Goal: Communication & Community: Answer question/provide support

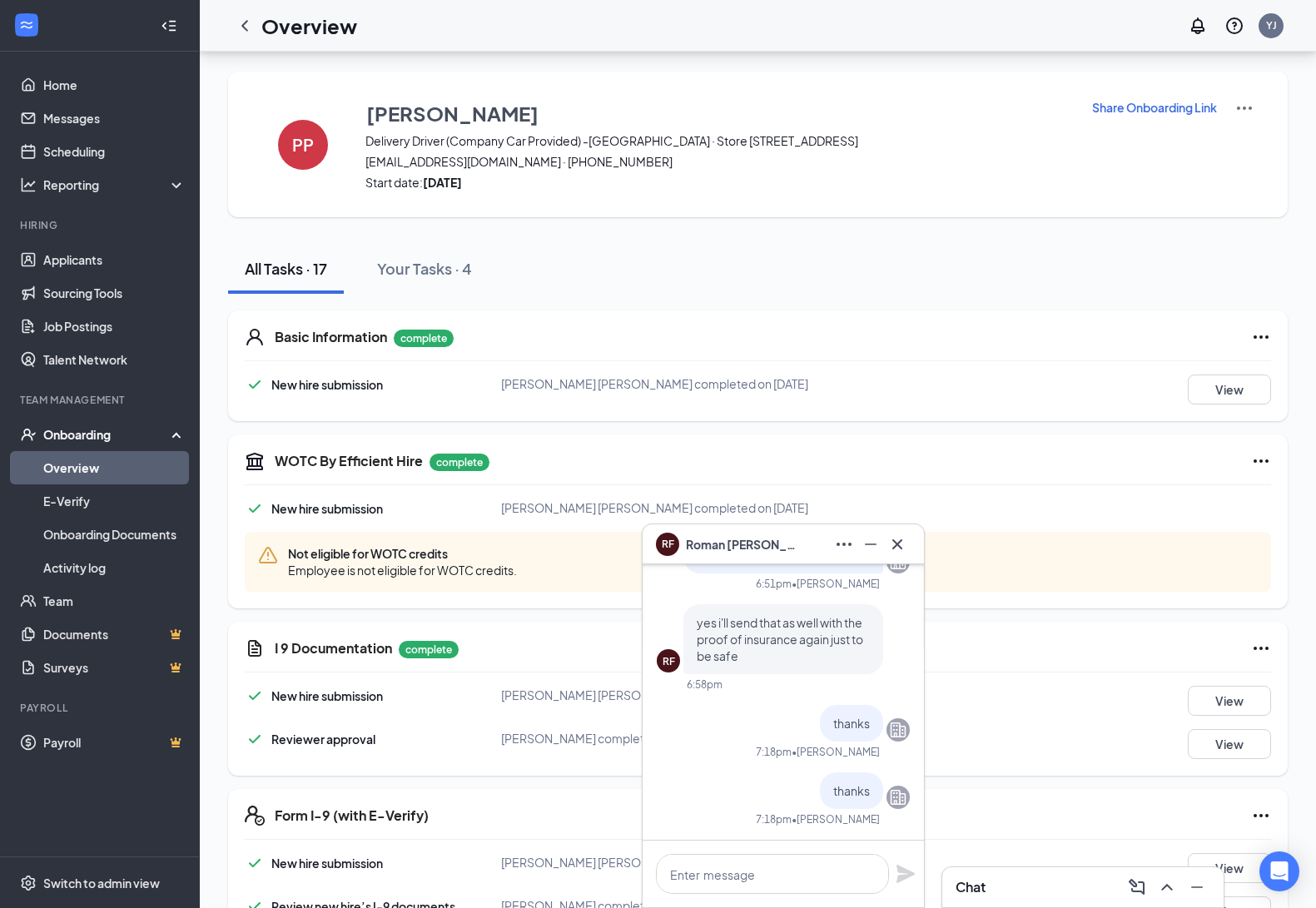
scroll to position [1064, 0]
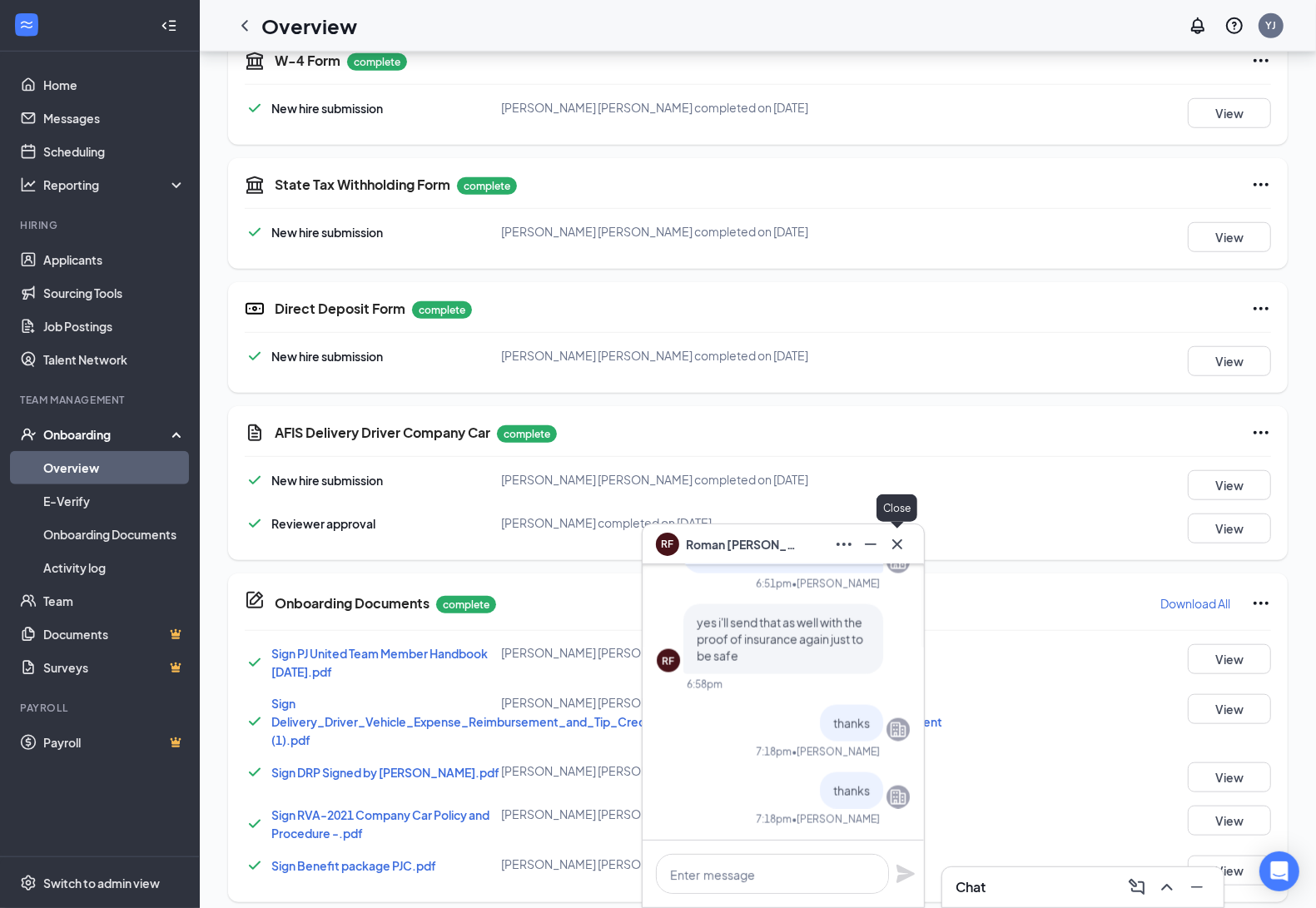
click at [900, 540] on icon "Cross" at bounding box center [897, 543] width 10 height 10
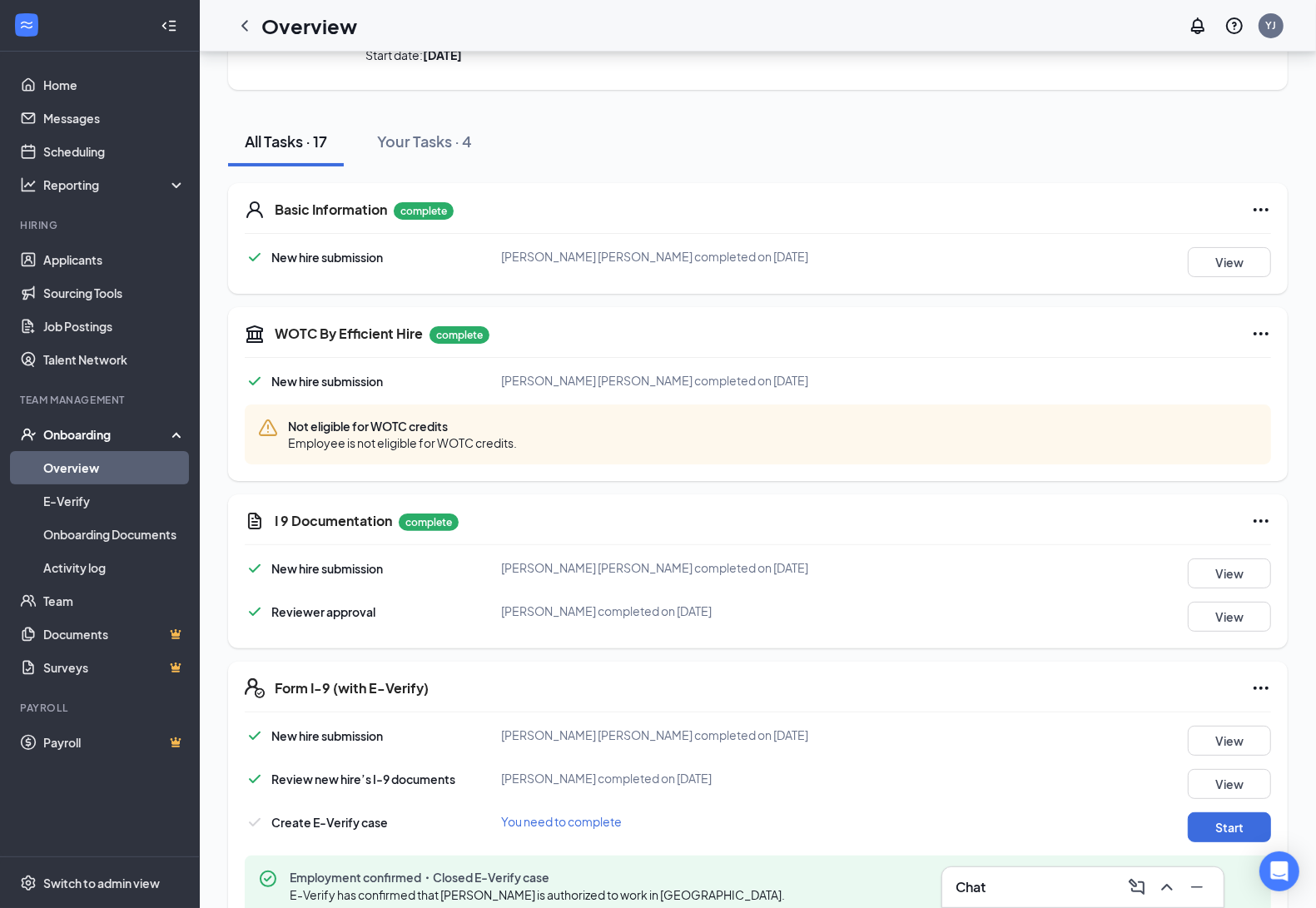
scroll to position [0, 0]
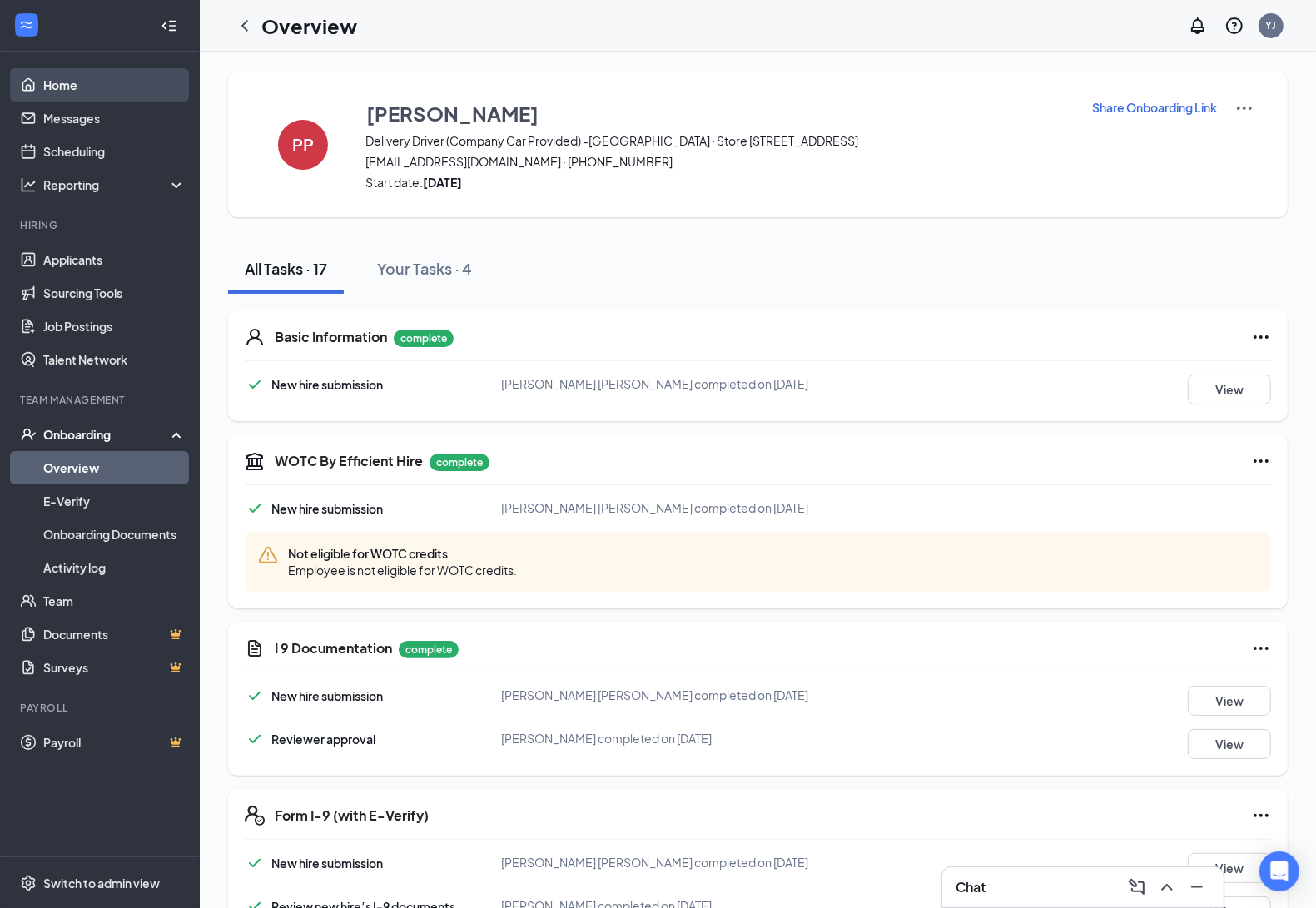
click at [63, 89] on link "Home" at bounding box center [114, 84] width 142 height 33
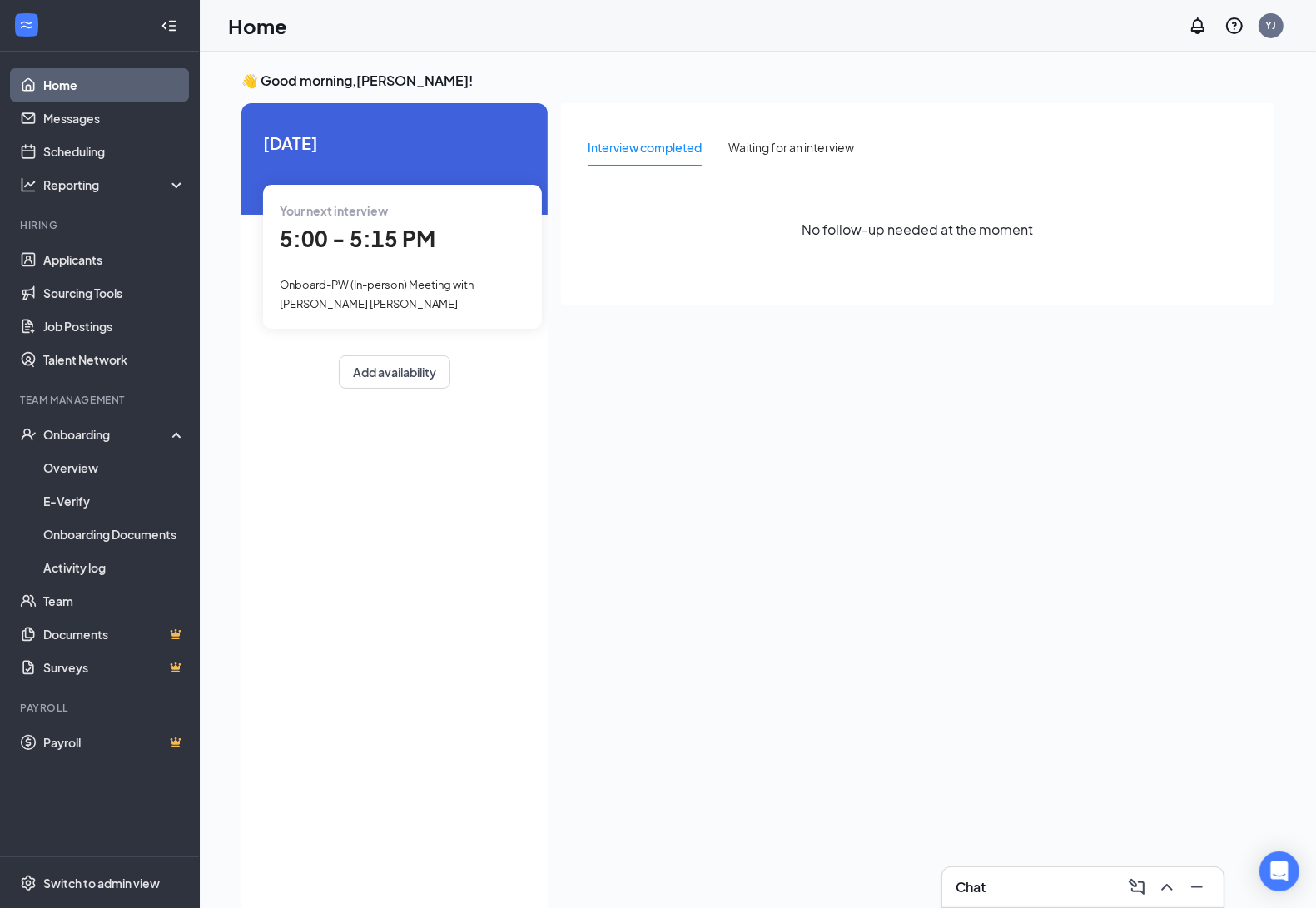
click at [446, 268] on div "Your next interview 5:00 - 5:15 PM Onboard-PW (In-person) Meeting with [PERSON_…" at bounding box center [402, 256] width 279 height 144
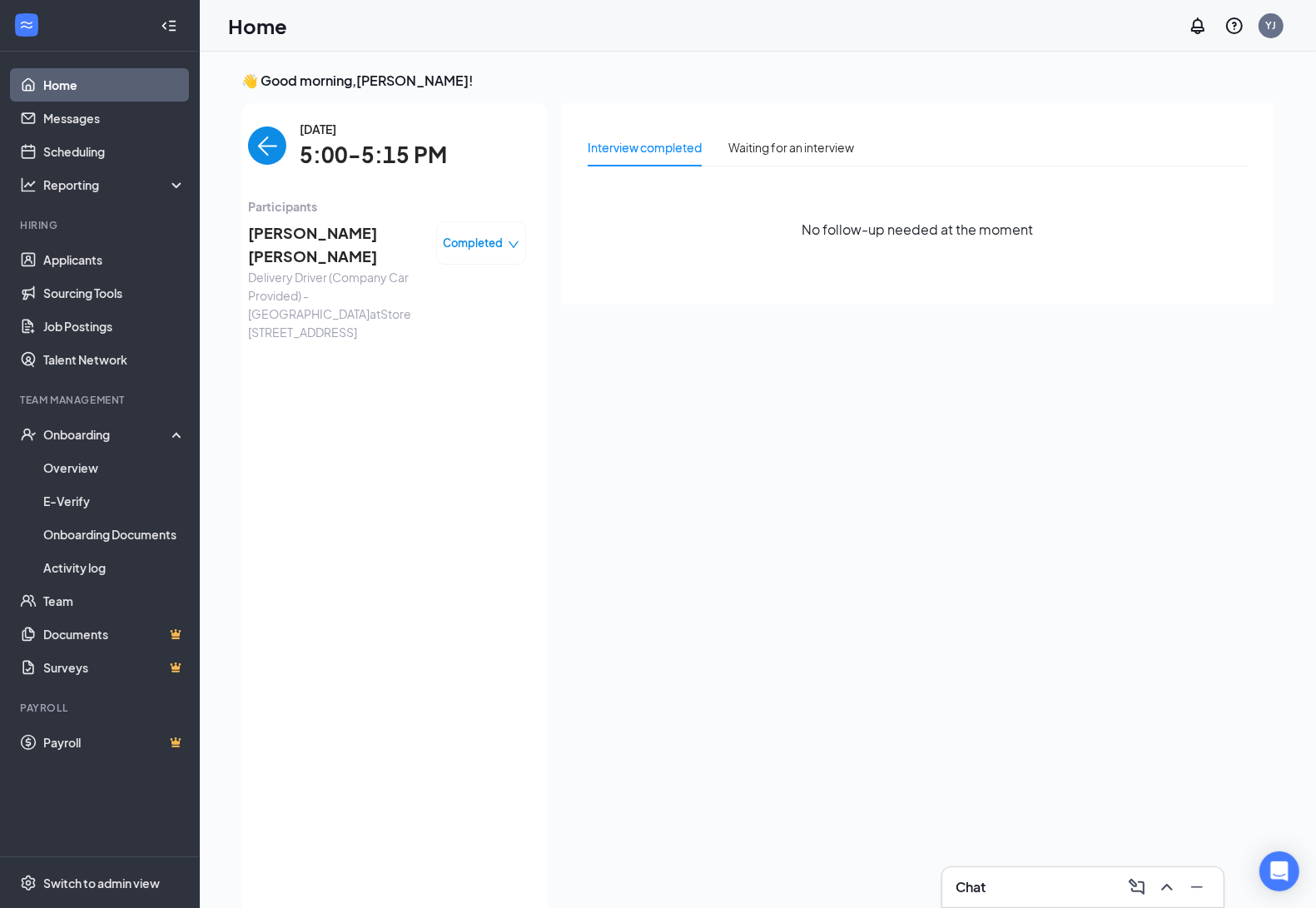
scroll to position [5, 0]
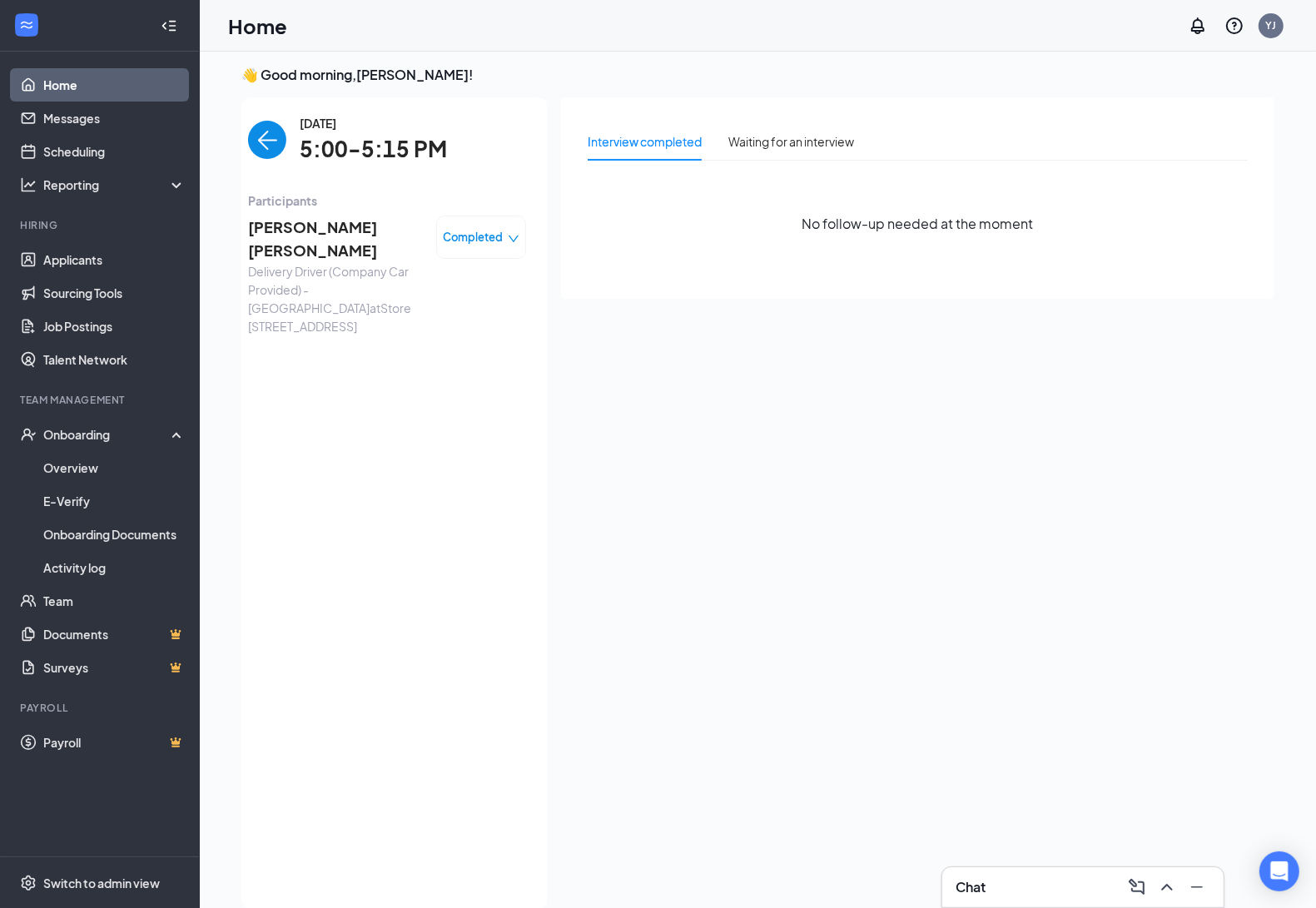
click at [480, 240] on span "Completed" at bounding box center [473, 237] width 60 height 16
click at [574, 255] on div "Interview completed Waiting for an interview No follow-up needed at the moment" at bounding box center [917, 198] width 714 height 201
click at [504, 250] on div "Completed" at bounding box center [481, 237] width 90 height 43
click at [505, 234] on div "Completed" at bounding box center [481, 237] width 77 height 16
click at [258, 131] on img "back-button" at bounding box center [267, 139] width 38 height 38
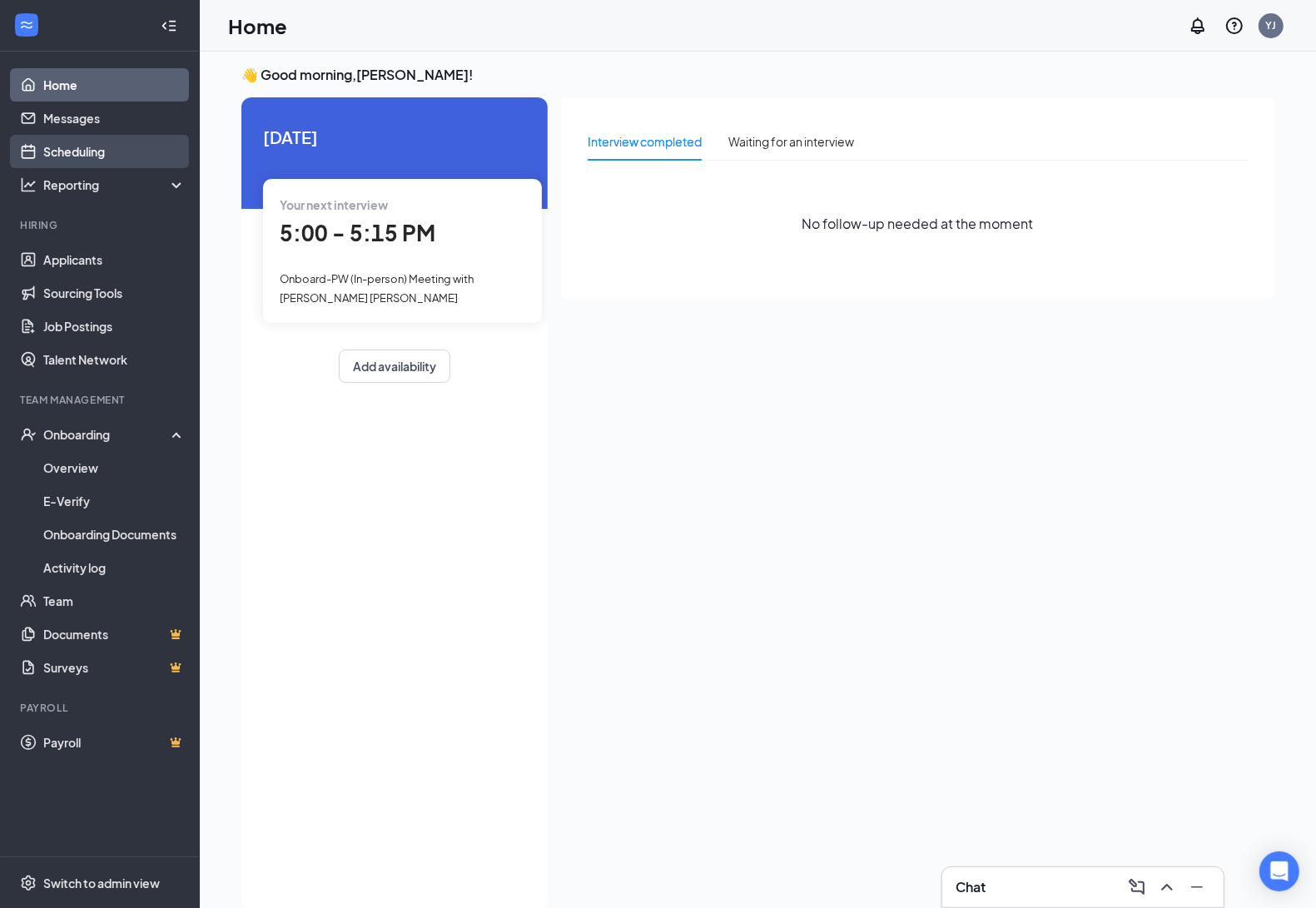
click at [72, 148] on link "Scheduling" at bounding box center [114, 151] width 142 height 33
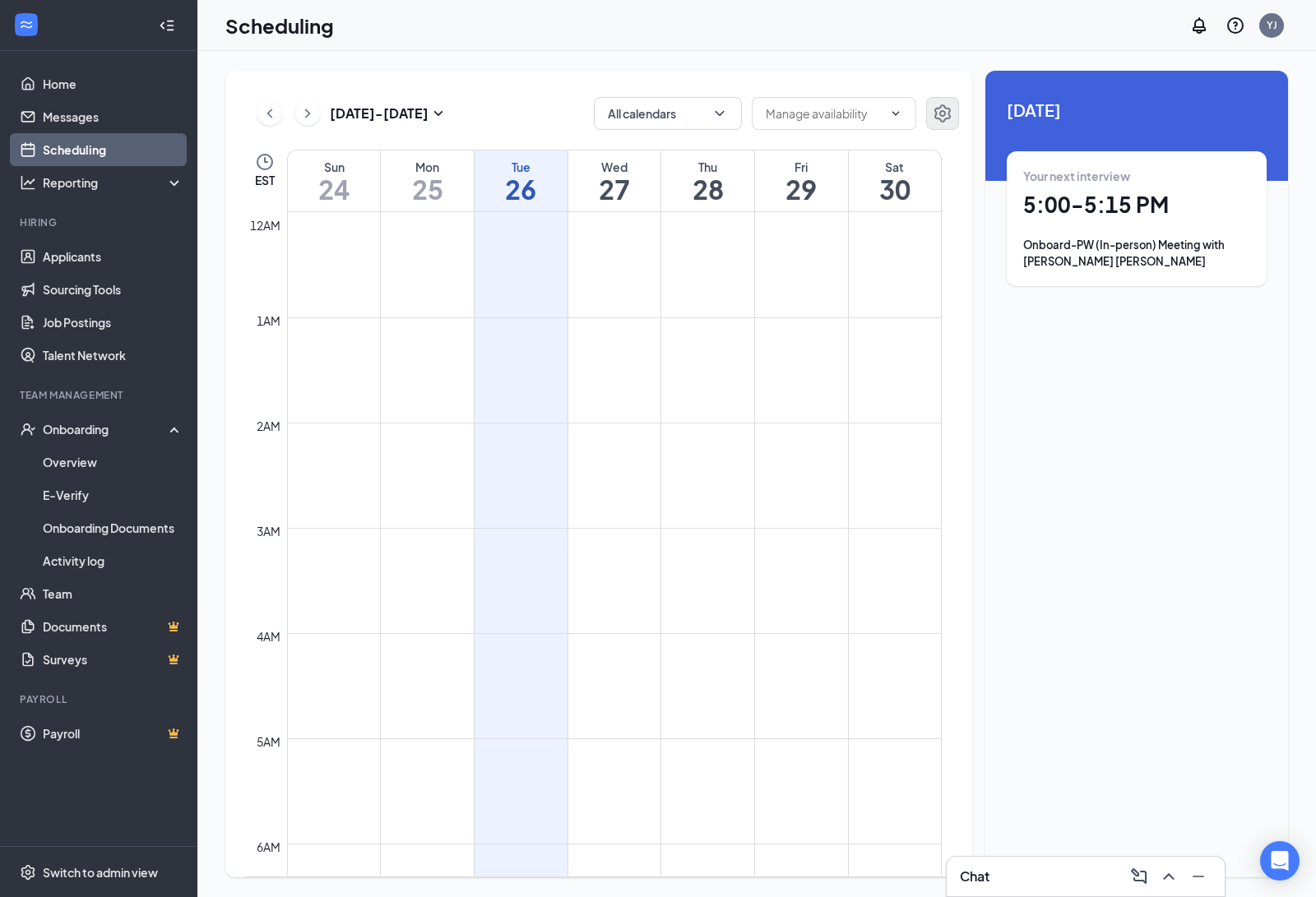
scroll to position [808, 0]
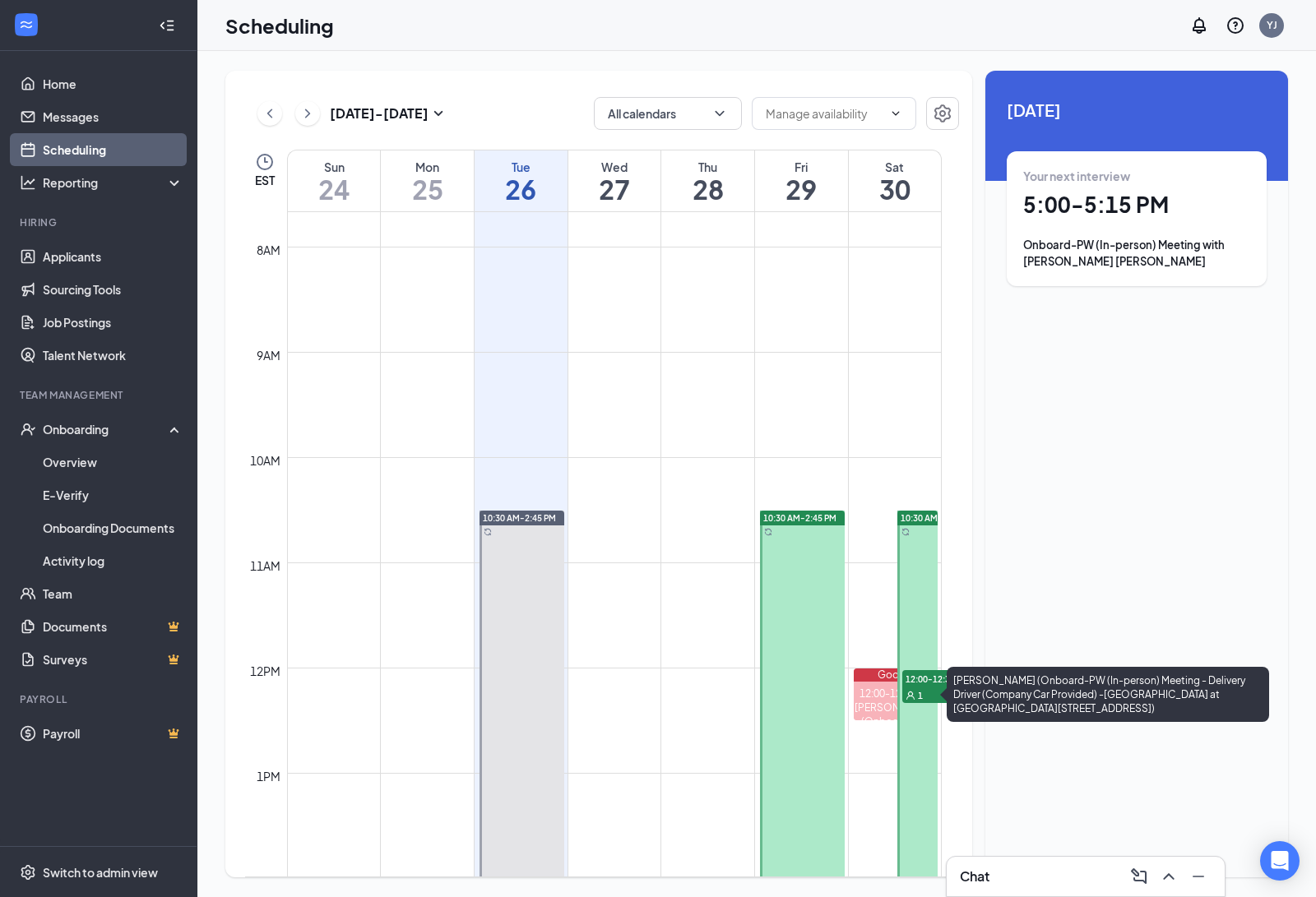
click at [871, 707] on div "[PERSON_NAME] (Onboard-PW (In-person) Meeting - Delivery Driver (Company Car Pr…" at bounding box center [896, 770] width 84 height 140
click at [1037, 698] on div "[PERSON_NAME] (Onboard-PW (In-person) Meeting - Delivery Driver (Company Car Pr…" at bounding box center [1108, 694] width 322 height 55
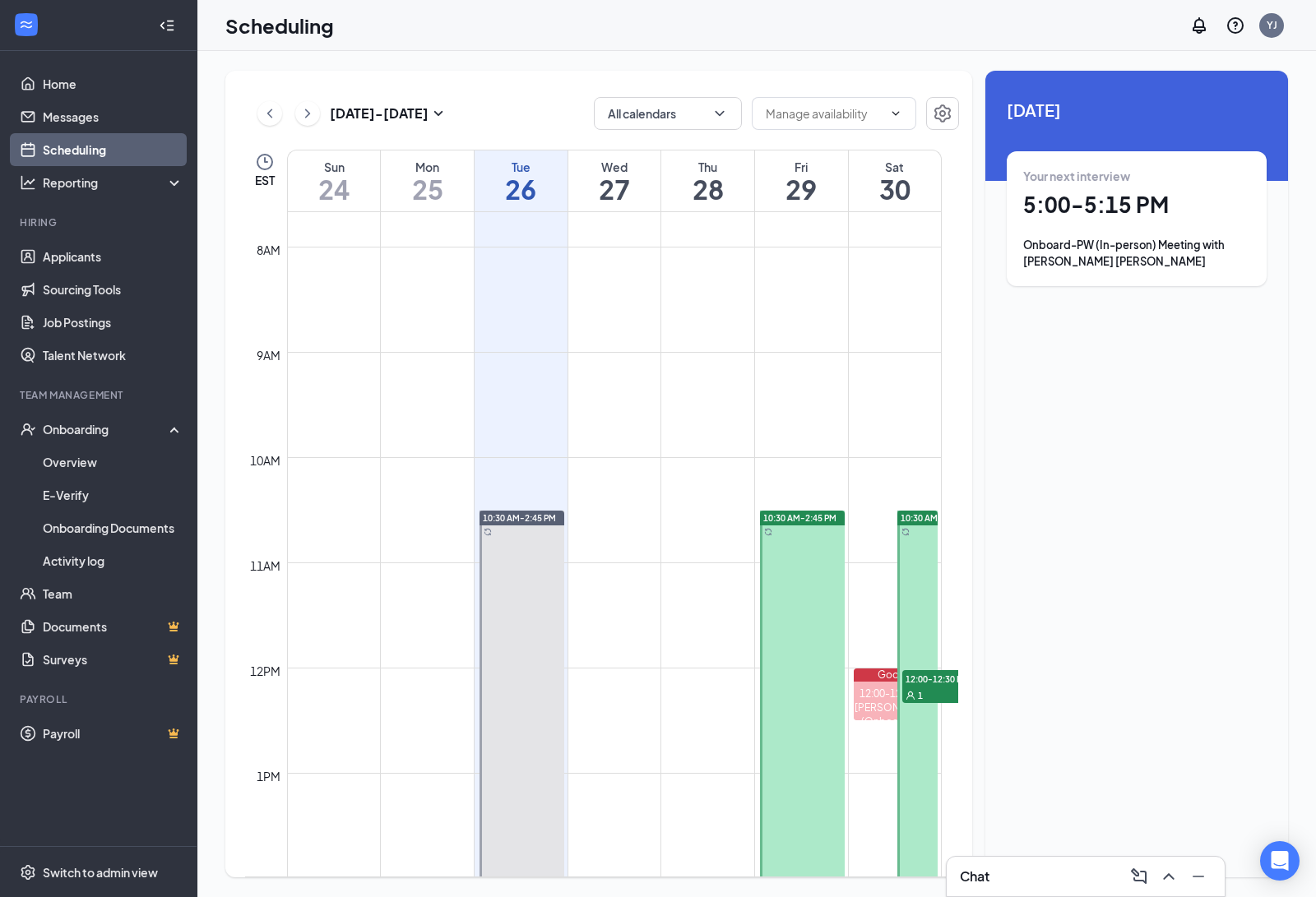
click at [881, 179] on h1 "30" at bounding box center [894, 189] width 92 height 28
click at [1180, 249] on div "Onboard-PW (In-person) Meeting with [PERSON_NAME]" at bounding box center [1136, 253] width 227 height 33
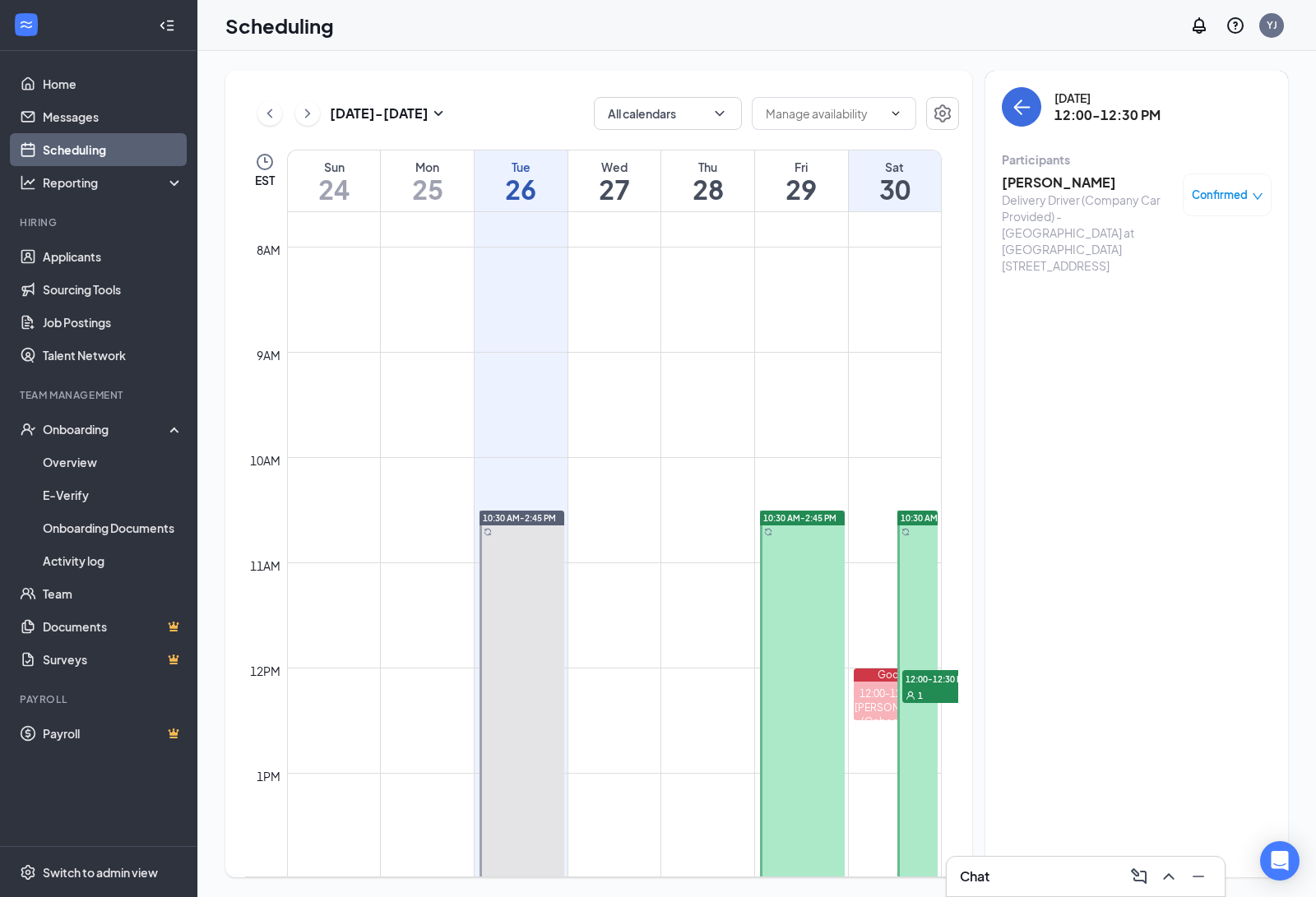
click at [1088, 216] on div "Delivery Driver (Company Car Provided) -[GEOGRAPHIC_DATA] at [GEOGRAPHIC_DATA][…" at bounding box center [1087, 233] width 173 height 82
click at [1077, 185] on h3 "[PERSON_NAME]" at bounding box center [1087, 182] width 173 height 18
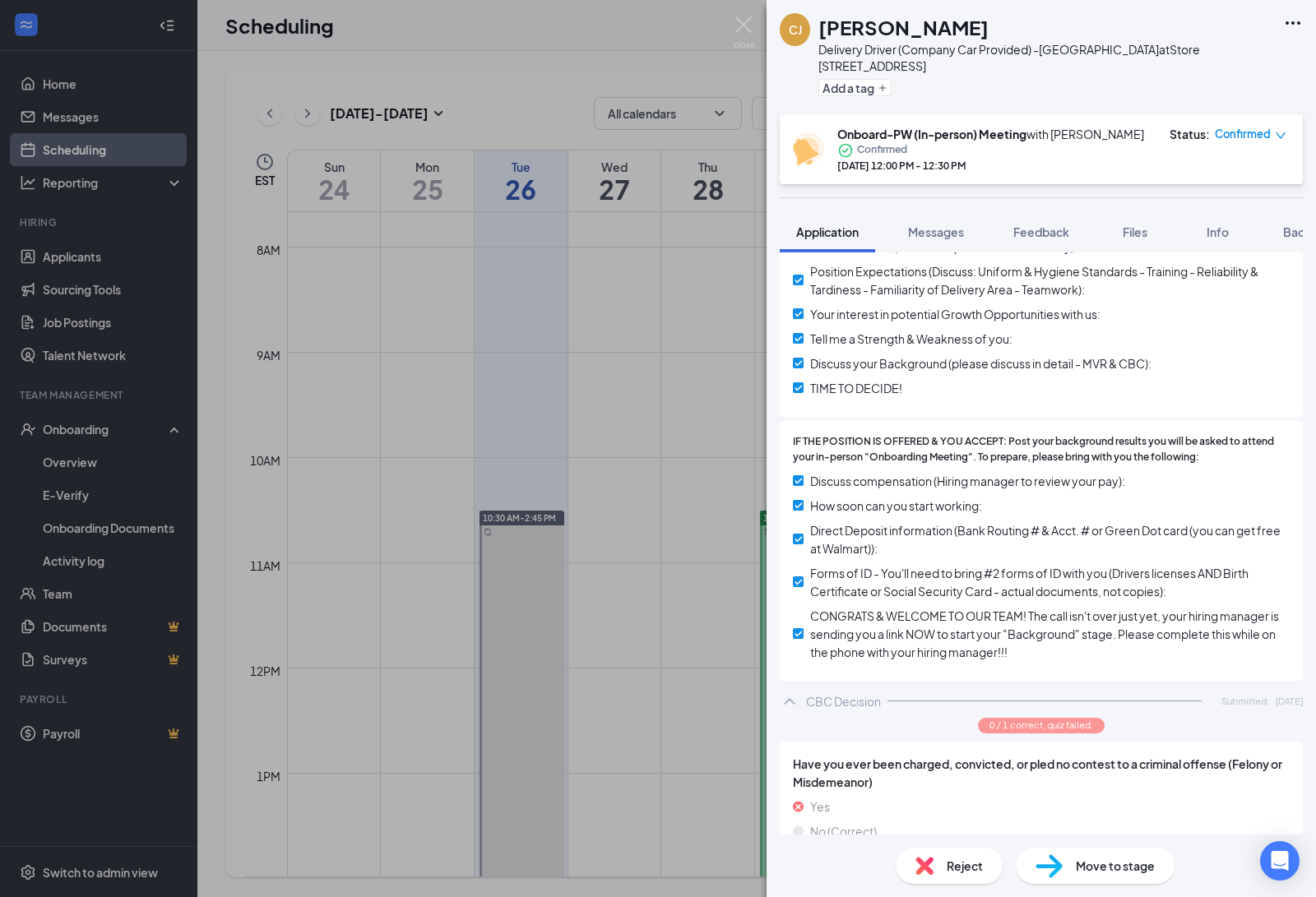
scroll to position [1597, 0]
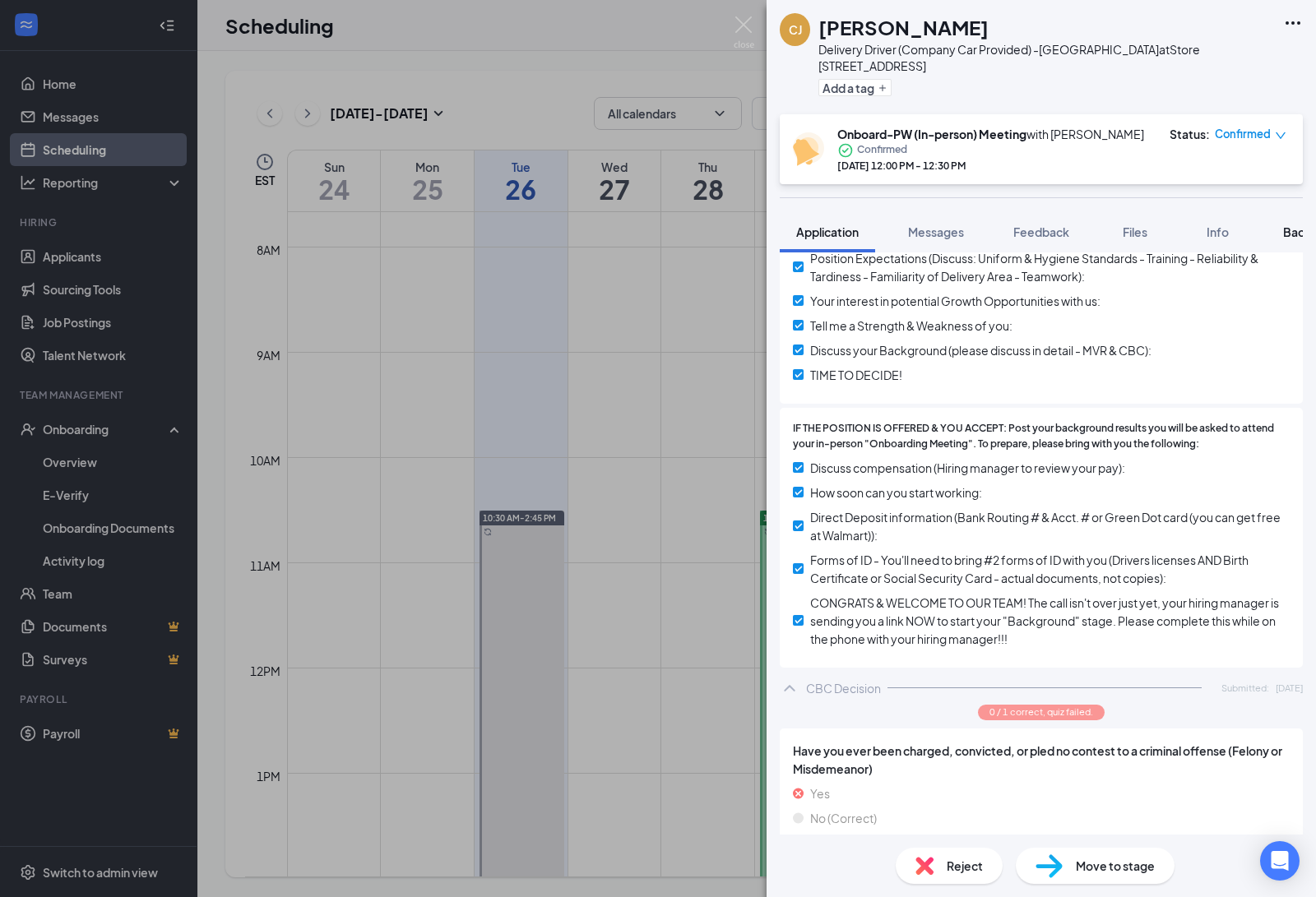
click at [1281, 219] on button "Background" at bounding box center [1316, 232] width 100 height 41
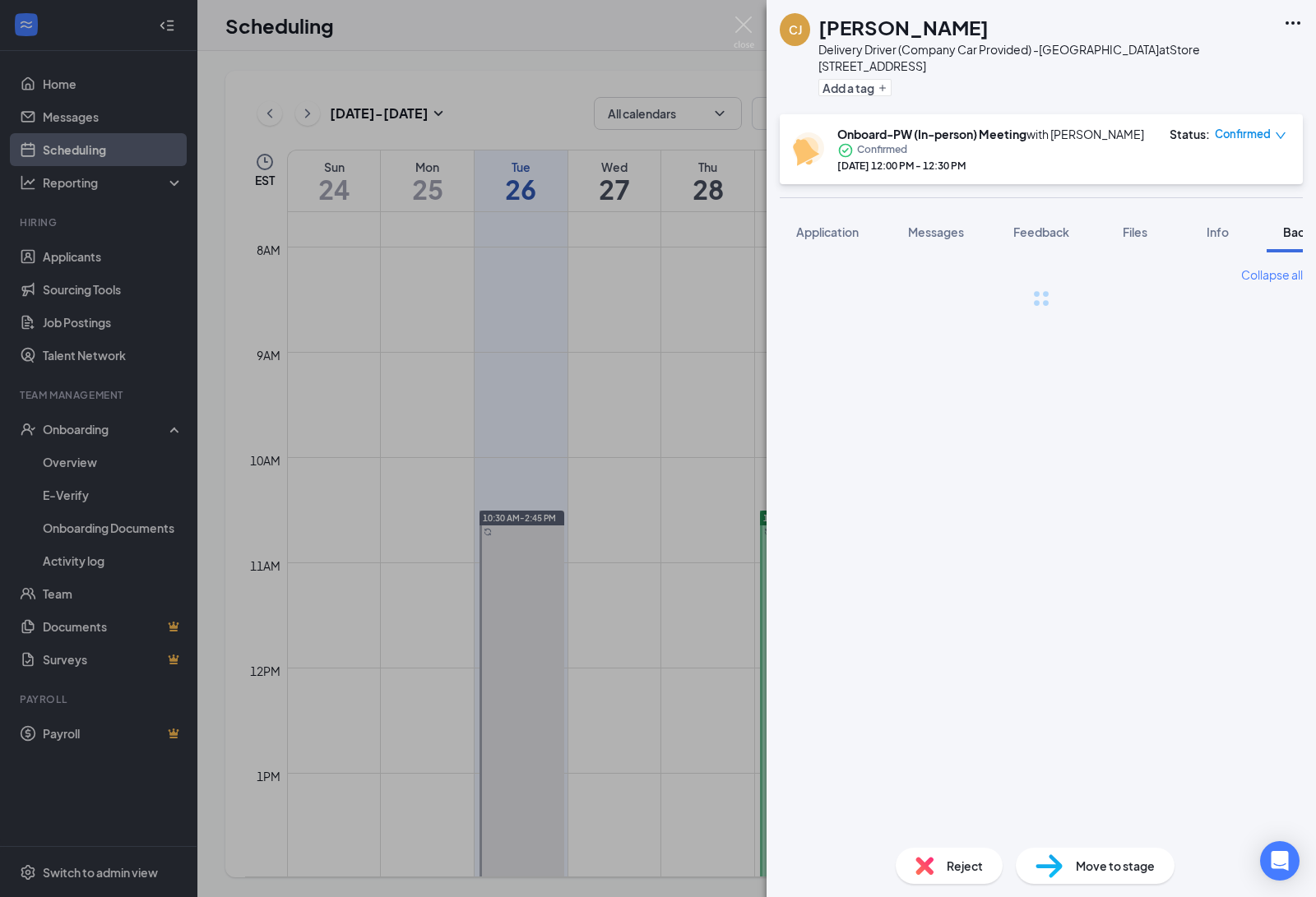
scroll to position [0, 66]
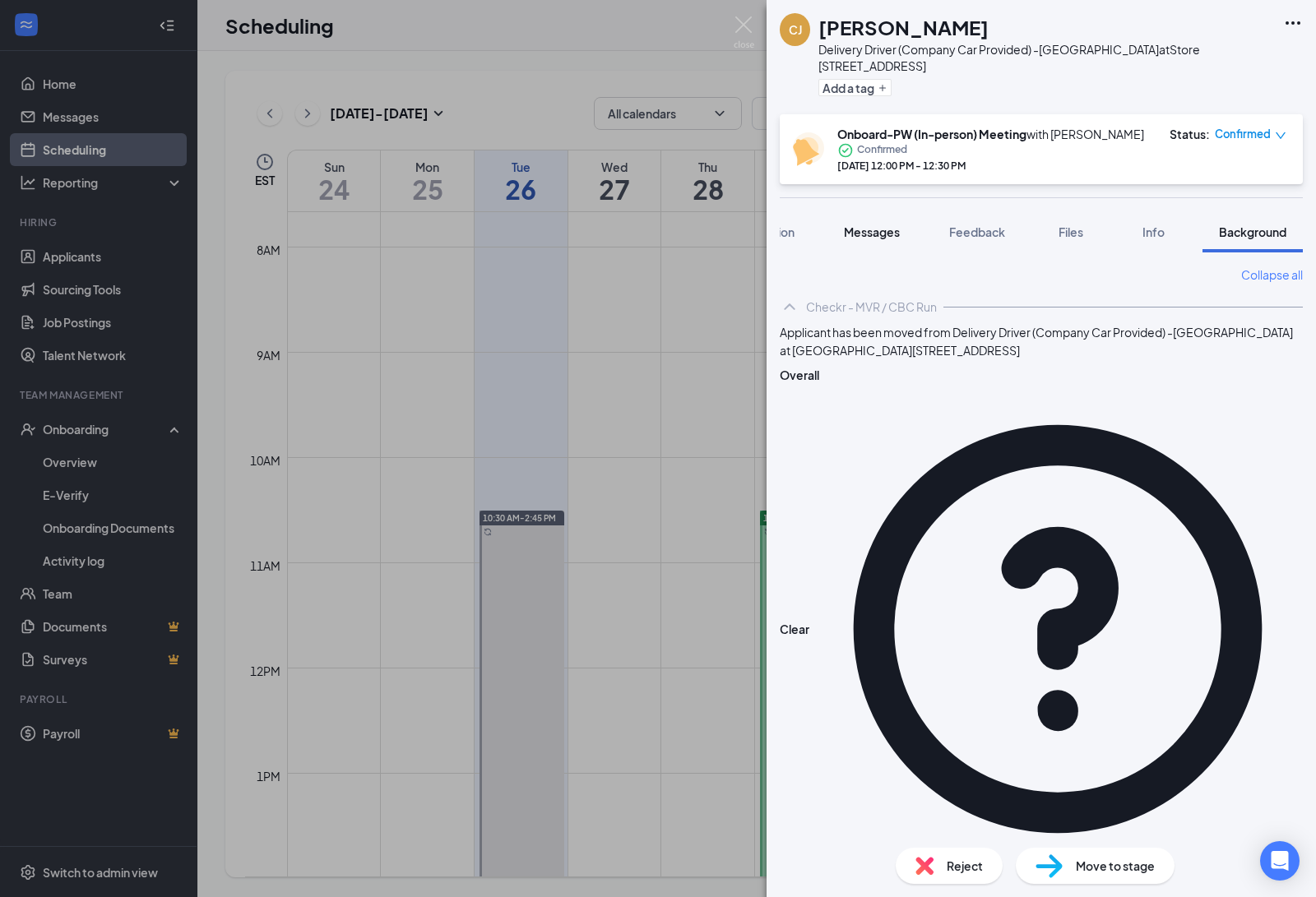
click at [886, 224] on button "Messages" at bounding box center [871, 232] width 89 height 41
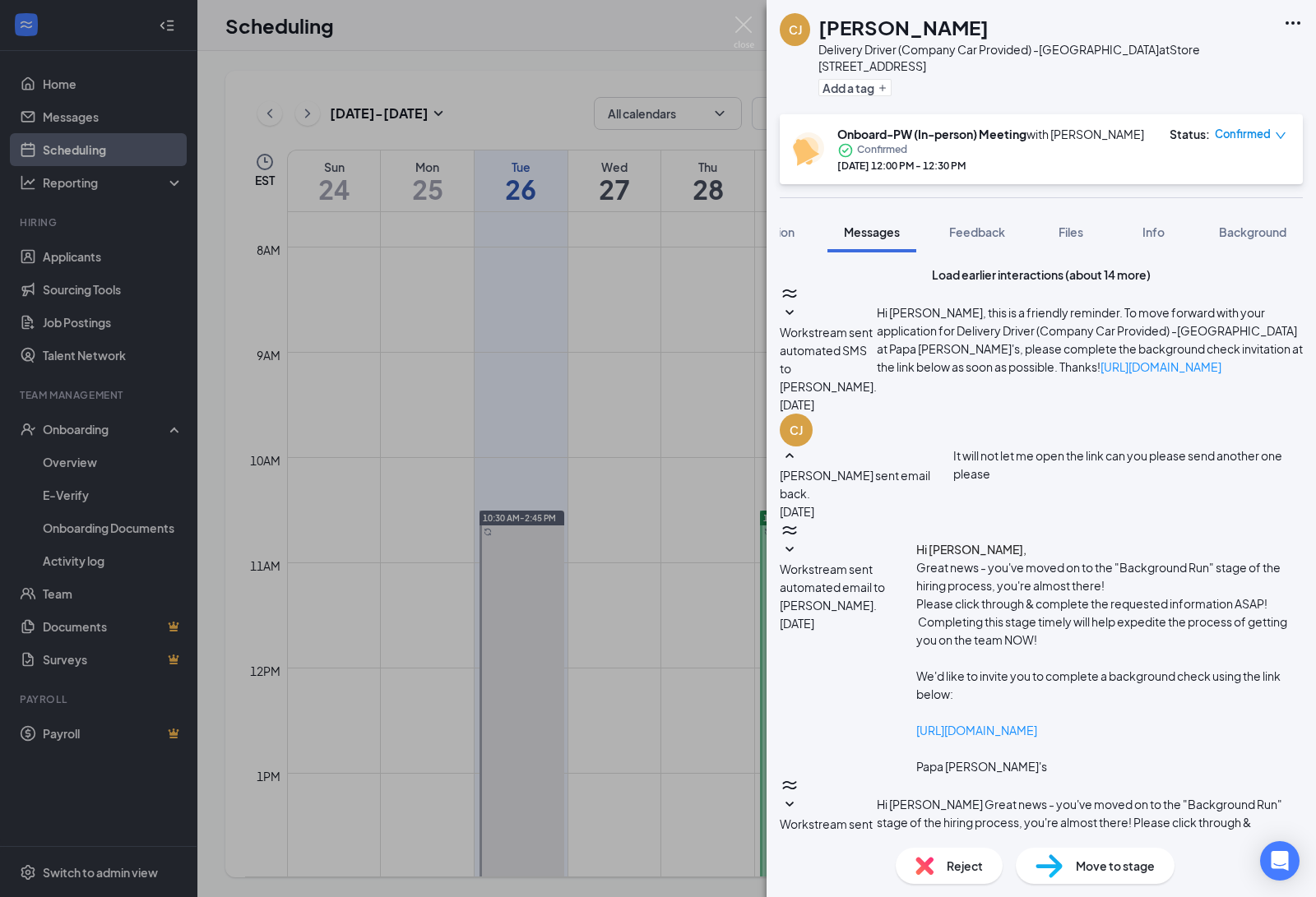
scroll to position [378, 0]
drag, startPoint x: 1057, startPoint y: 696, endPoint x: 1051, endPoint y: 726, distance: 30.6
drag, startPoint x: 946, startPoint y: 701, endPoint x: 870, endPoint y: 472, distance: 241.3
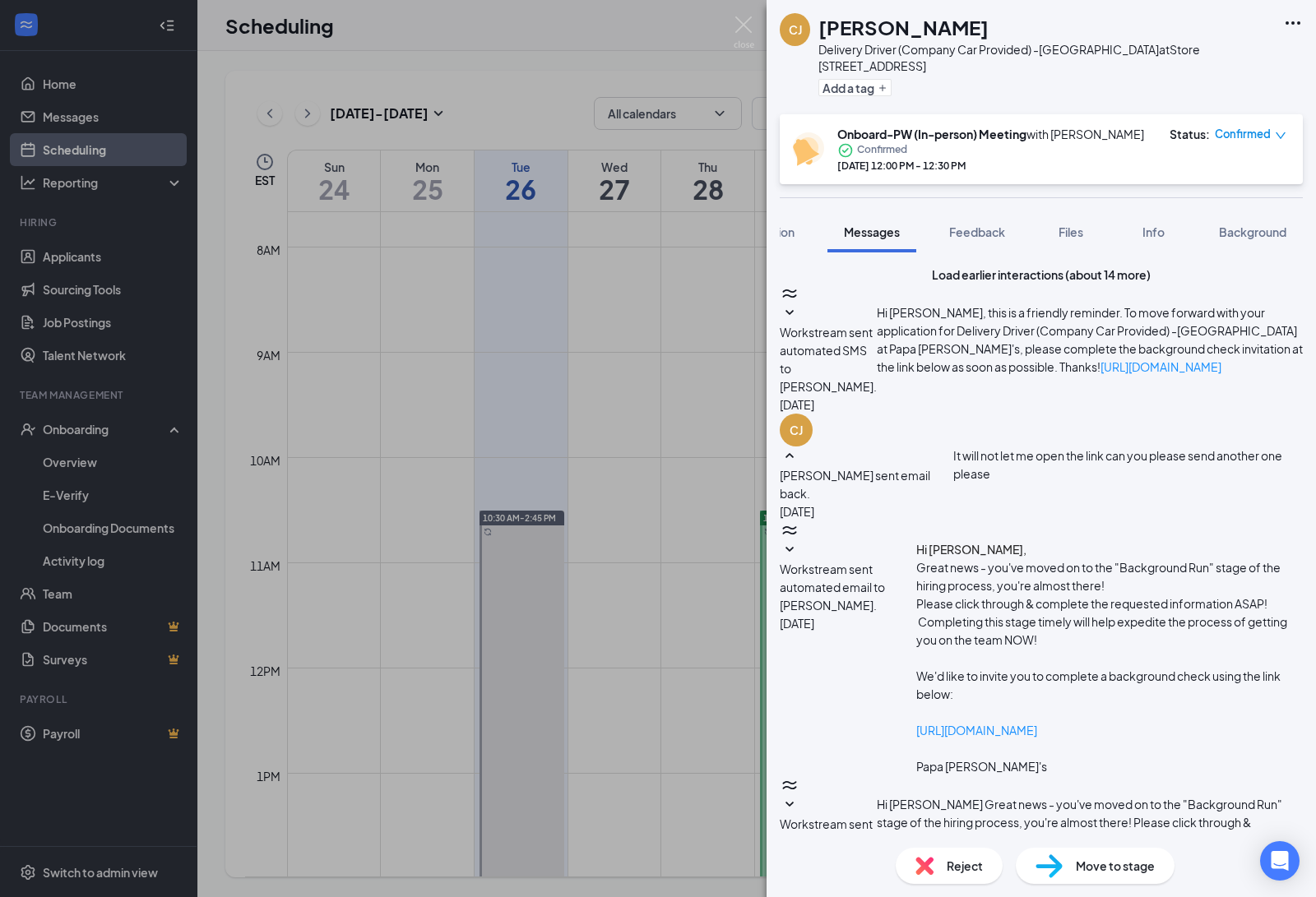
drag, startPoint x: 944, startPoint y: 706, endPoint x: 942, endPoint y: 697, distance: 9.2
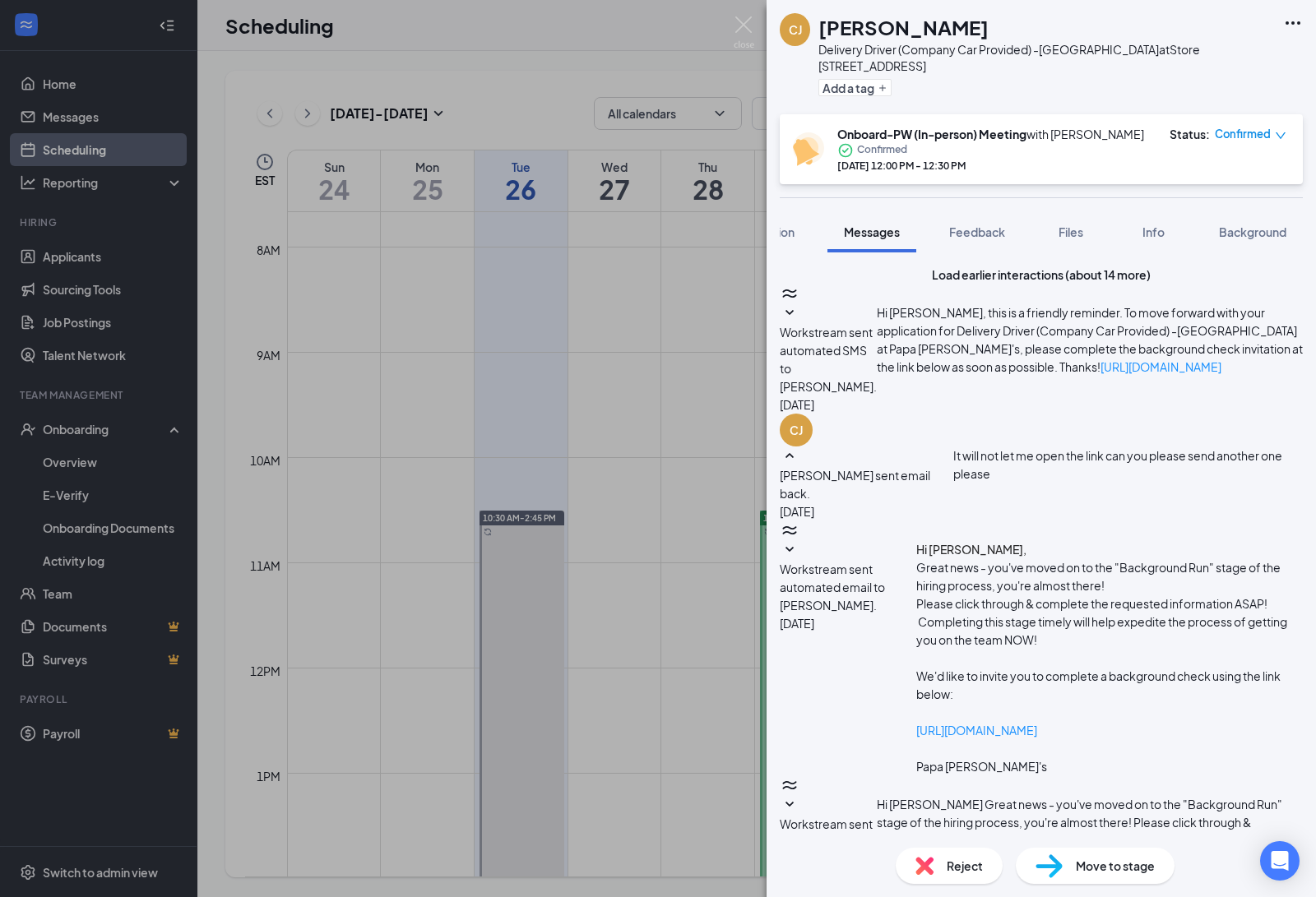
drag, startPoint x: 933, startPoint y: 701, endPoint x: 966, endPoint y: 696, distance: 33.4
drag, startPoint x: 966, startPoint y: 696, endPoint x: 1009, endPoint y: 740, distance: 61.5
drag, startPoint x: 955, startPoint y: 697, endPoint x: 948, endPoint y: 738, distance: 41.6
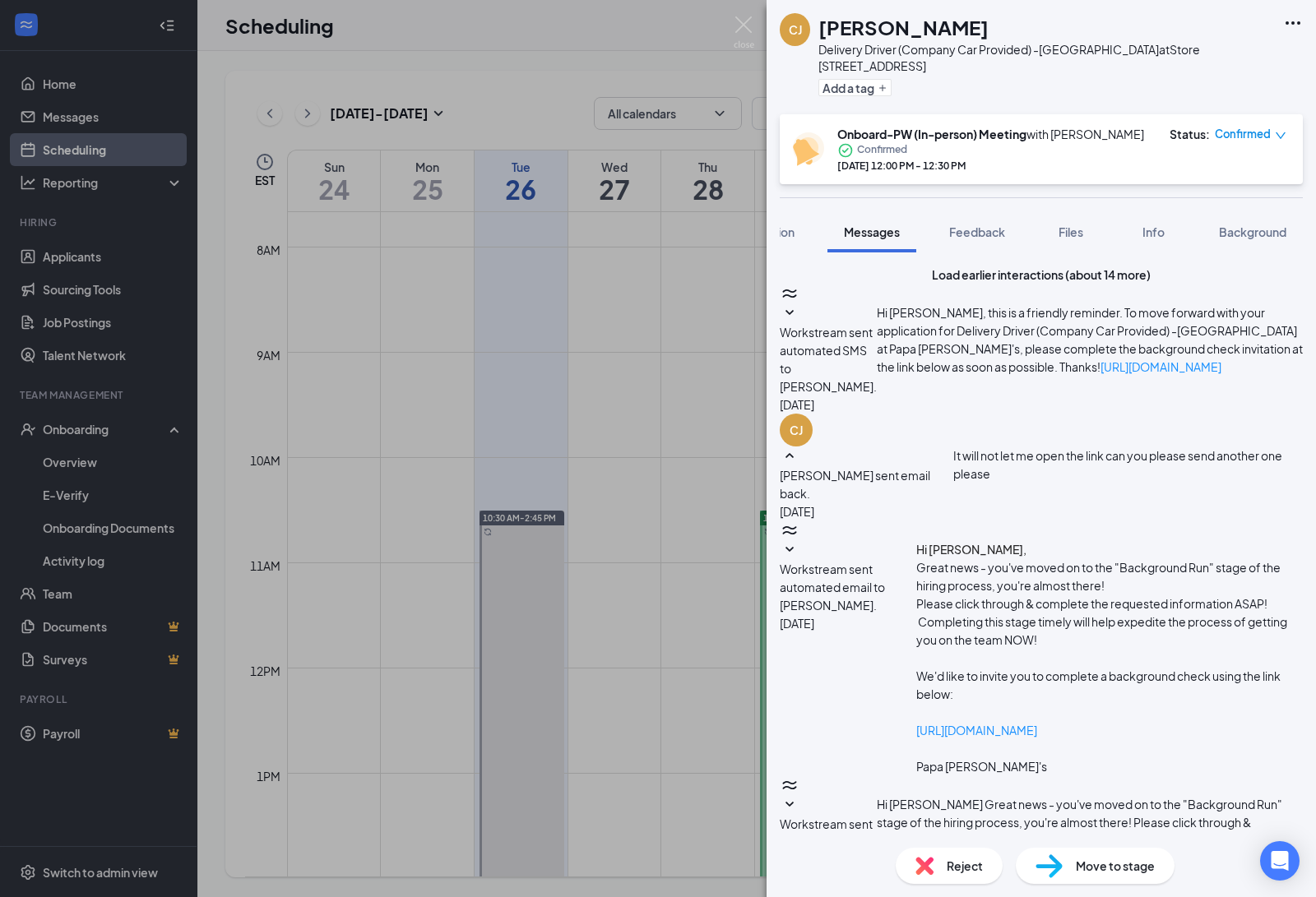
drag, startPoint x: 971, startPoint y: 700, endPoint x: 960, endPoint y: 706, distance: 12.5
drag, startPoint x: 976, startPoint y: 700, endPoint x: 927, endPoint y: 711, distance: 50.2
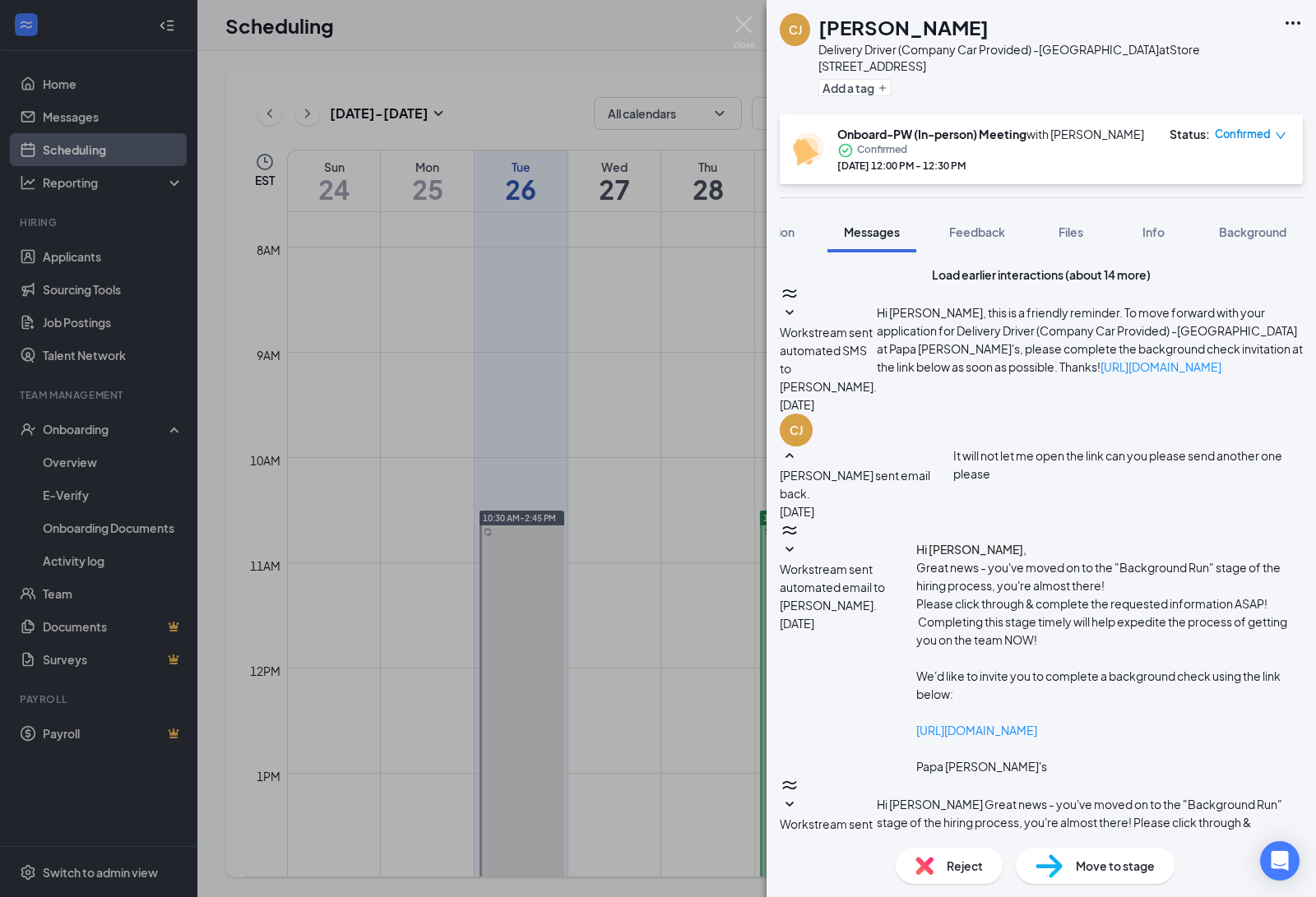
drag, startPoint x: 860, startPoint y: 696, endPoint x: 982, endPoint y: 771, distance: 143.2
type textarea "hello im not here [DATE] until 5pm can we change it?"
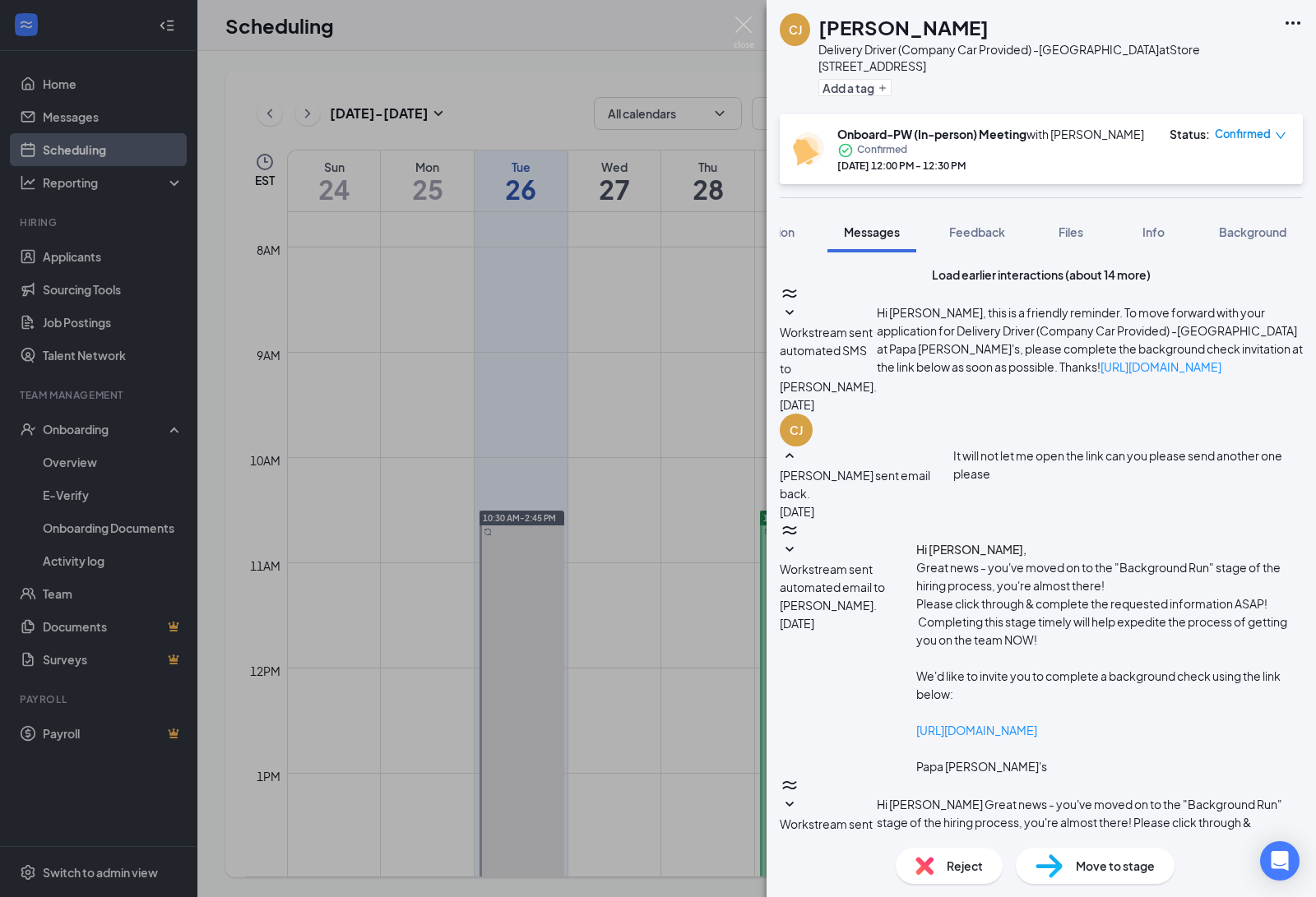
click at [750, 25] on img at bounding box center [743, 32] width 21 height 32
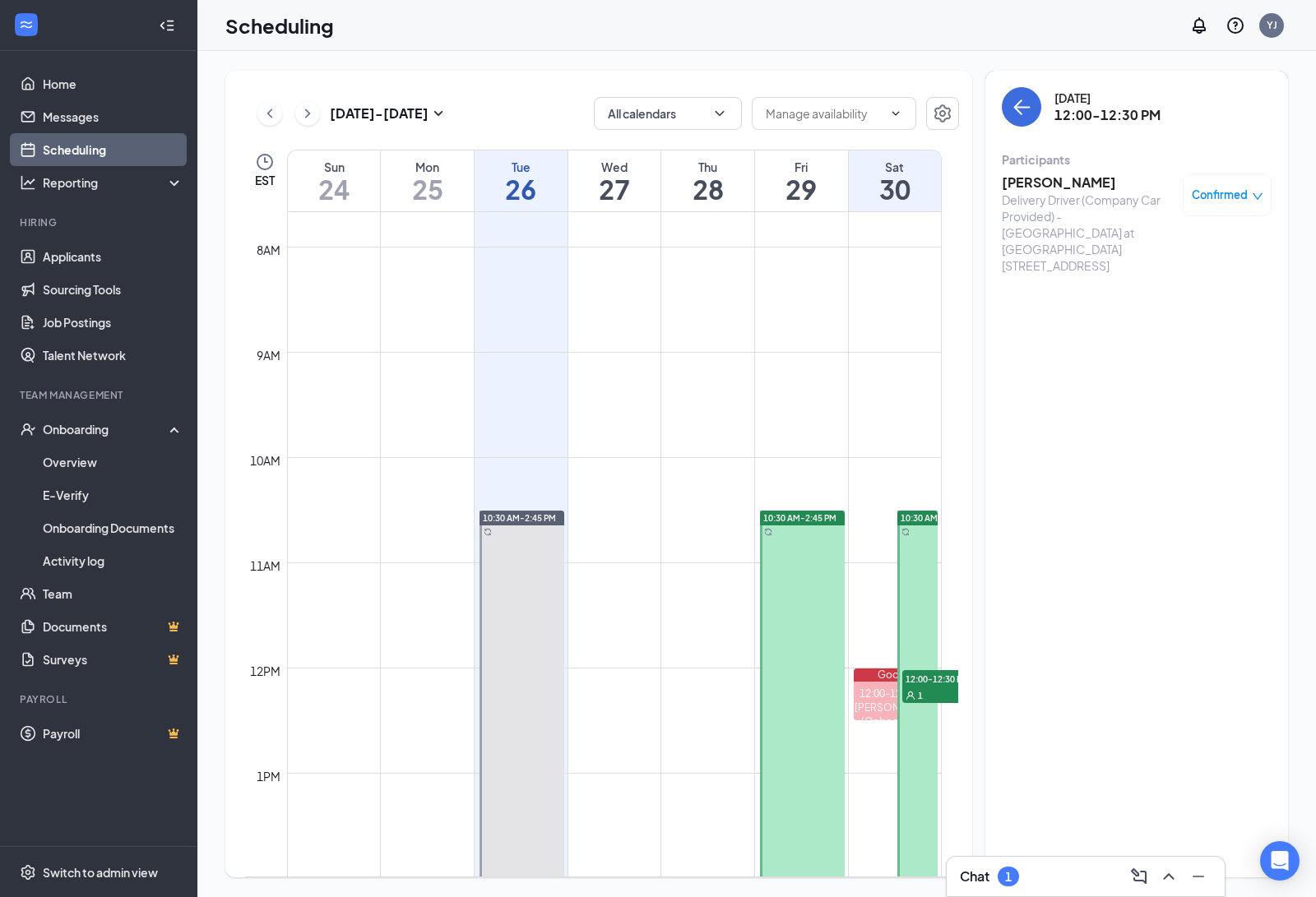
drag, startPoint x: 1077, startPoint y: 904, endPoint x: 927, endPoint y: 920, distance: 150.9
click at [1050, 863] on div "Chat 1" at bounding box center [1085, 876] width 251 height 26
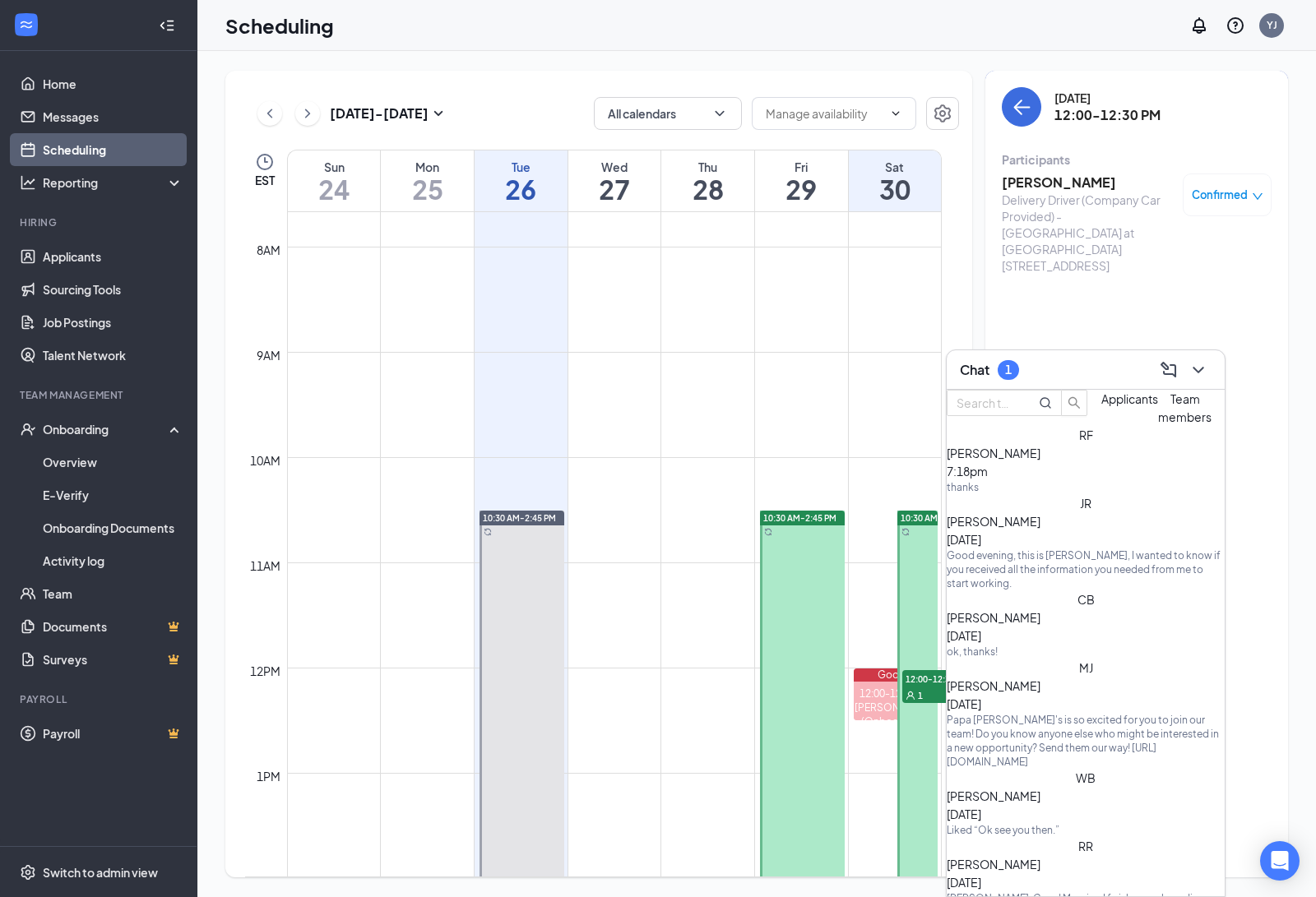
click at [1101, 406] on span "Applicants" at bounding box center [1129, 398] width 56 height 15
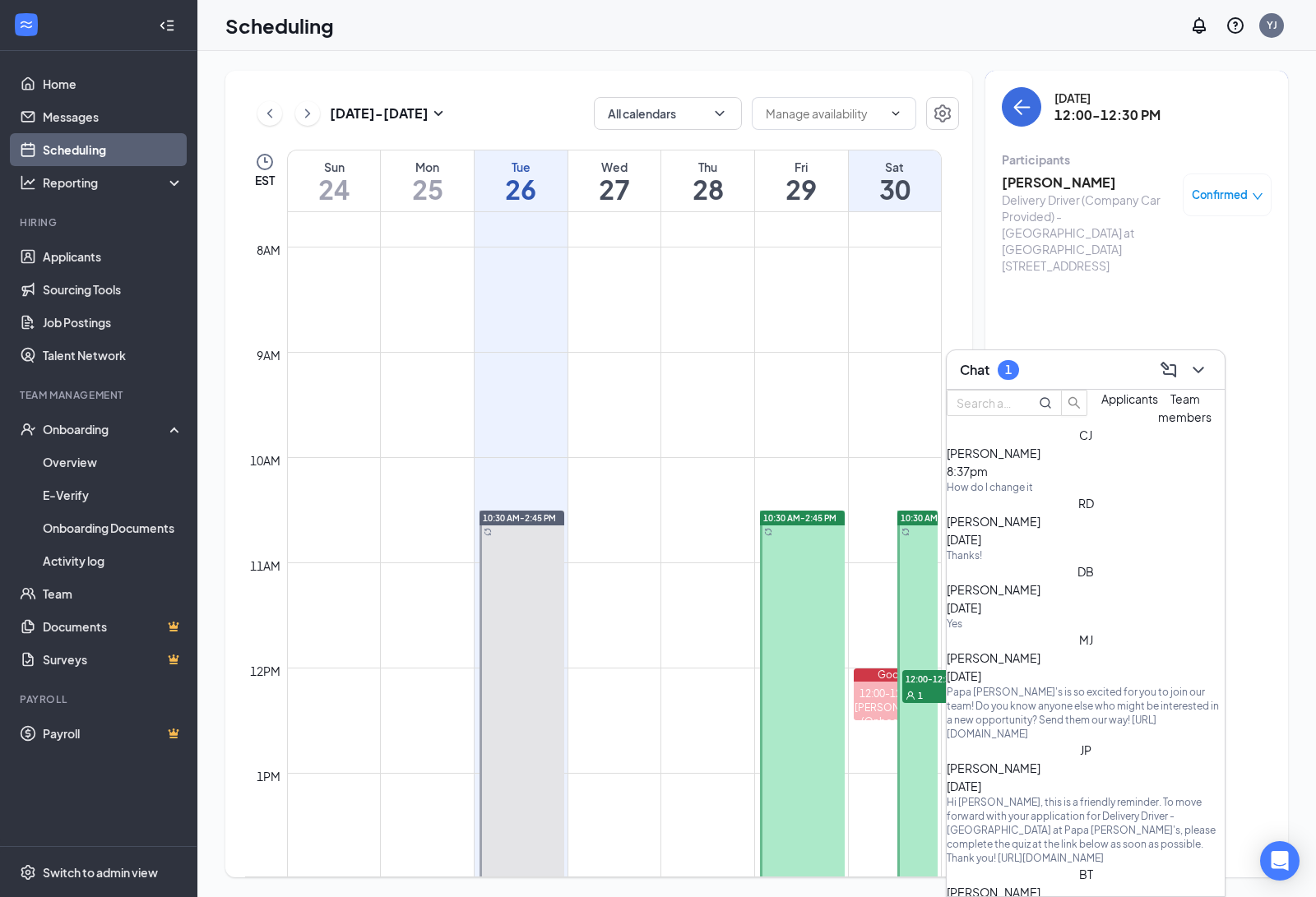
click at [1041, 494] on div "How do I change it" at bounding box center [1085, 487] width 278 height 14
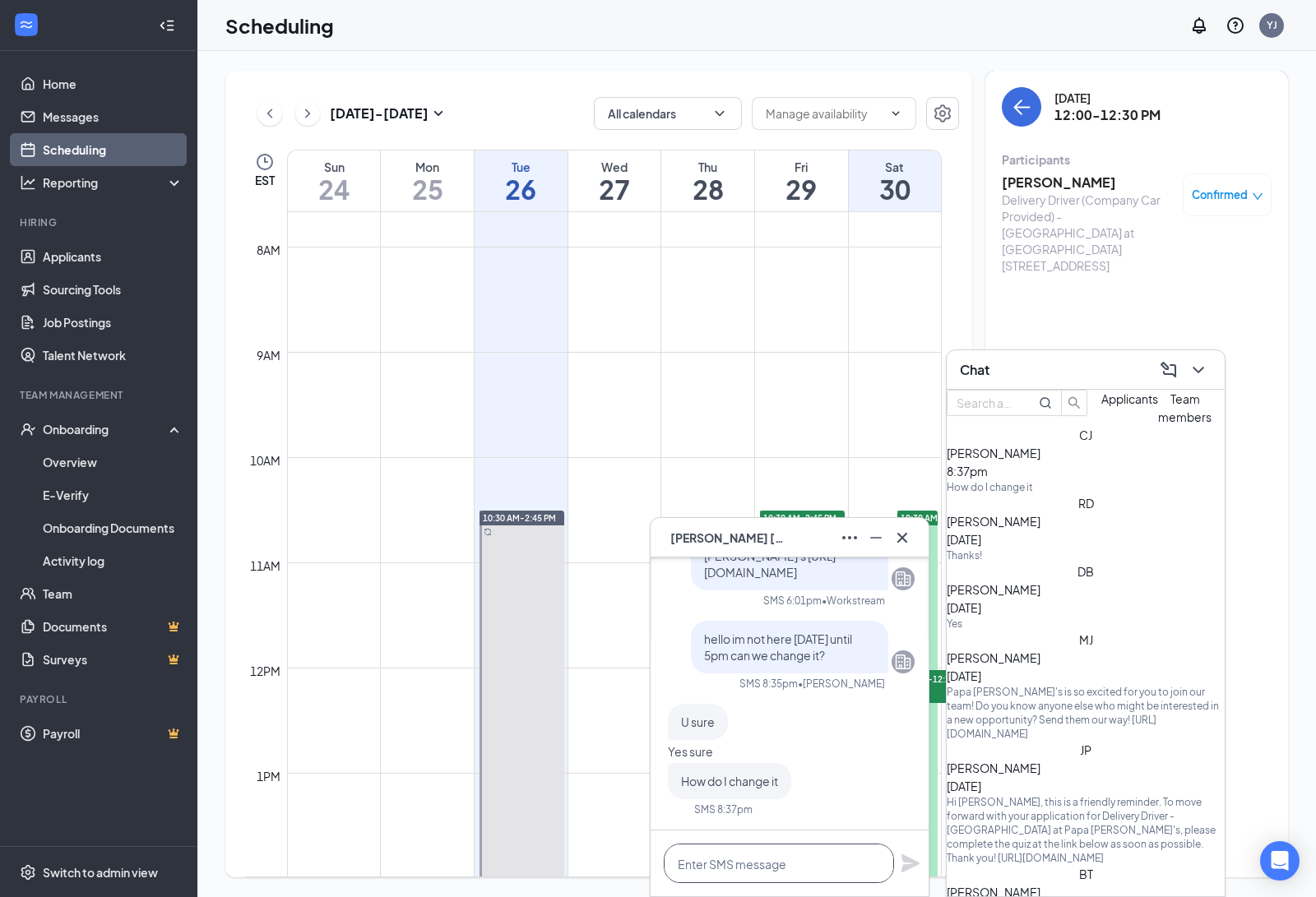
click at [786, 880] on textarea at bounding box center [778, 863] width 230 height 39
type textarea "i"
type textarea "i will"
click at [905, 864] on icon "Plane" at bounding box center [910, 863] width 18 height 18
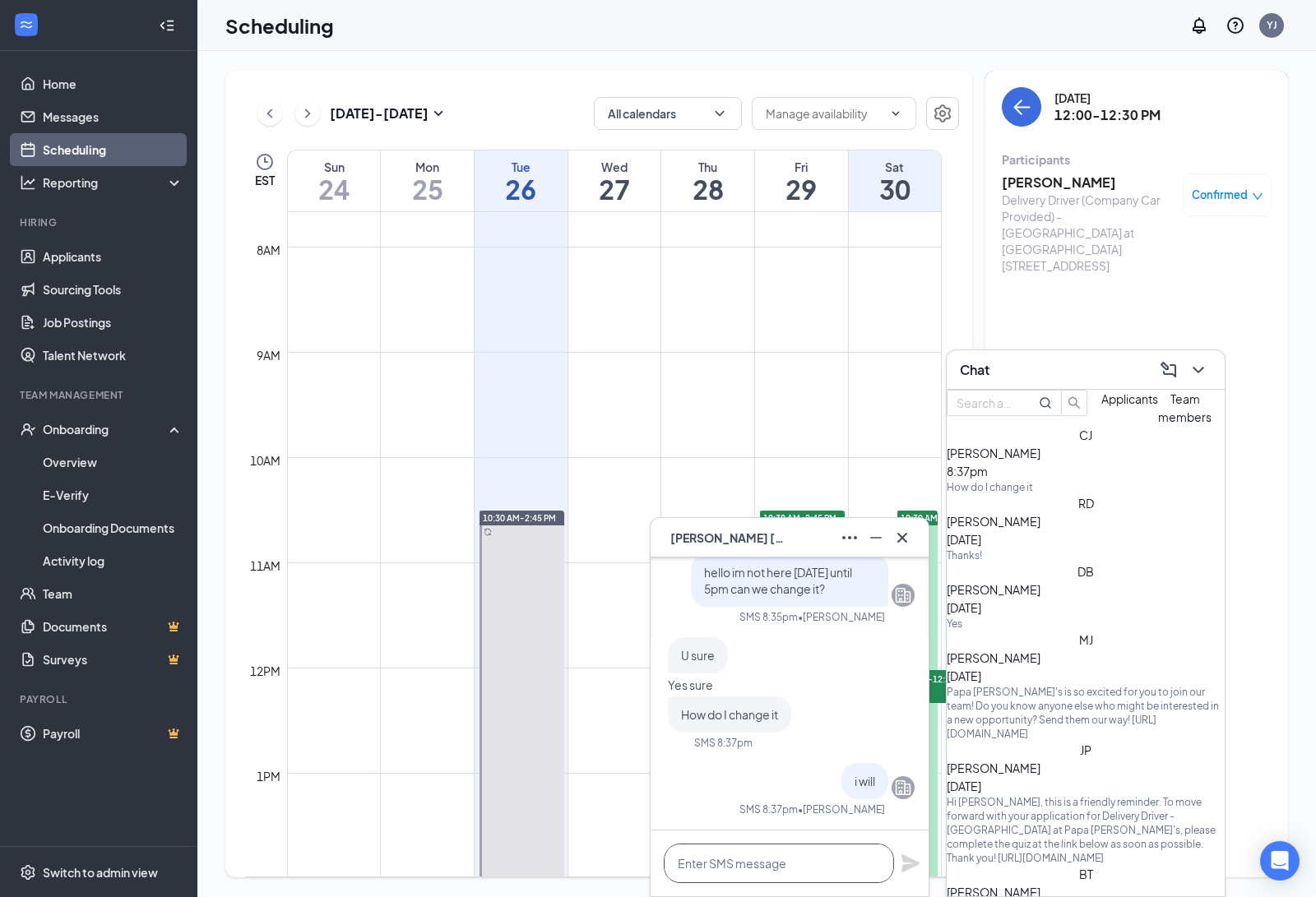
click at [749, 859] on textarea at bounding box center [778, 863] width 230 height 39
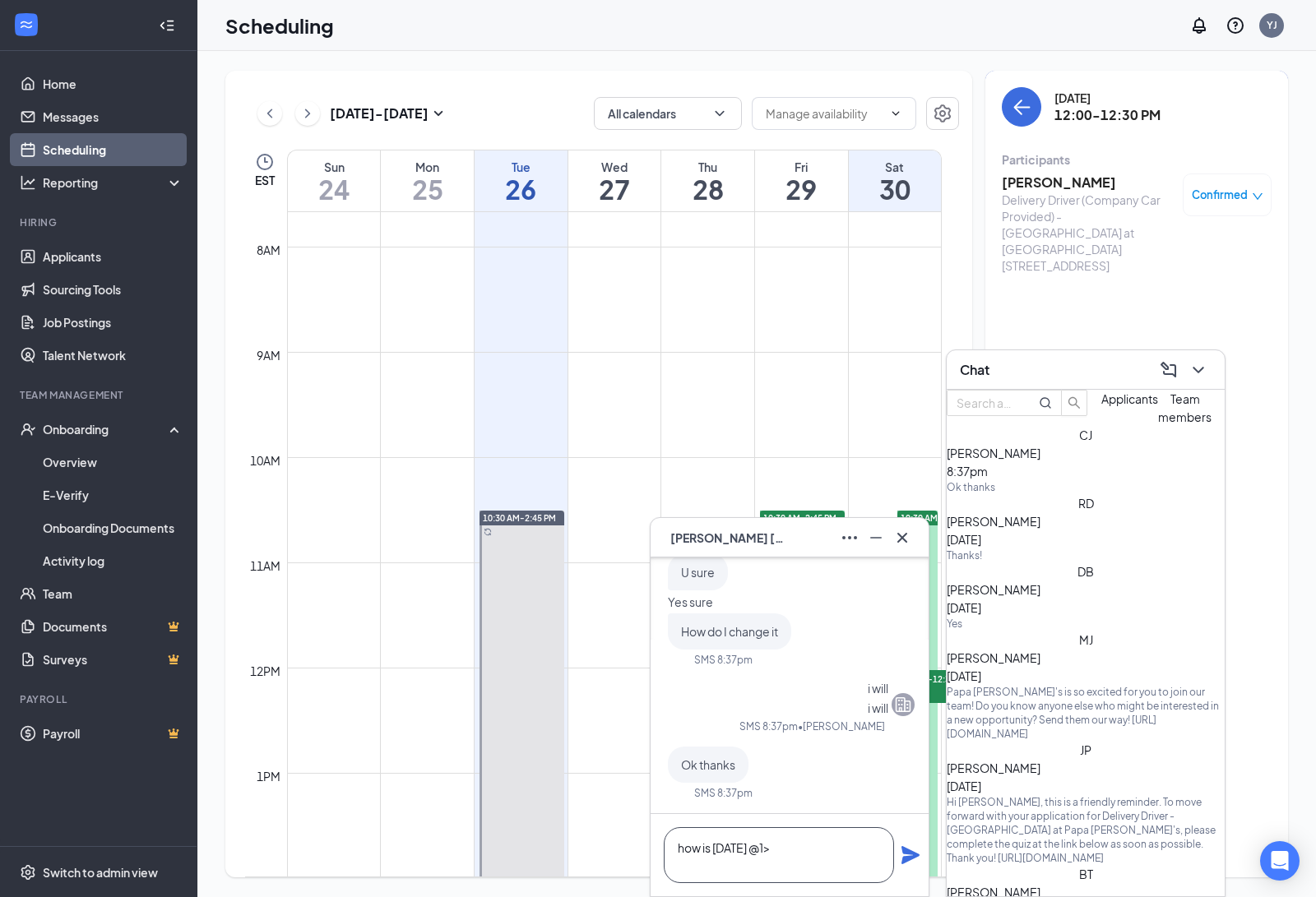
click at [787, 847] on textarea "how is [DATE] @1>" at bounding box center [778, 855] width 230 height 55
type textarea "how is [DATE] @1?"
click at [909, 857] on icon "Plane" at bounding box center [910, 855] width 18 height 18
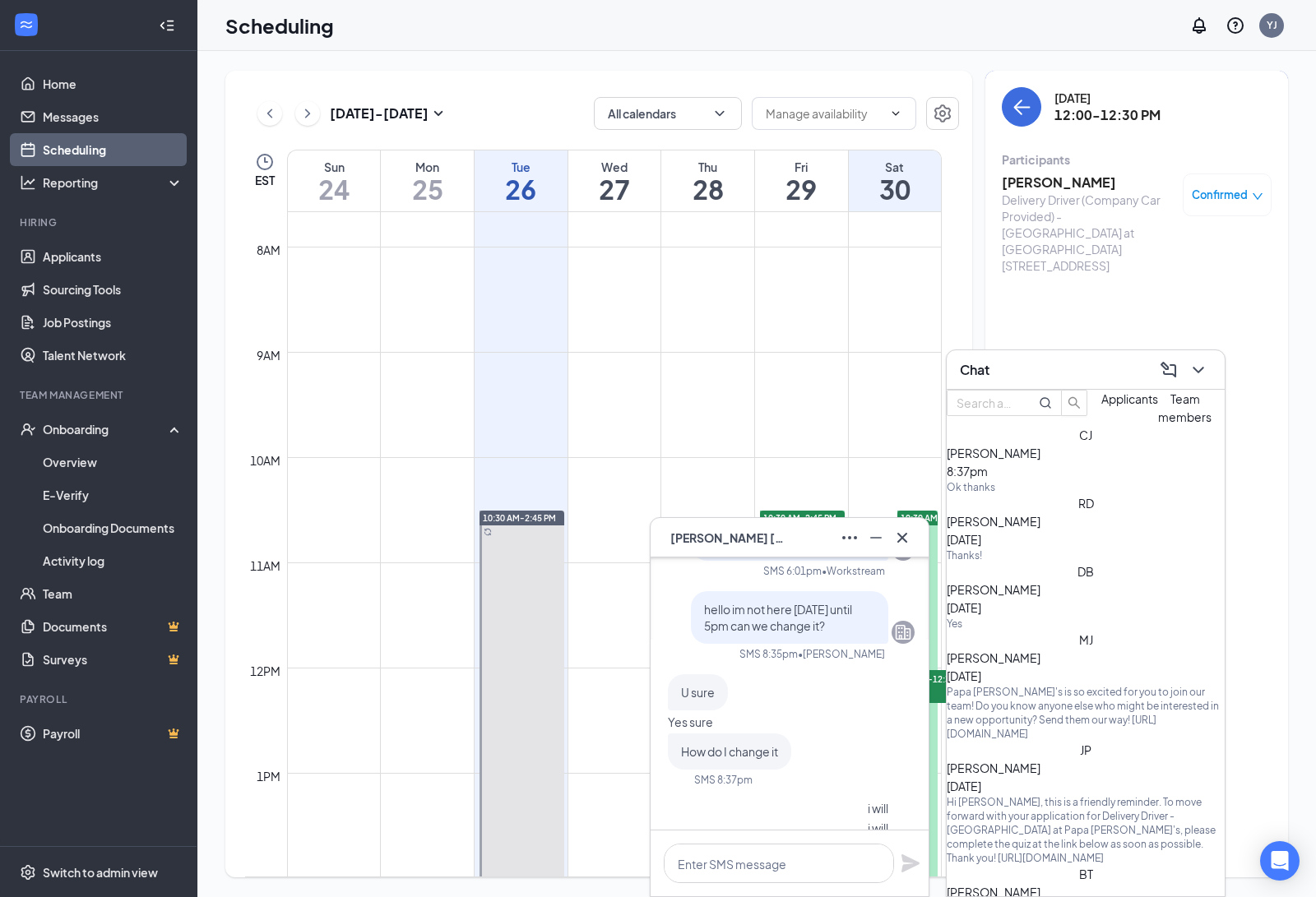
scroll to position [0, 0]
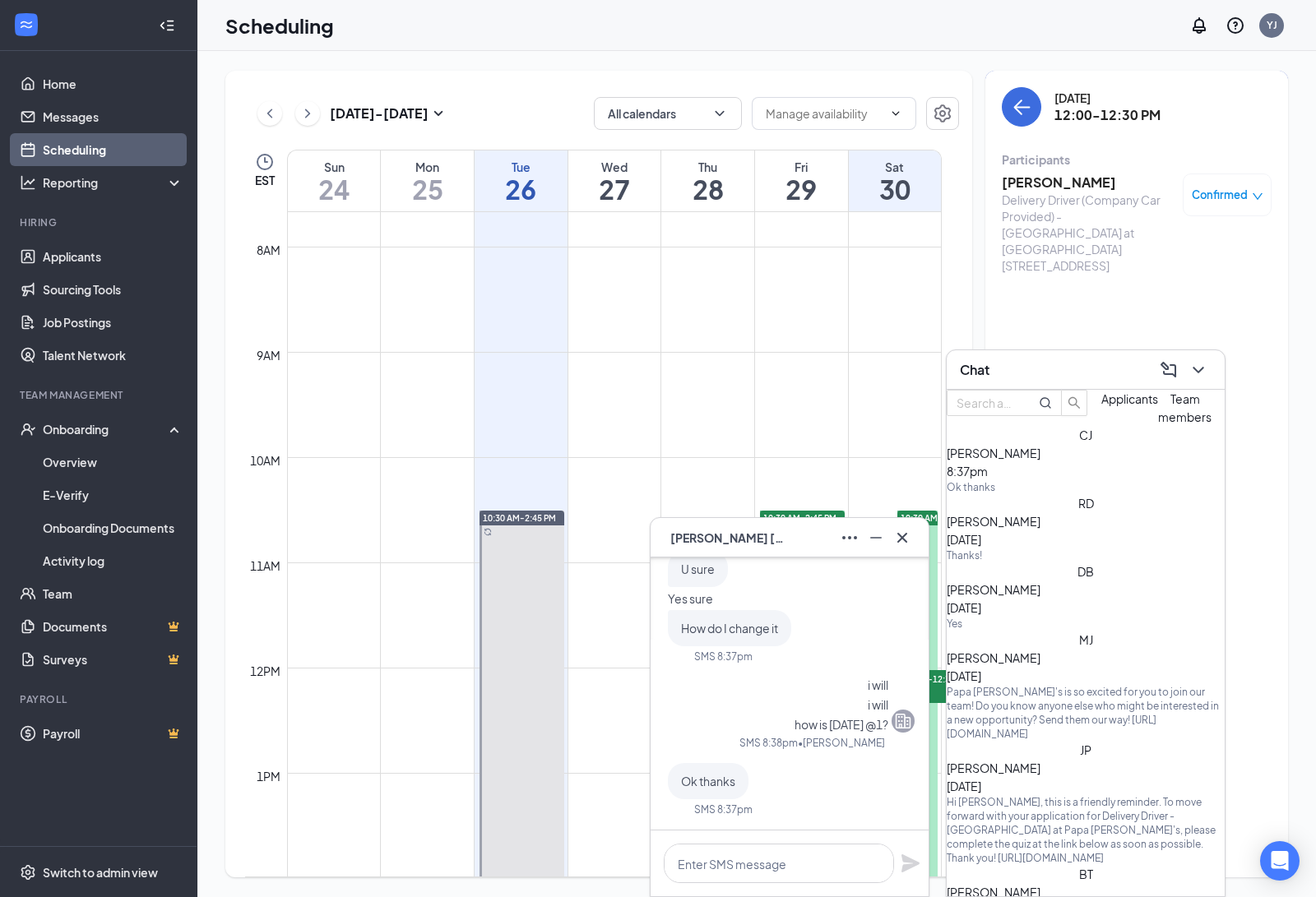
click at [1000, 494] on div "[PERSON_NAME] [PERSON_NAME] 8:37pm Ok thanks" at bounding box center [1085, 460] width 278 height 68
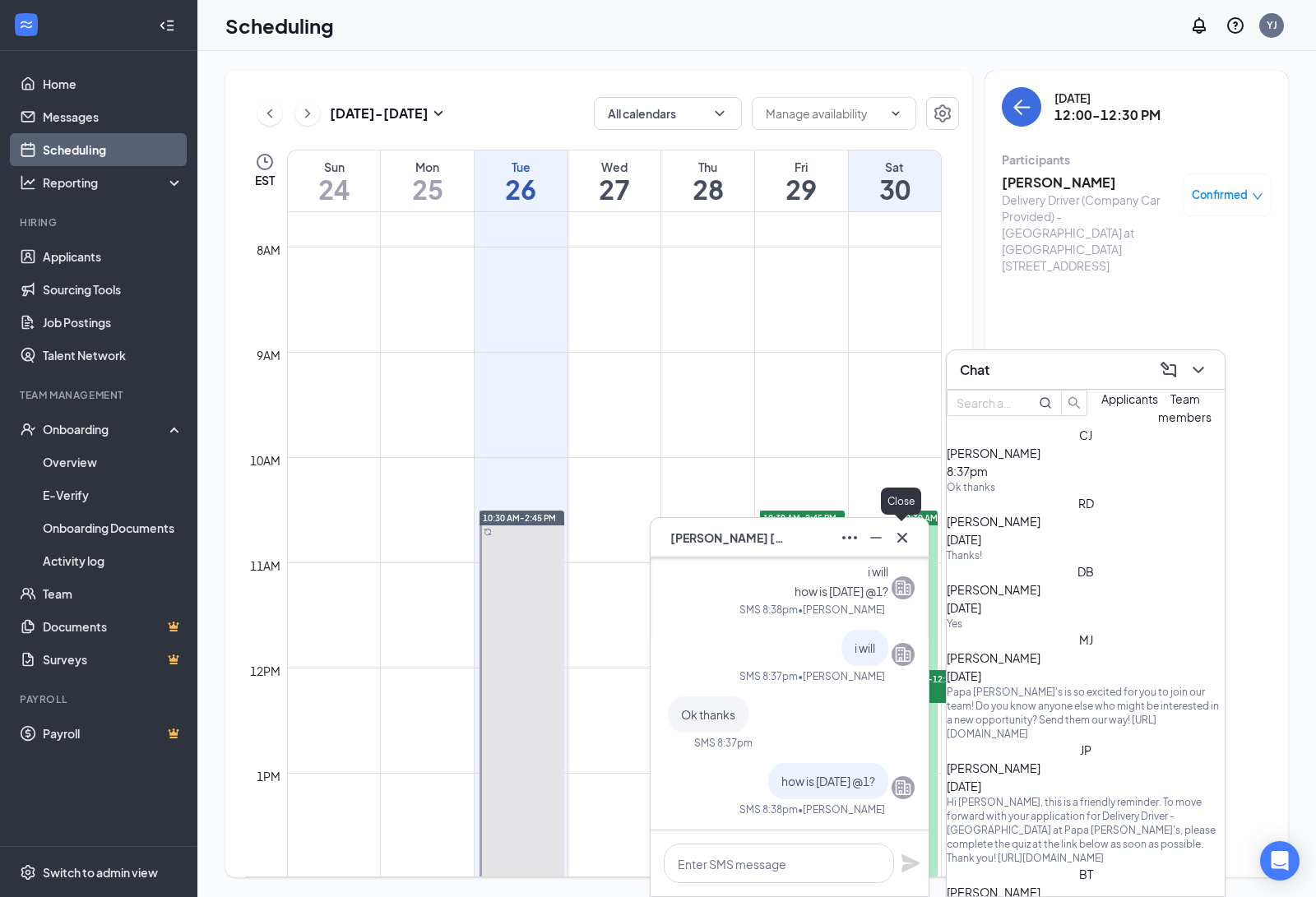
click at [892, 536] on icon "Cross" at bounding box center [902, 537] width 20 height 20
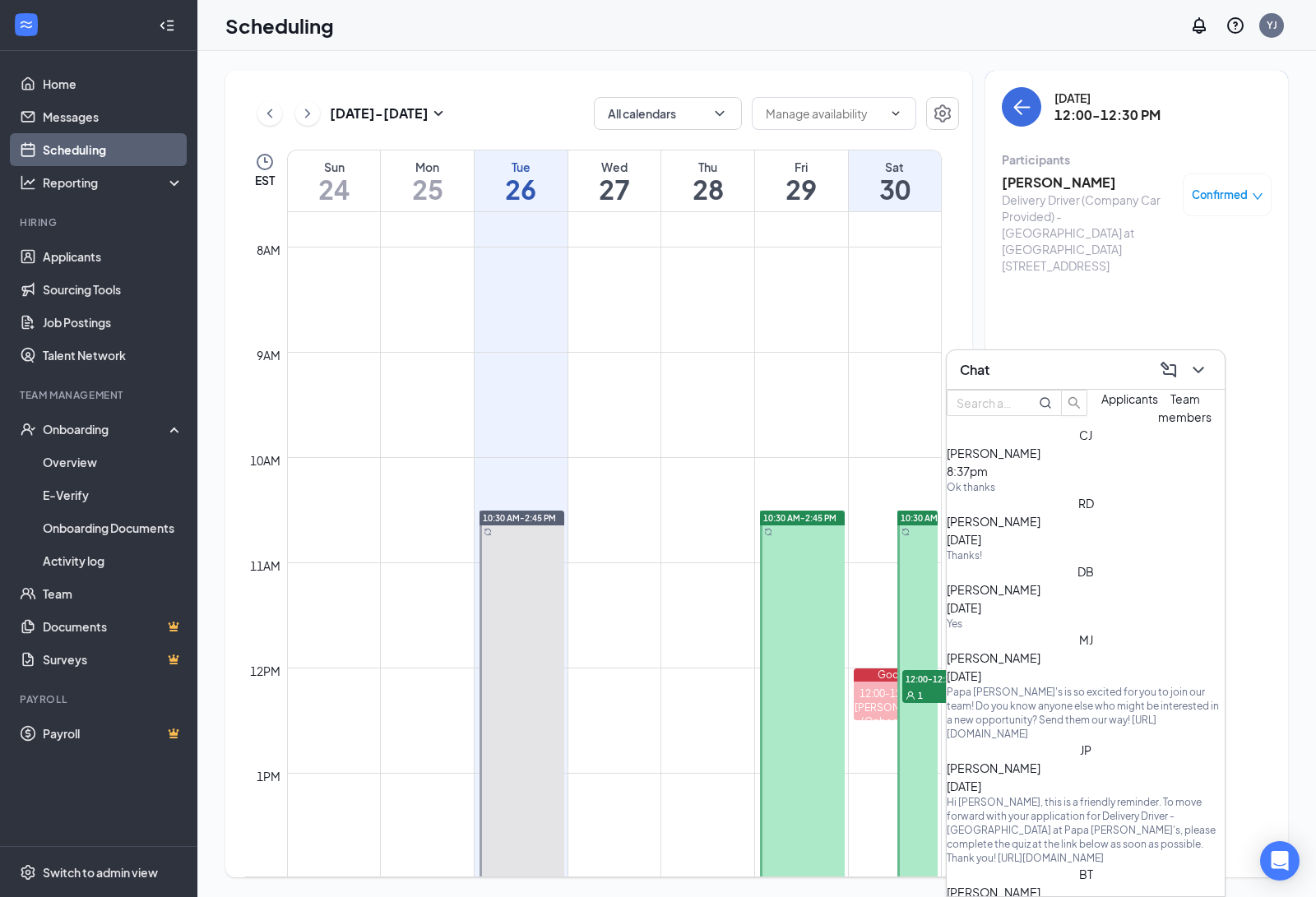
click at [992, 494] on div "[PERSON_NAME] [PERSON_NAME] 8:37pm Ok thanks" at bounding box center [1085, 460] width 278 height 68
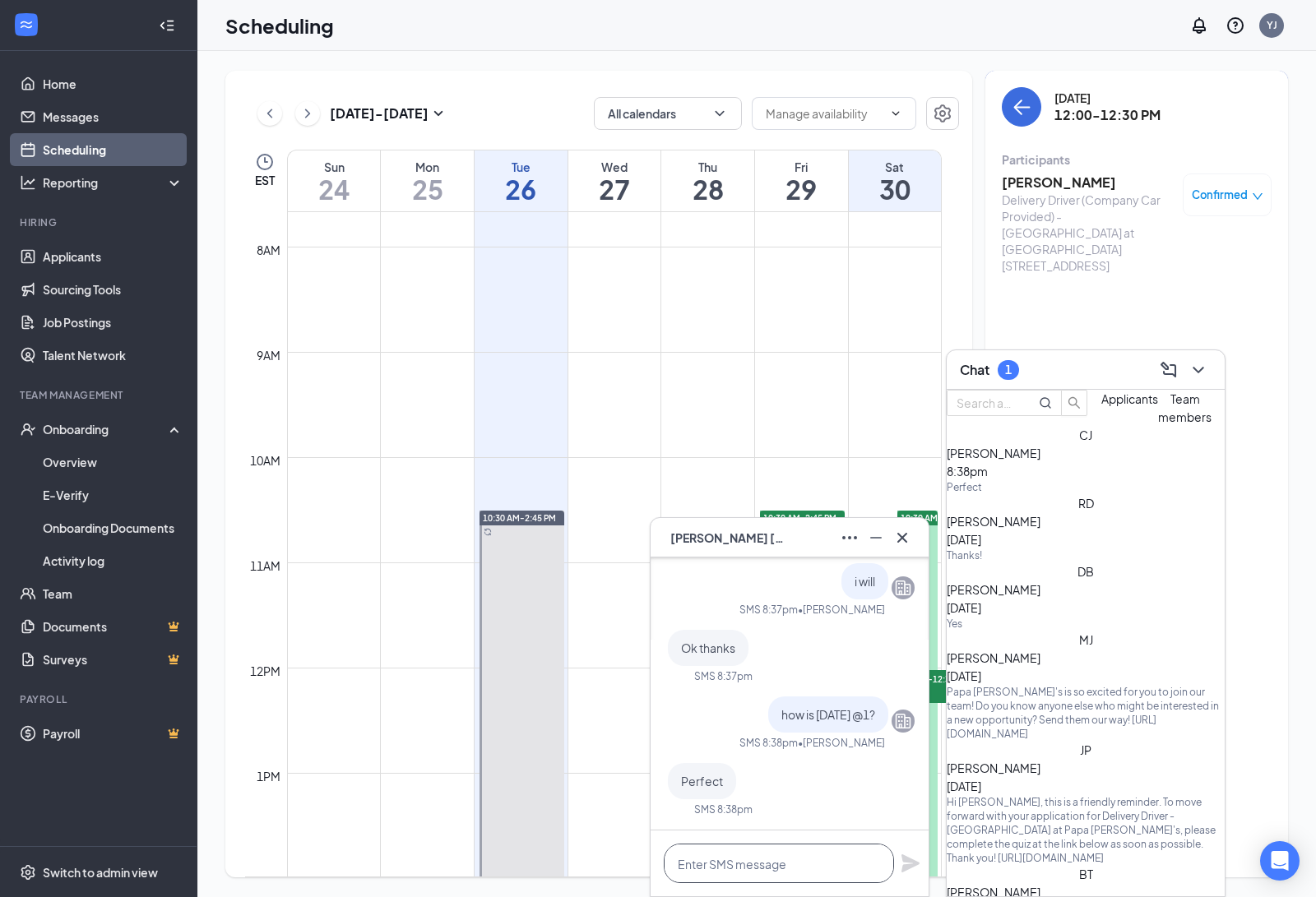
click at [759, 872] on textarea at bounding box center [778, 863] width 230 height 39
type textarea "ok"
click at [903, 859] on icon "Plane" at bounding box center [910, 863] width 18 height 18
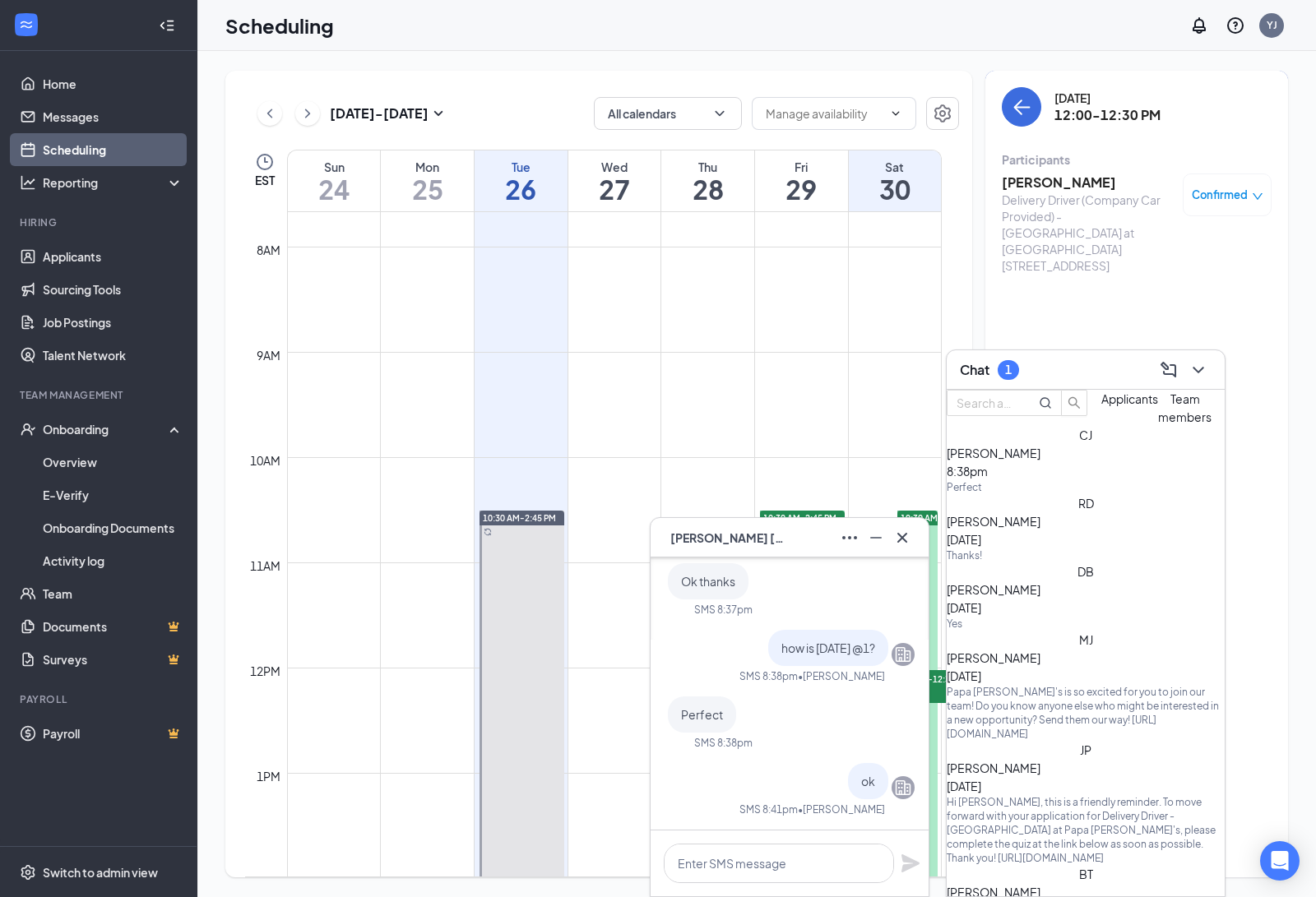
click at [1229, 183] on div "Confirmed" at bounding box center [1227, 195] width 89 height 43
click at [1219, 198] on span "Confirmed" at bounding box center [1219, 195] width 55 height 16
click at [1163, 249] on span "Request Reschedule" at bounding box center [1189, 248] width 113 height 18
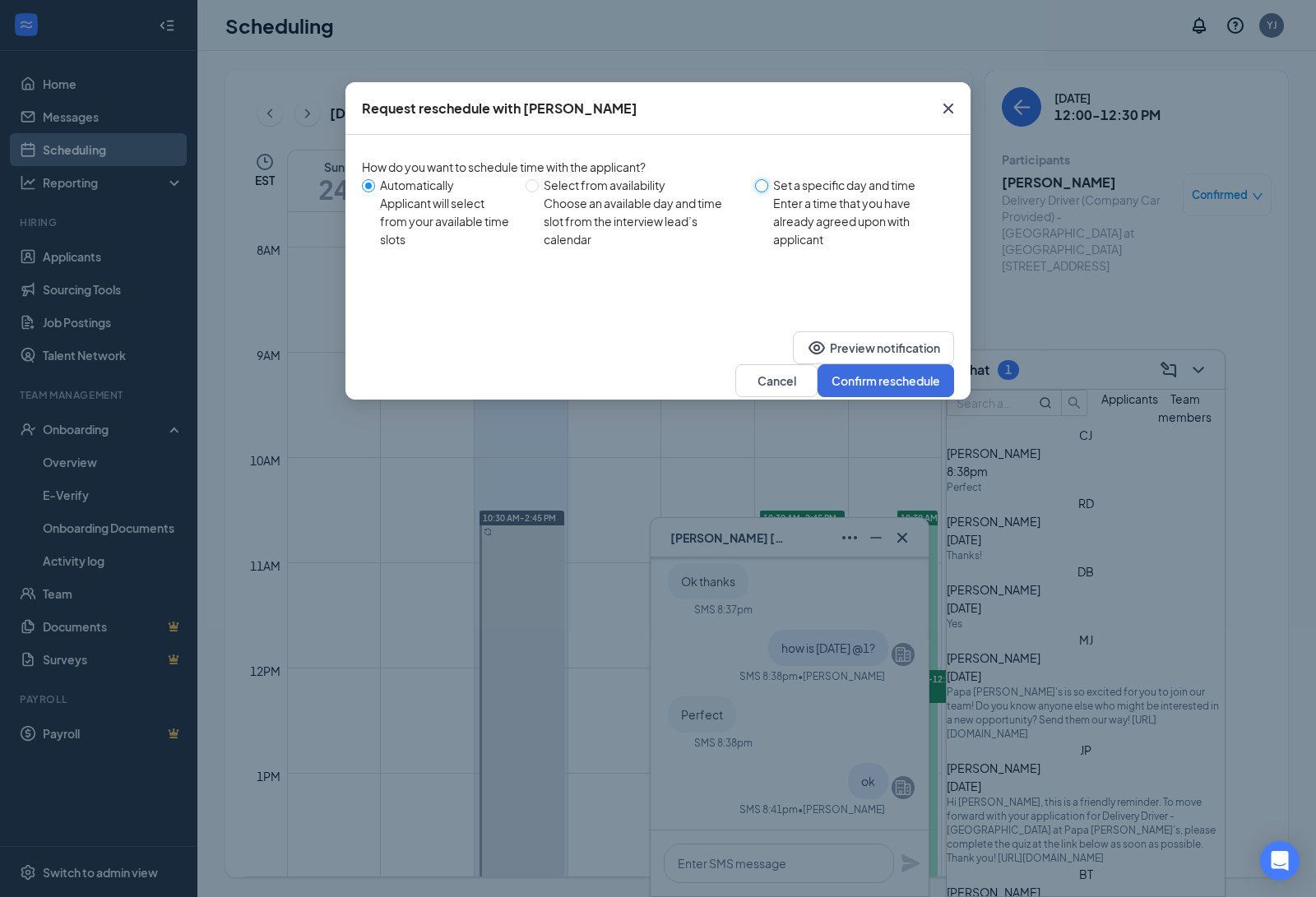
click at [766, 192] on input "Set a specific day and time Enter a time that you have already agreed upon with…" at bounding box center [761, 185] width 13 height 13
radio input "true"
radio input "false"
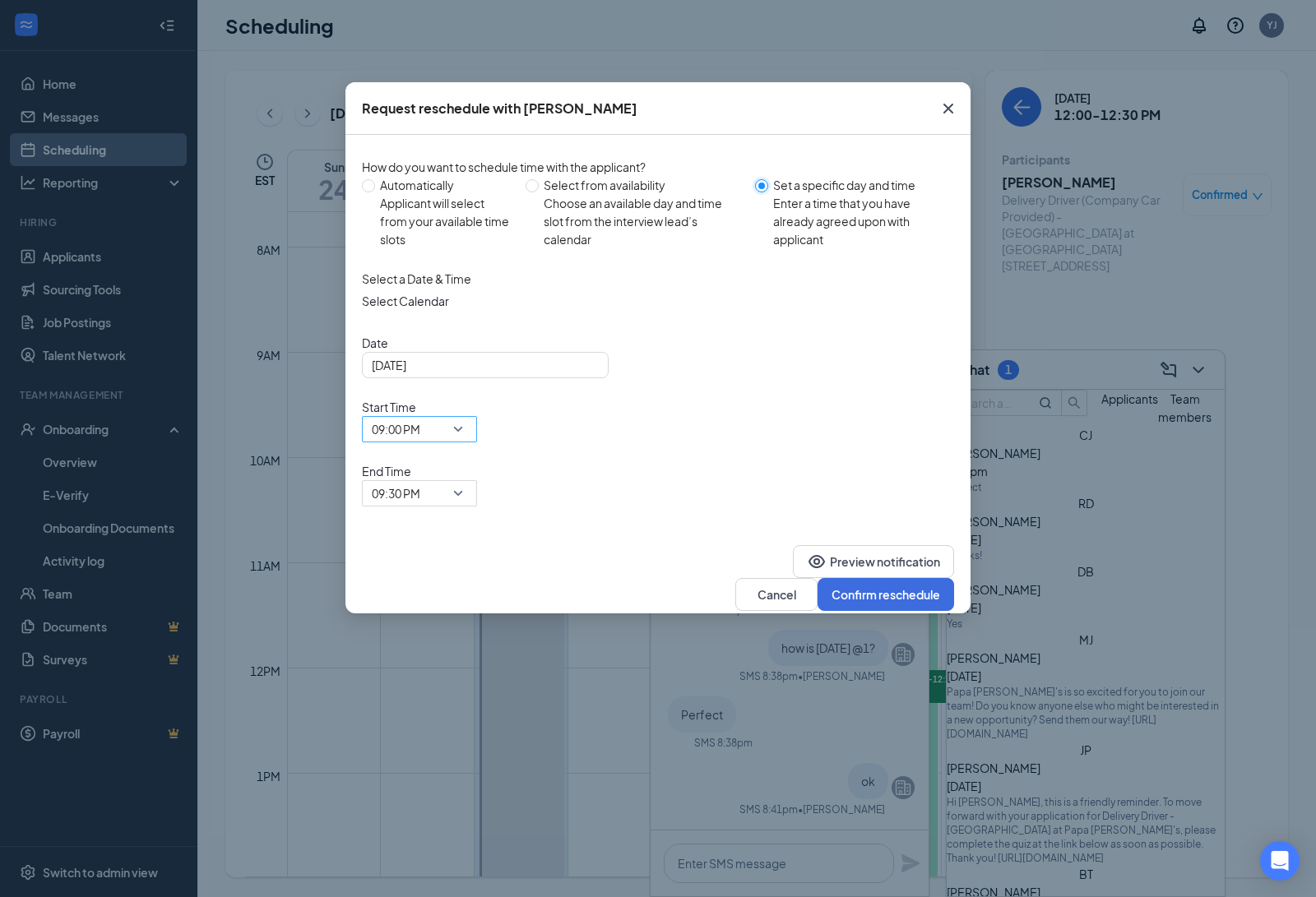
click at [467, 417] on span "09:00 PM" at bounding box center [419, 429] width 96 height 25
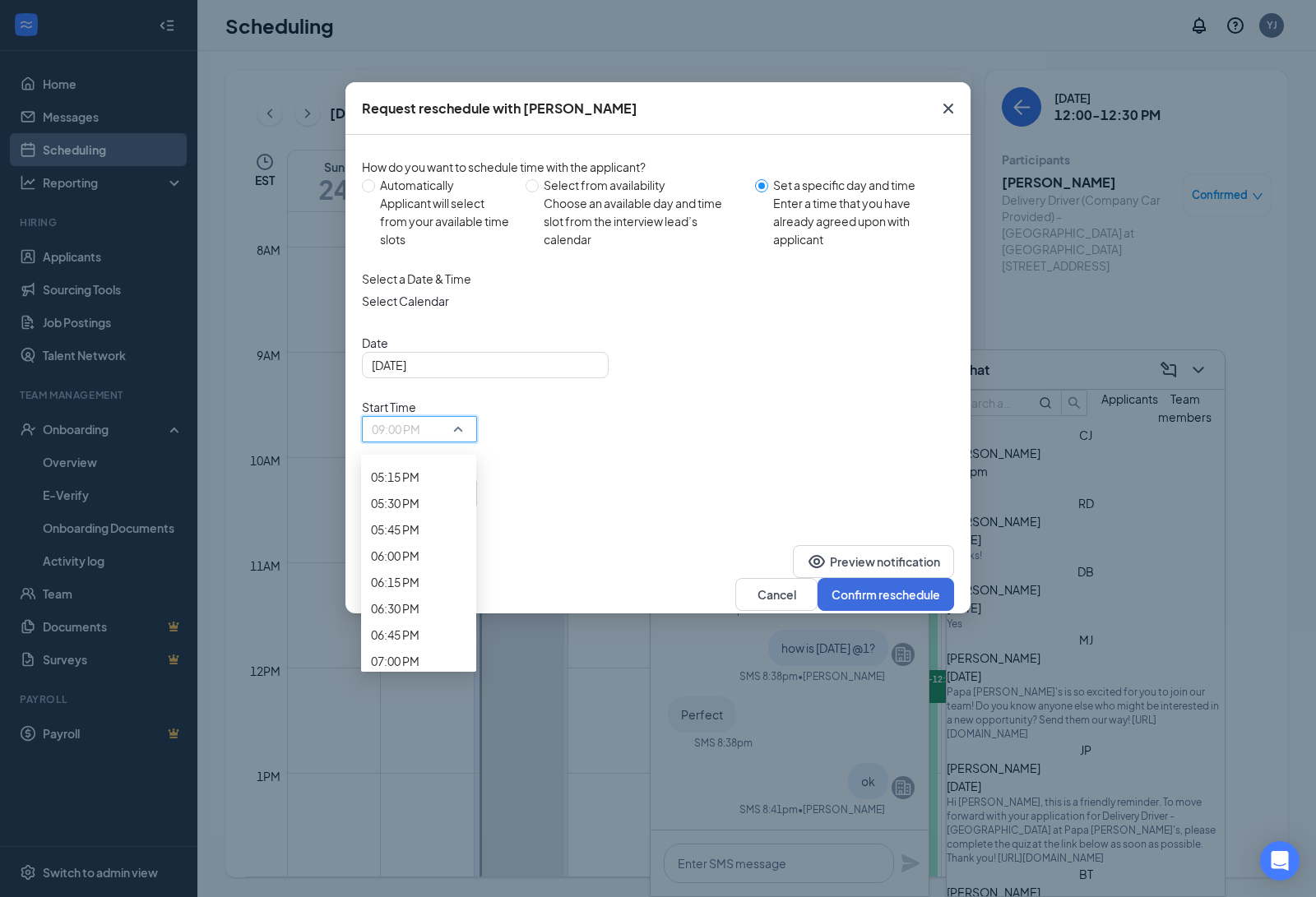
scroll to position [1977, 0]
drag, startPoint x: 646, startPoint y: 418, endPoint x: 678, endPoint y: 407, distance: 33.8
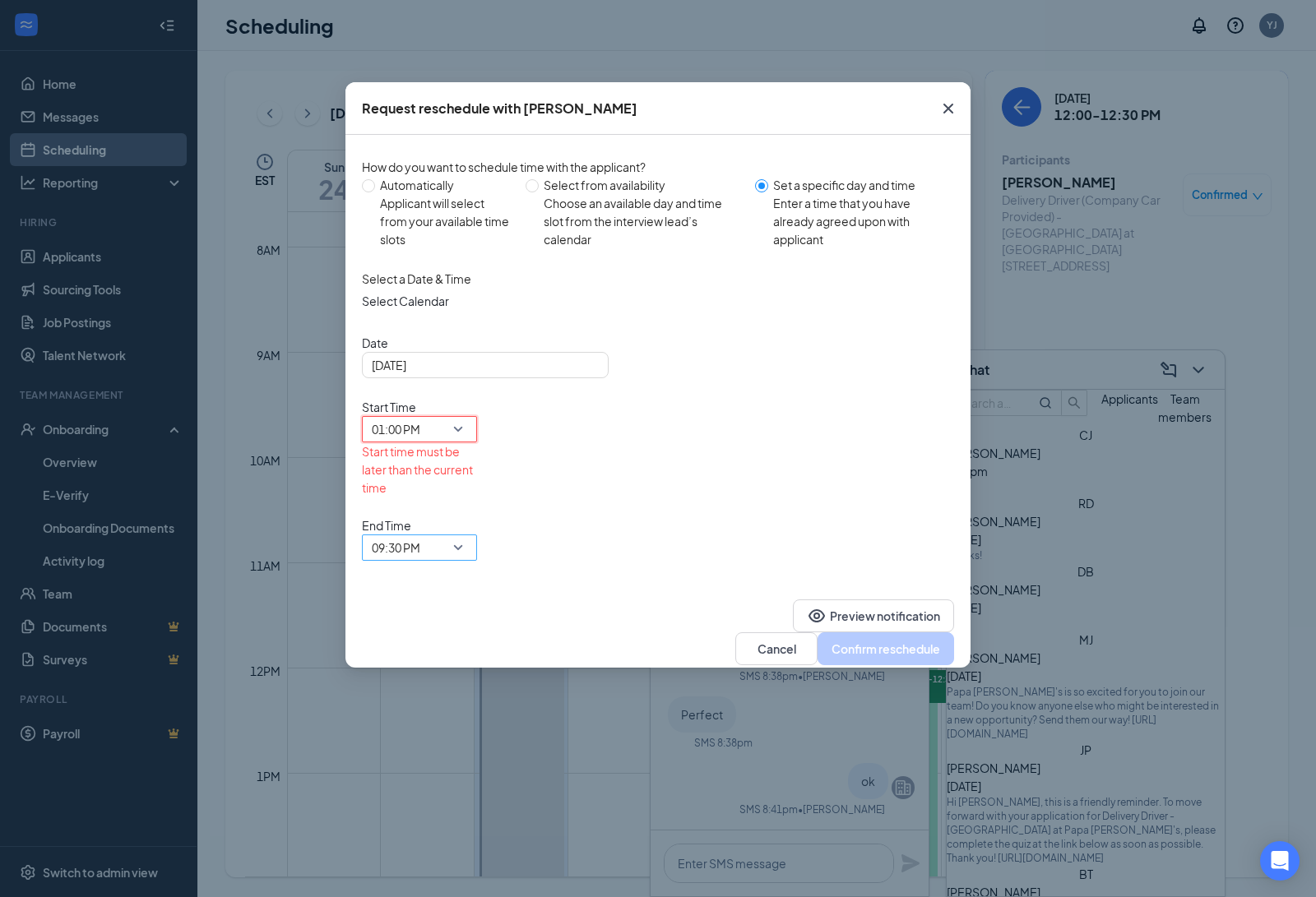
click at [452, 535] on span "09:30 PM" at bounding box center [412, 557] width 81 height 45
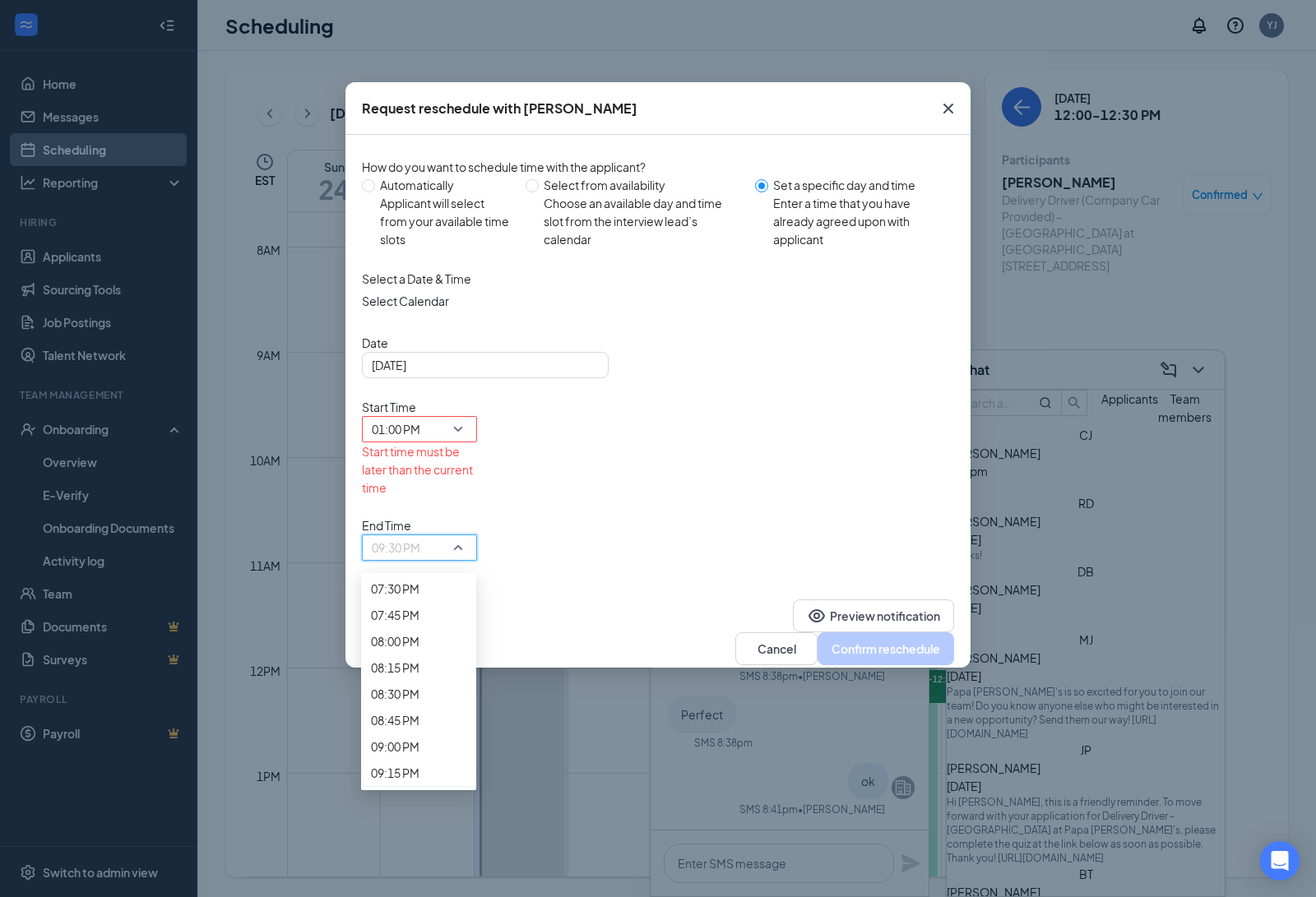
scroll to position [1950, 0]
click at [420, 43] on span "01:15 PM" at bounding box center [395, 34] width 48 height 18
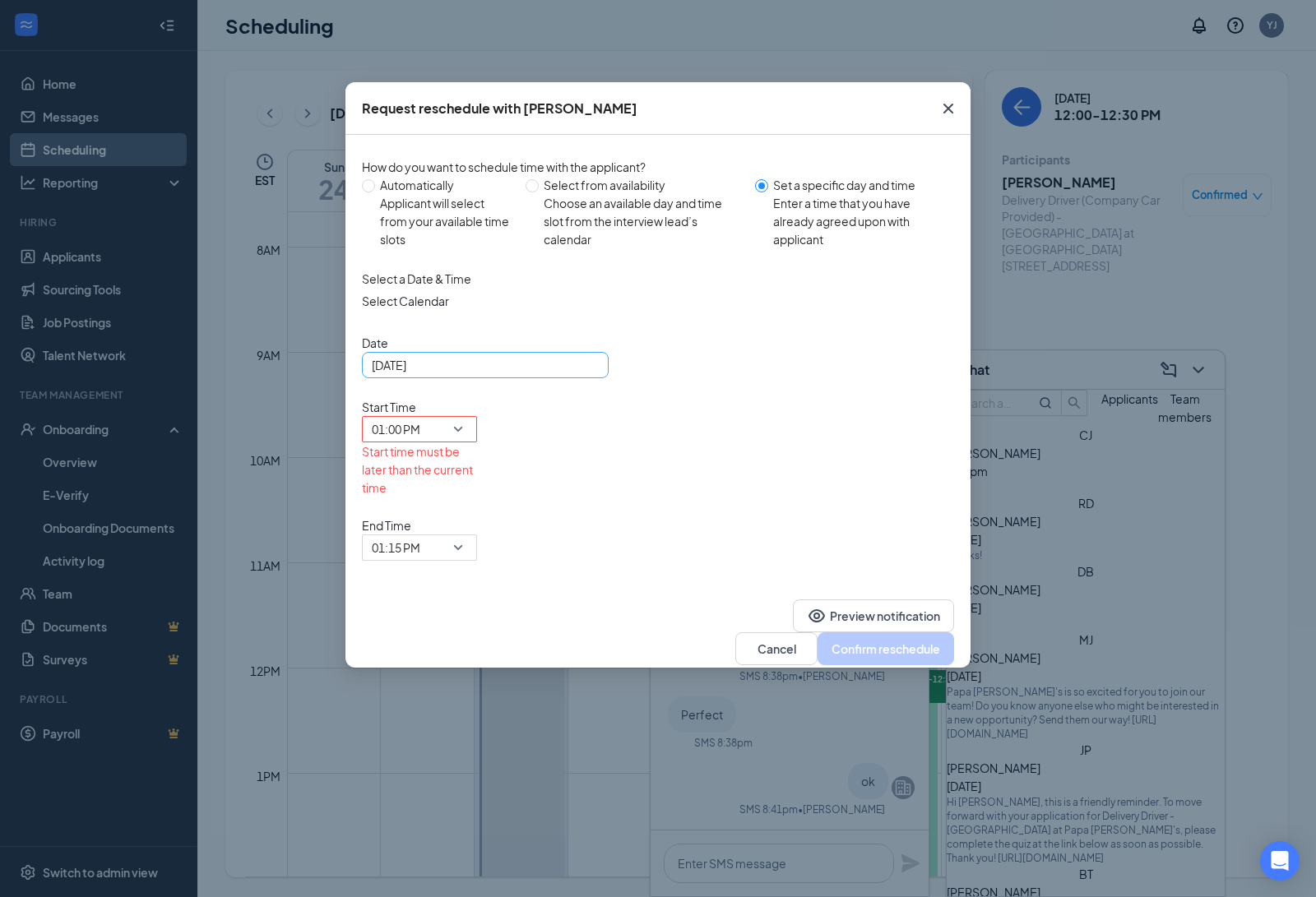
click at [592, 374] on div "[DATE]" at bounding box center [485, 365] width 227 height 18
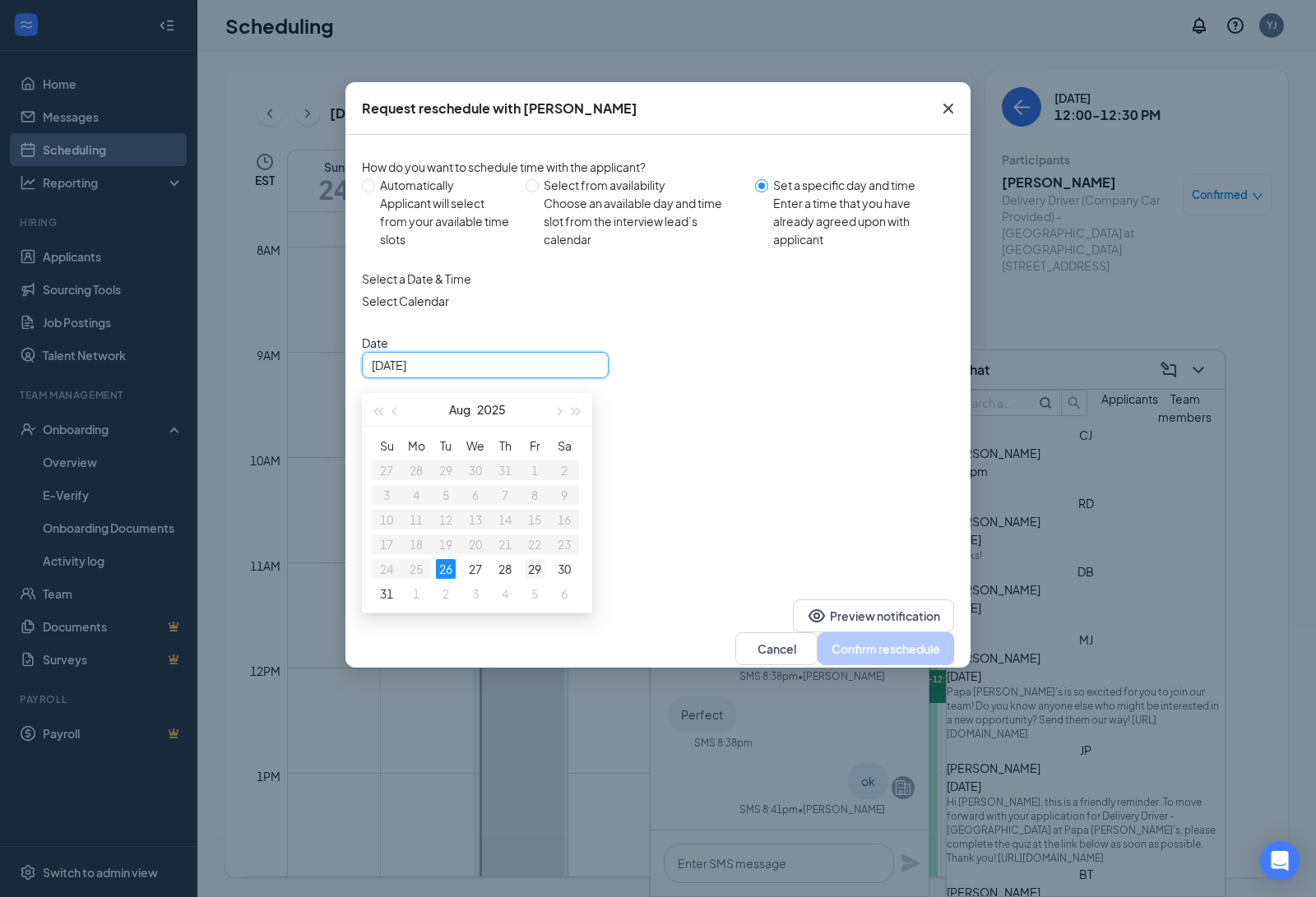
type input "[DATE]"
click at [535, 579] on div "29" at bounding box center [534, 569] width 20 height 20
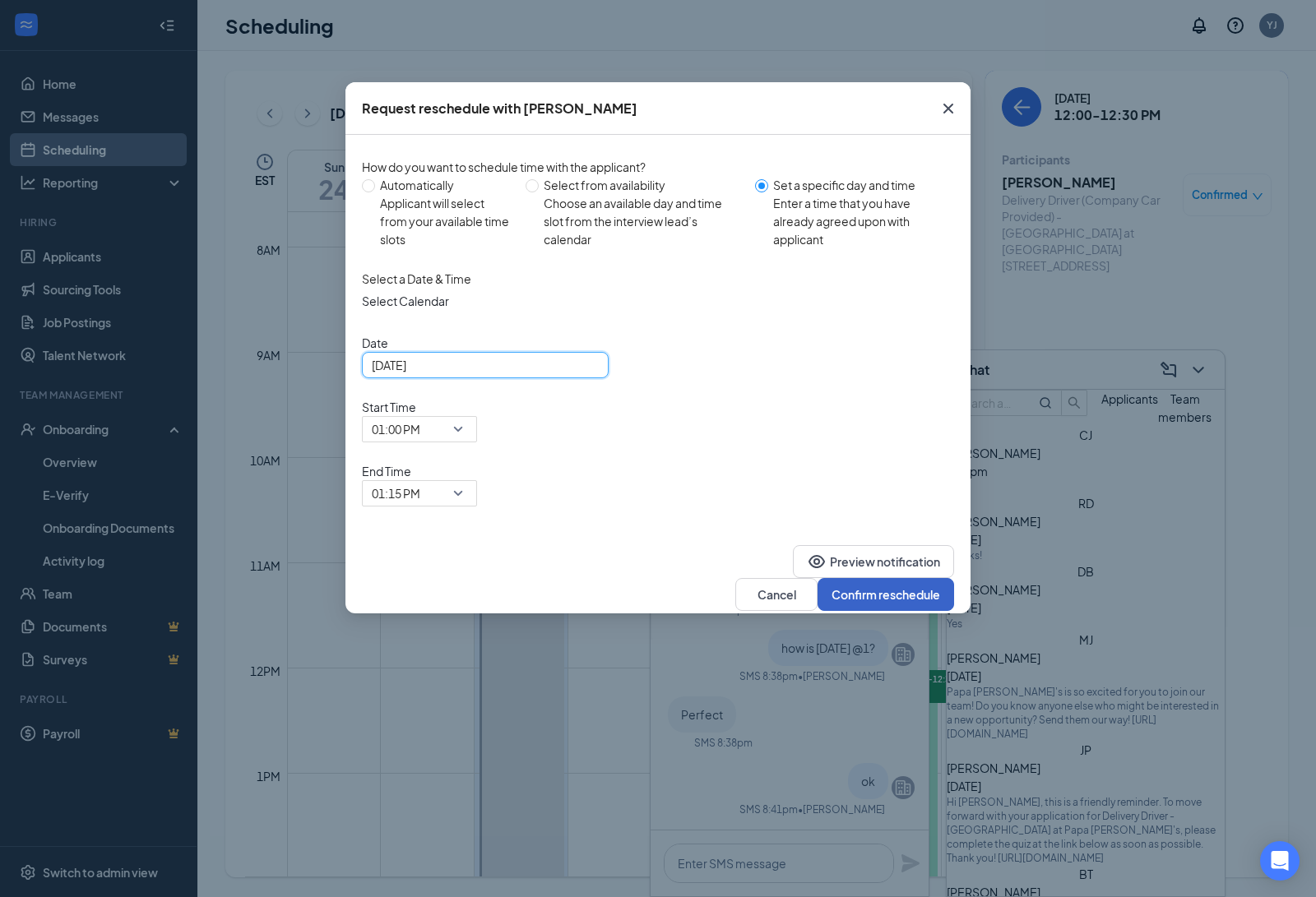
click at [871, 578] on button "Confirm reschedule" at bounding box center [886, 594] width 137 height 33
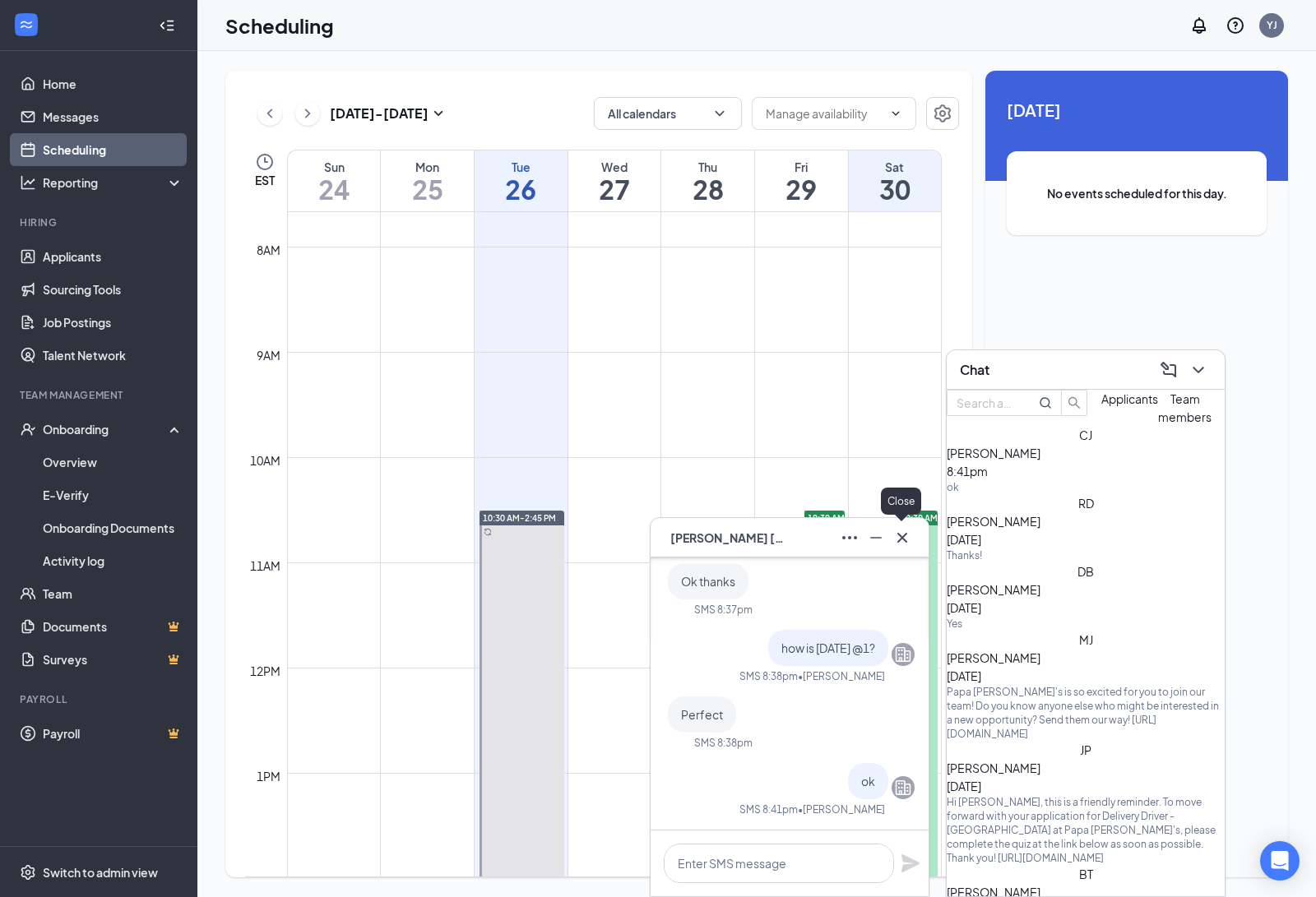
click at [896, 536] on icon "Cross" at bounding box center [902, 537] width 20 height 20
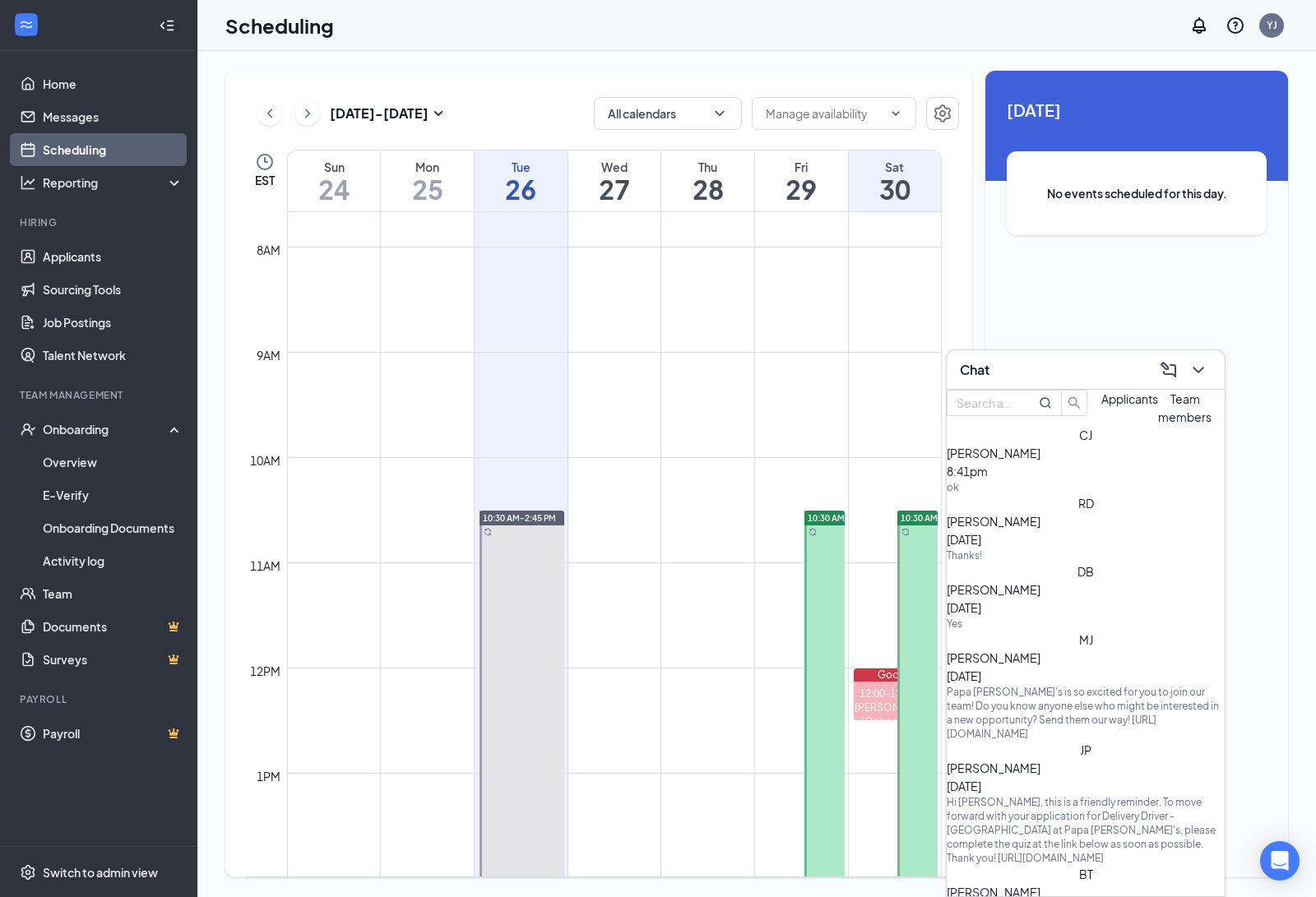
click at [903, 526] on div at bounding box center [917, 733] width 40 height 446
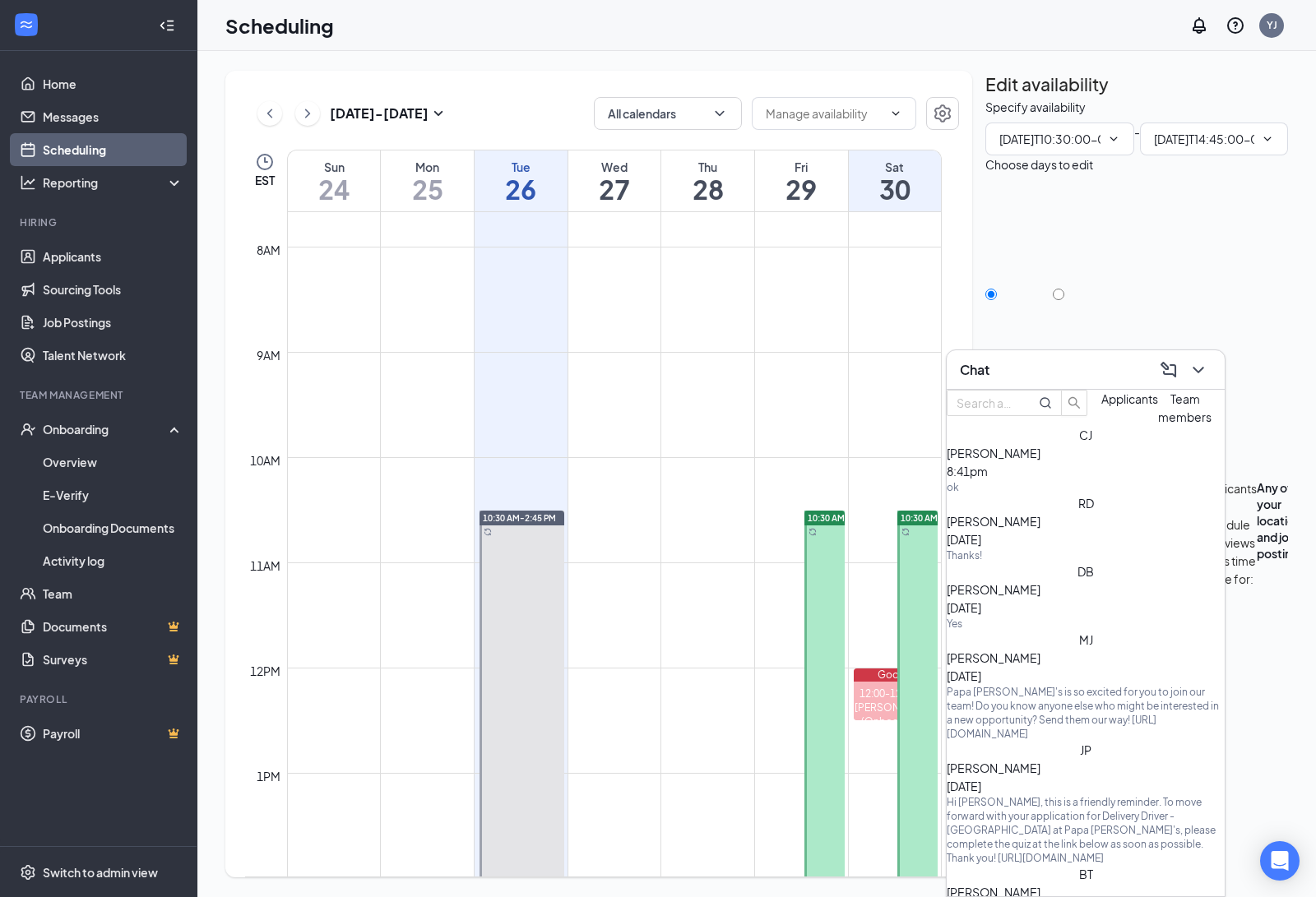
type input "10:30 AM"
type input "02:45 PM"
click at [1057, 364] on div "Chat" at bounding box center [1085, 369] width 251 height 25
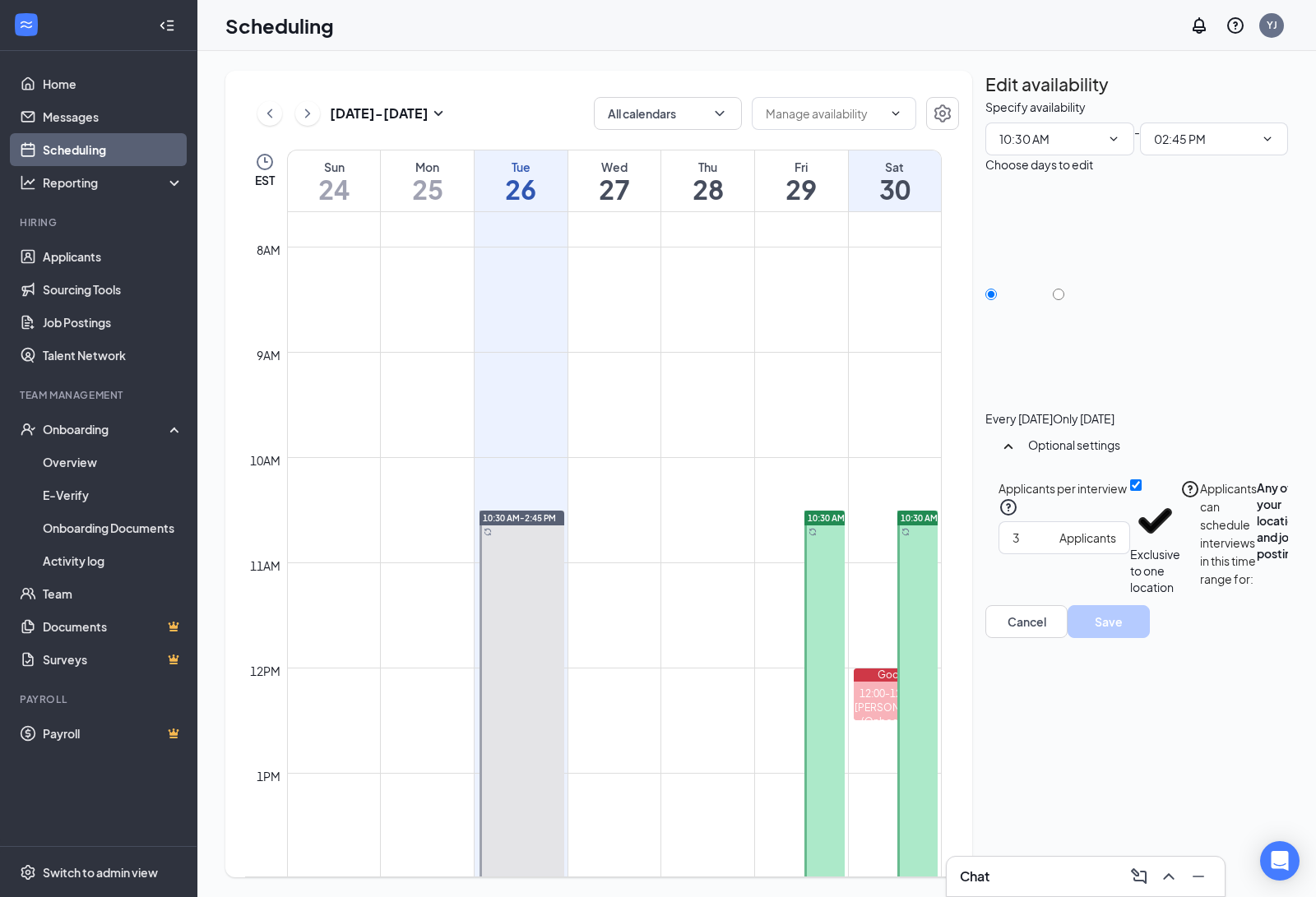
drag, startPoint x: 1057, startPoint y: 364, endPoint x: 864, endPoint y: 320, distance: 198.0
click at [860, 320] on td at bounding box center [615, 312] width 655 height 26
click at [779, 778] on span "1:00-1:15 PM" at bounding box center [785, 780] width 56 height 15
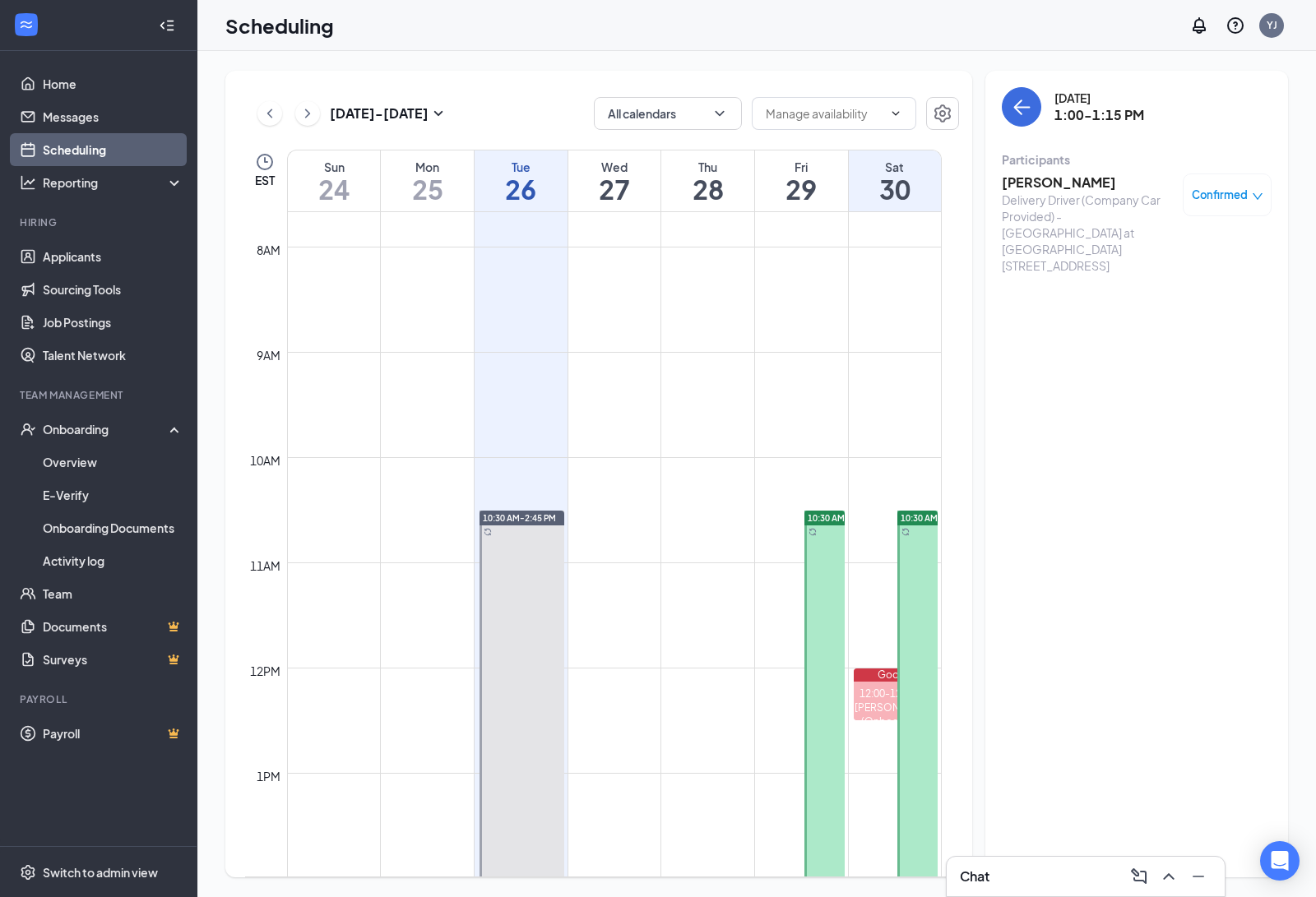
click at [1206, 173] on div "Confirmed" at bounding box center [1227, 195] width 89 height 43
click at [1207, 196] on span "Confirmed" at bounding box center [1219, 195] width 55 height 16
click at [1163, 473] on div "[DATE] 1:00-1:15 PM Participants [PERSON_NAME] Delivery Driver (Company Car Pro…" at bounding box center [1136, 474] width 302 height 807
click at [1015, 106] on icon "ArrowLeft" at bounding box center [1022, 107] width 15 height 2
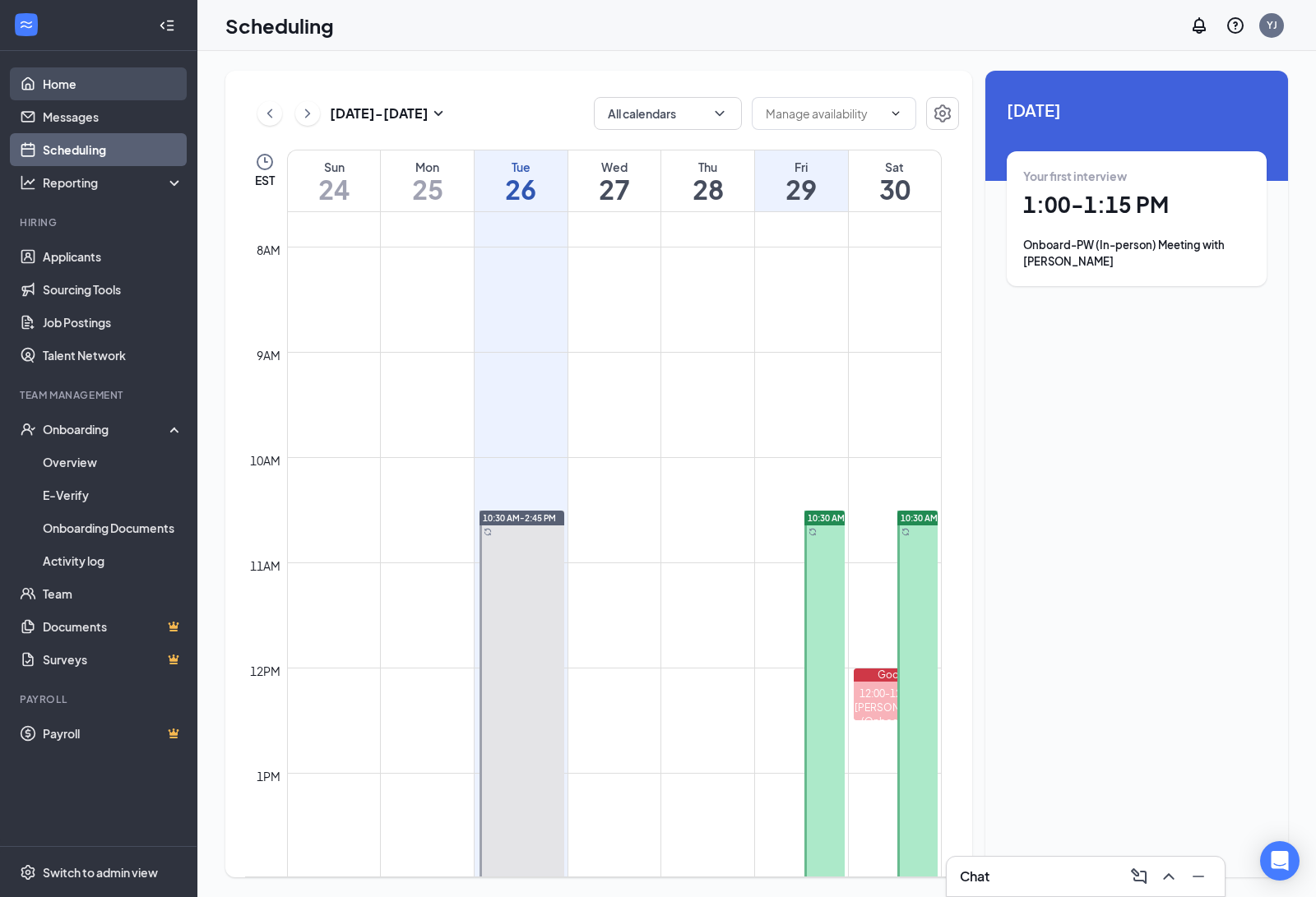
click at [43, 80] on link "Home" at bounding box center [113, 83] width 140 height 33
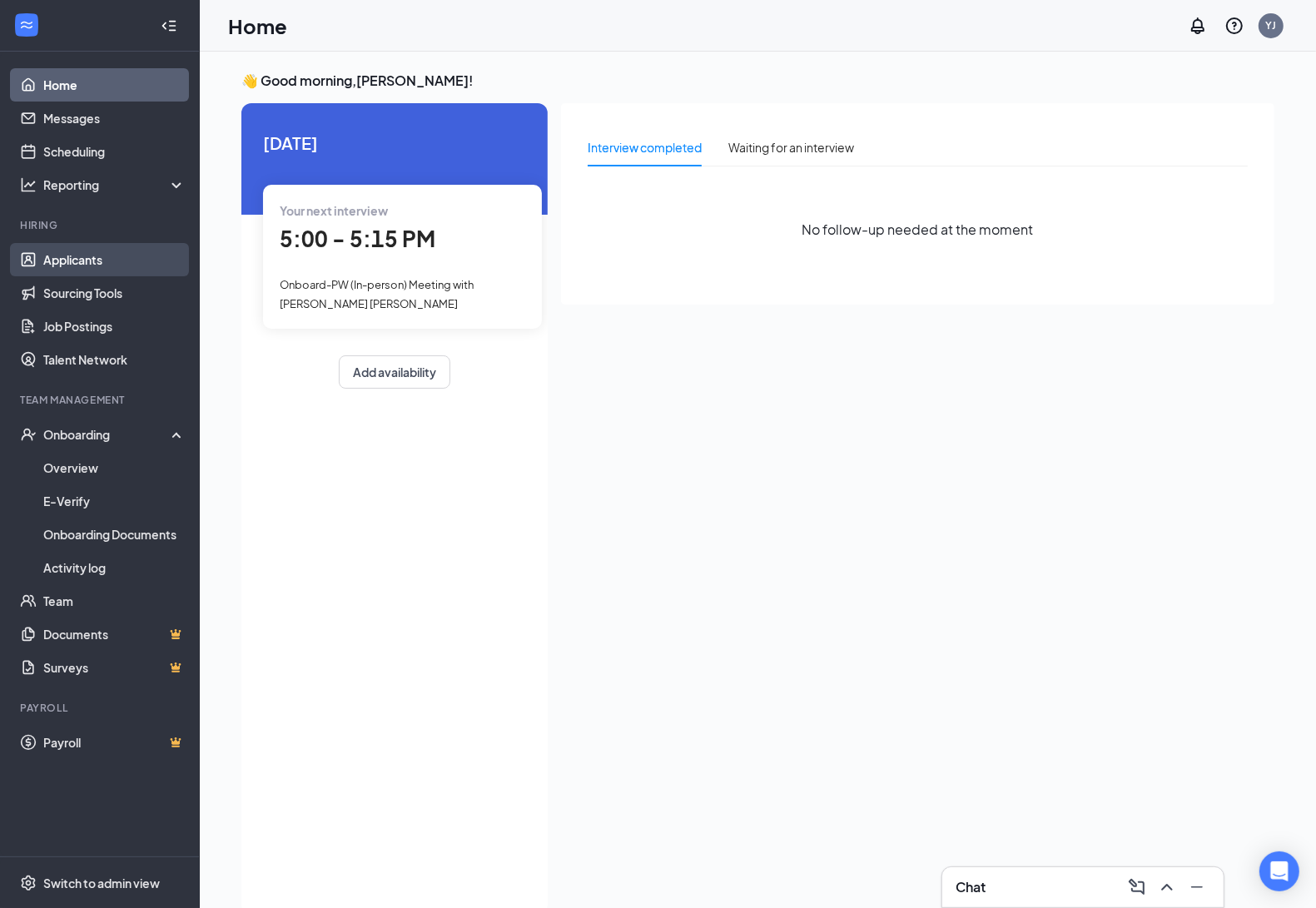
click at [86, 267] on link "Applicants" at bounding box center [114, 259] width 142 height 33
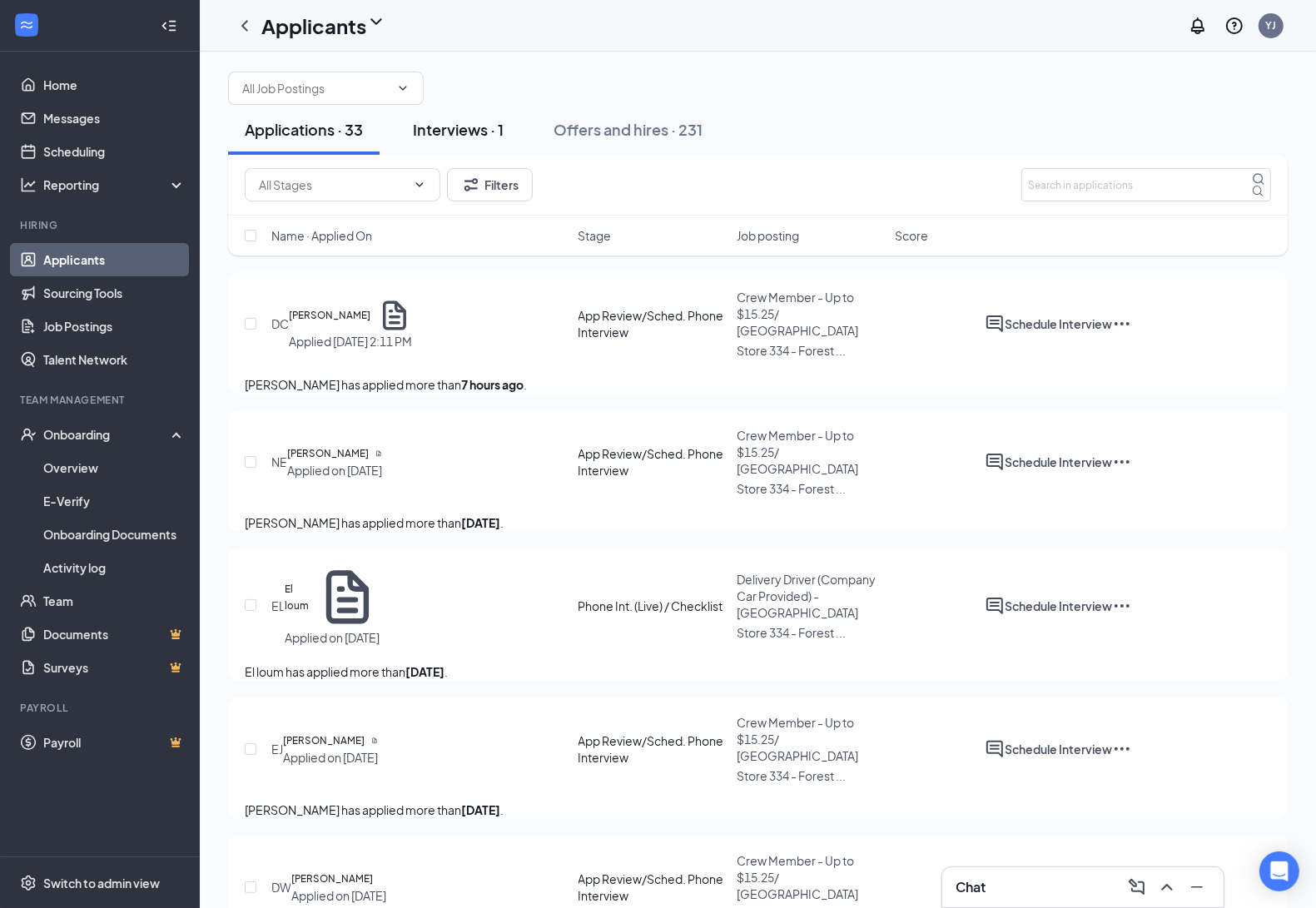
click at [457, 139] on div "Interviews · 1" at bounding box center [458, 129] width 91 height 21
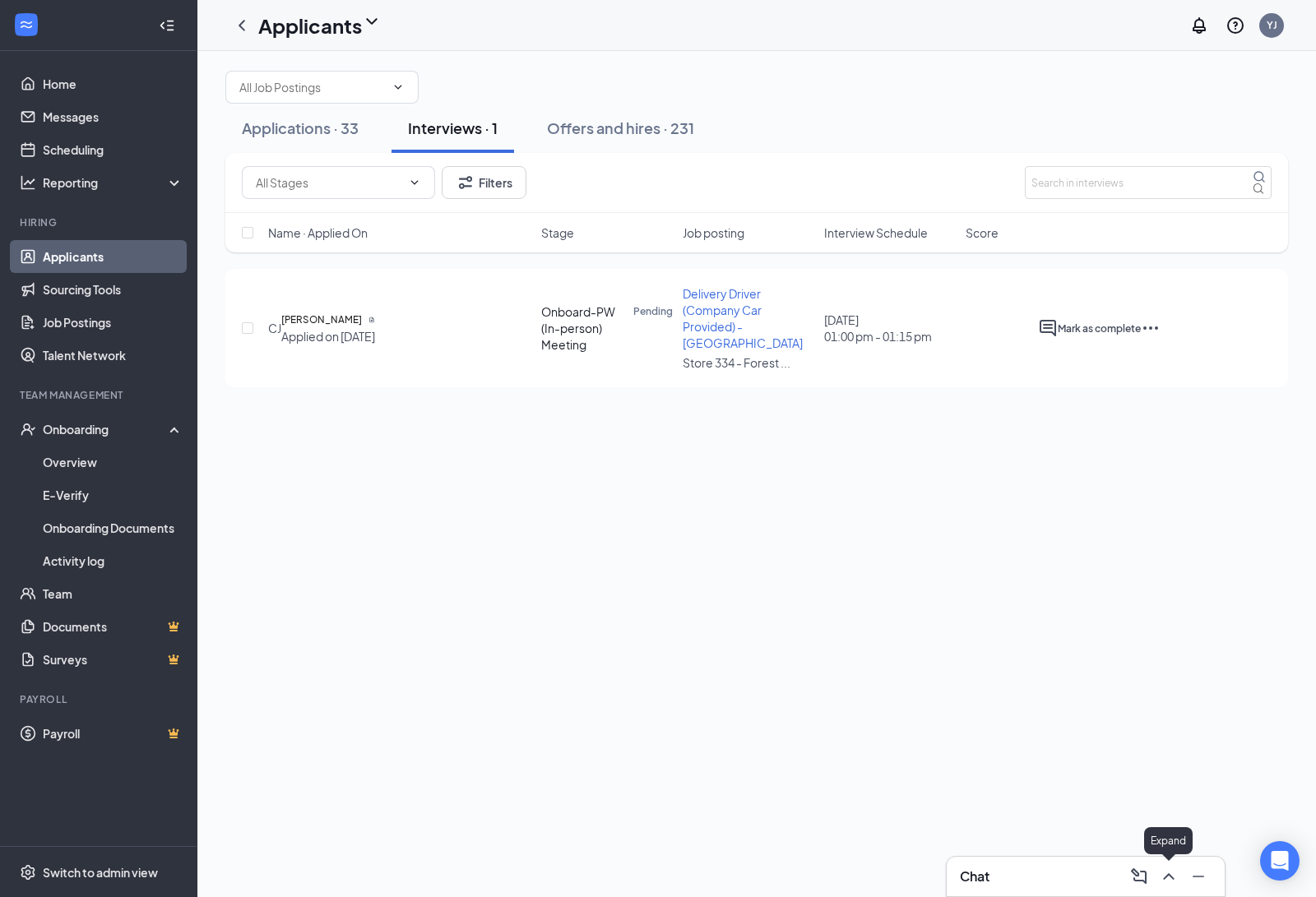
click at [1165, 874] on icon "ChevronUp" at bounding box center [1168, 876] width 20 height 20
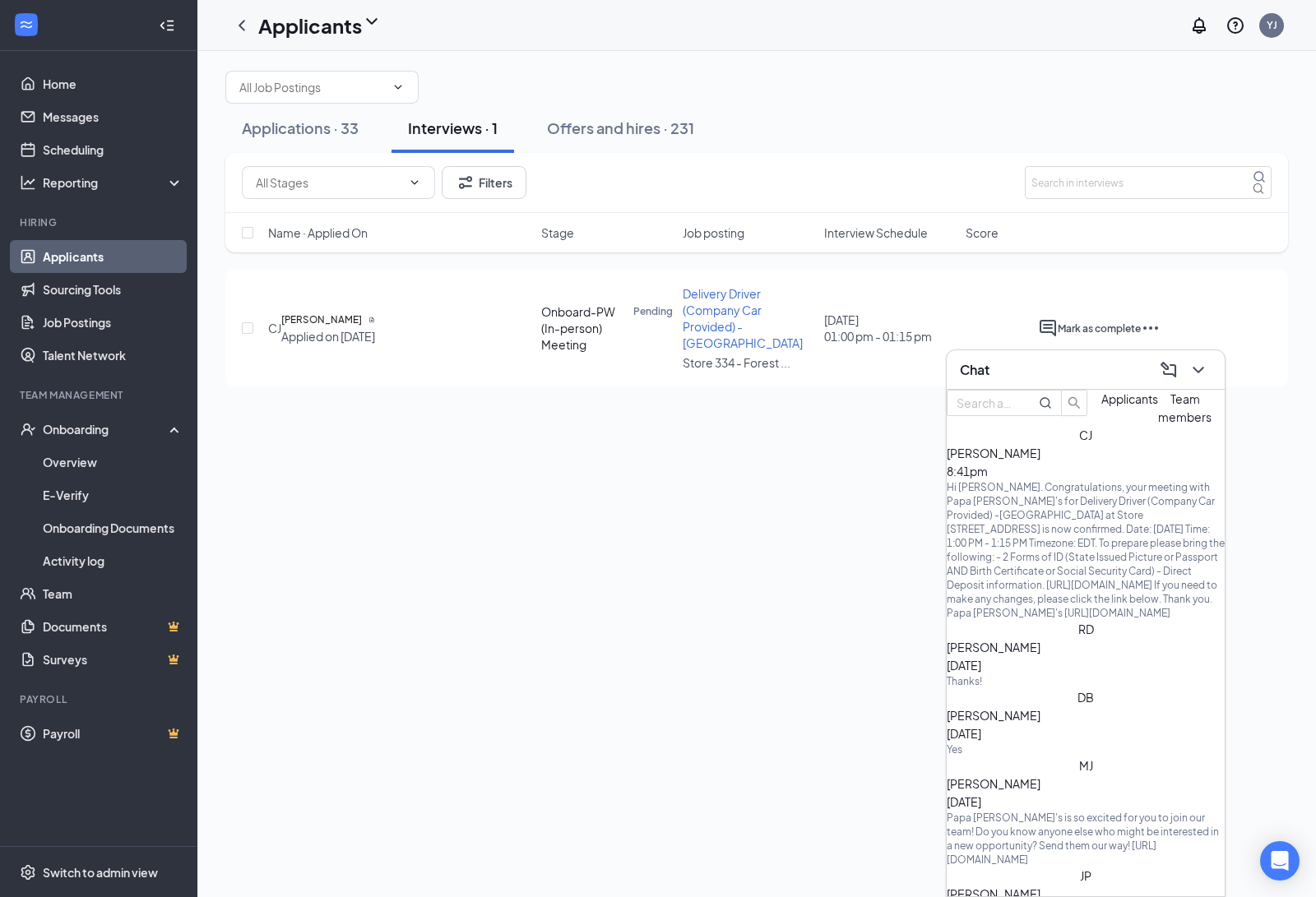
click at [1158, 424] on span "Team members" at bounding box center [1184, 407] width 54 height 33
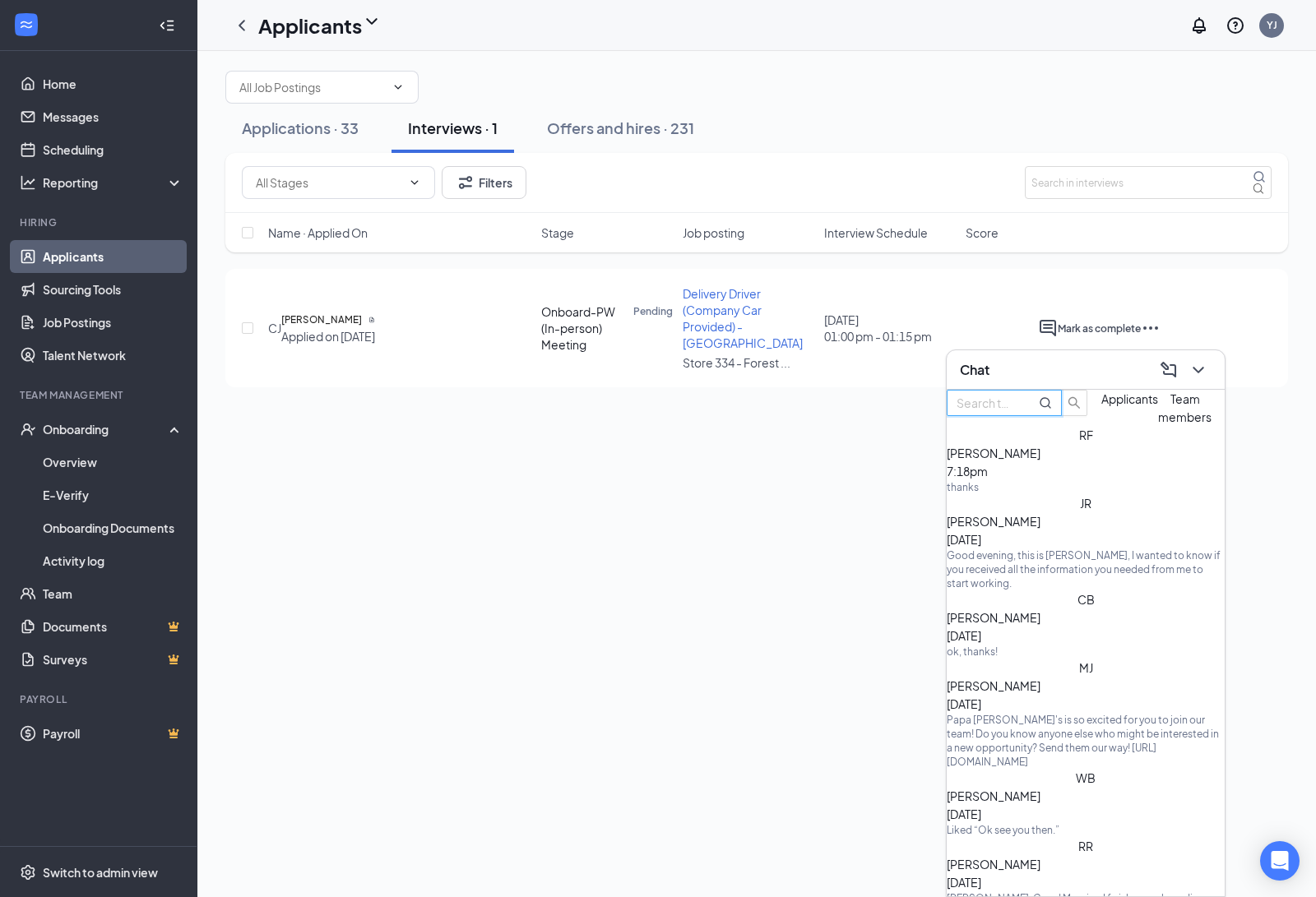
click at [1015, 411] on input "text" at bounding box center [986, 402] width 59 height 18
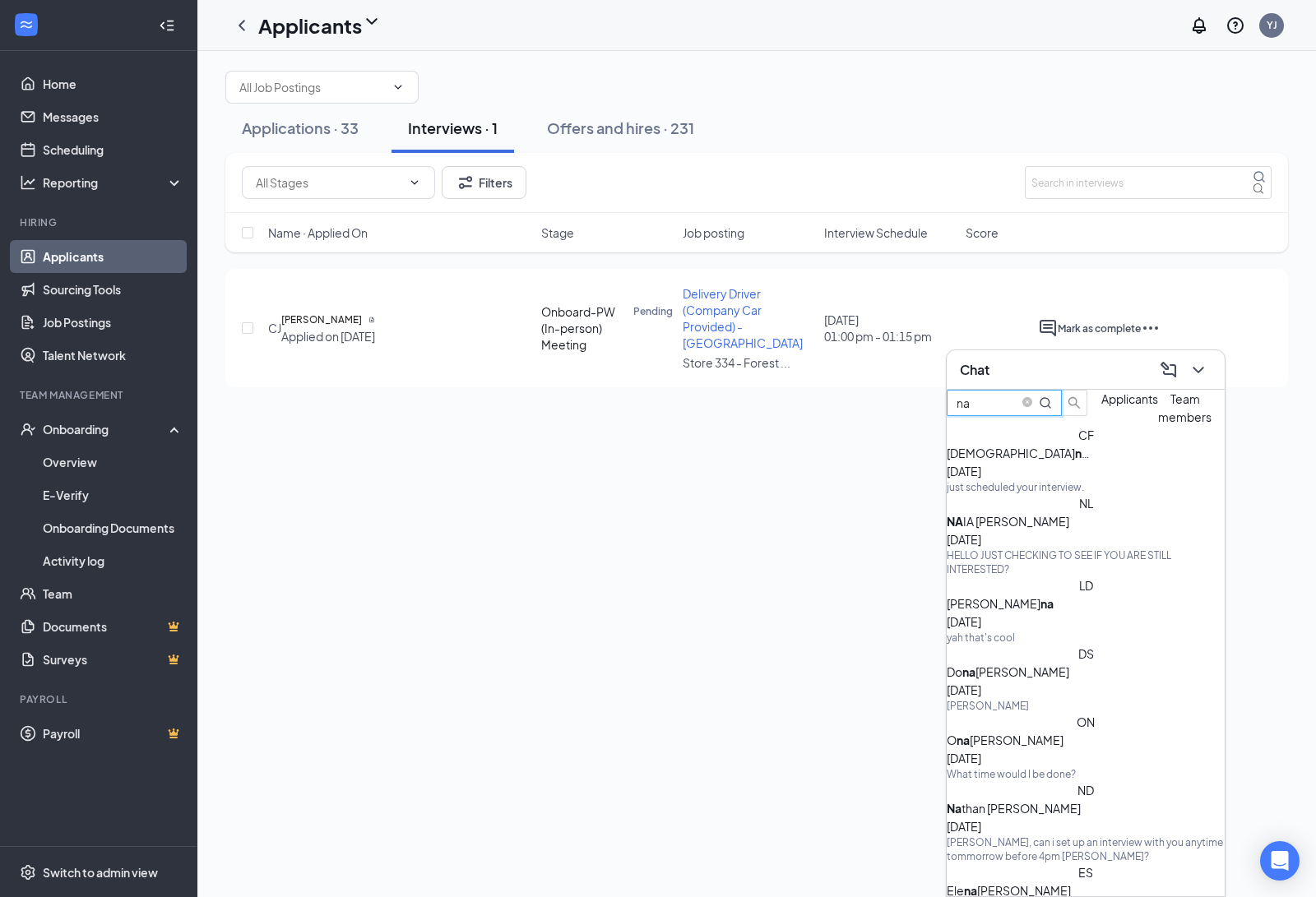
type input "n"
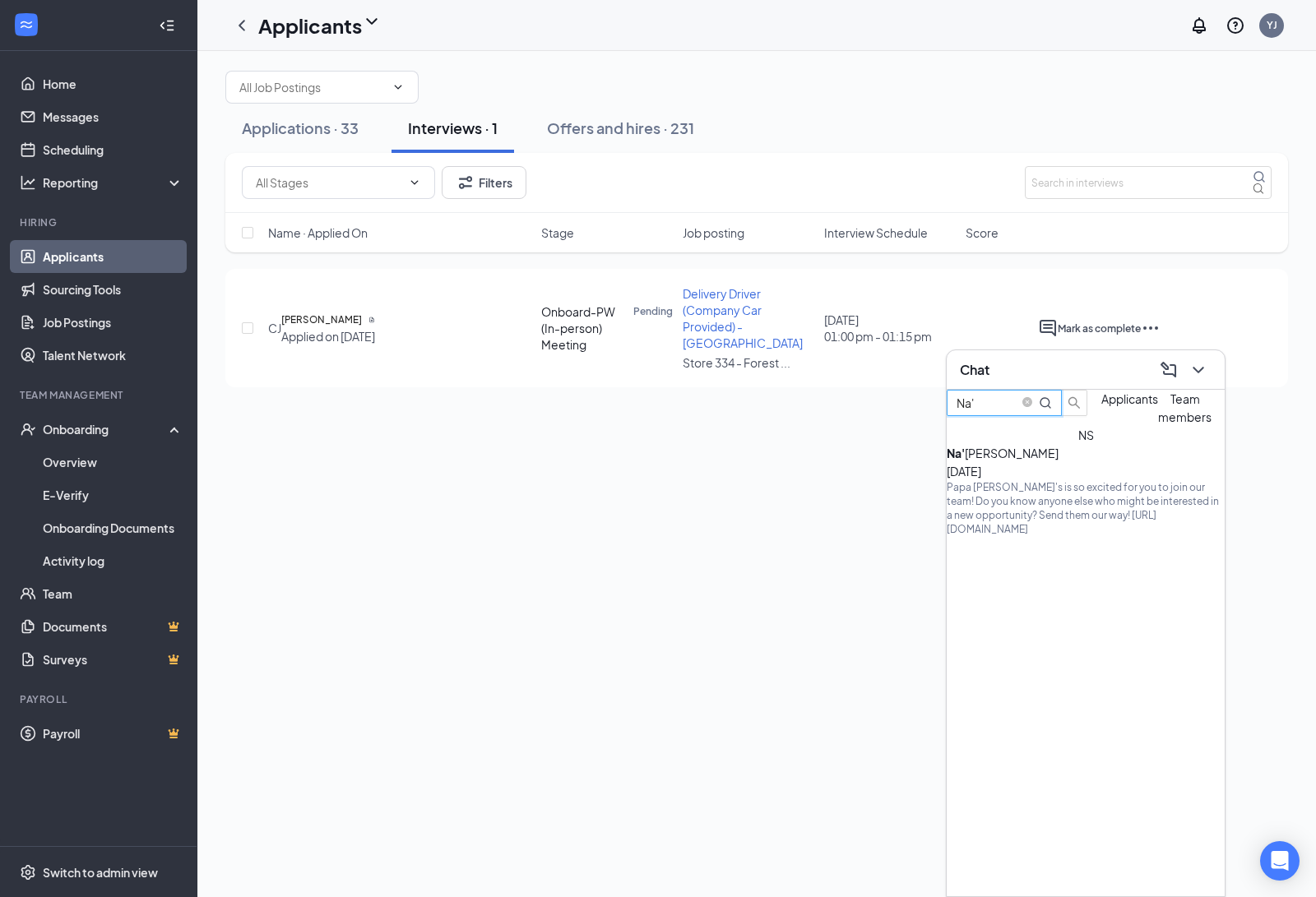
type input "Na'"
click at [1062, 462] on div "Na' [PERSON_NAME]" at bounding box center [1020, 453] width 148 height 18
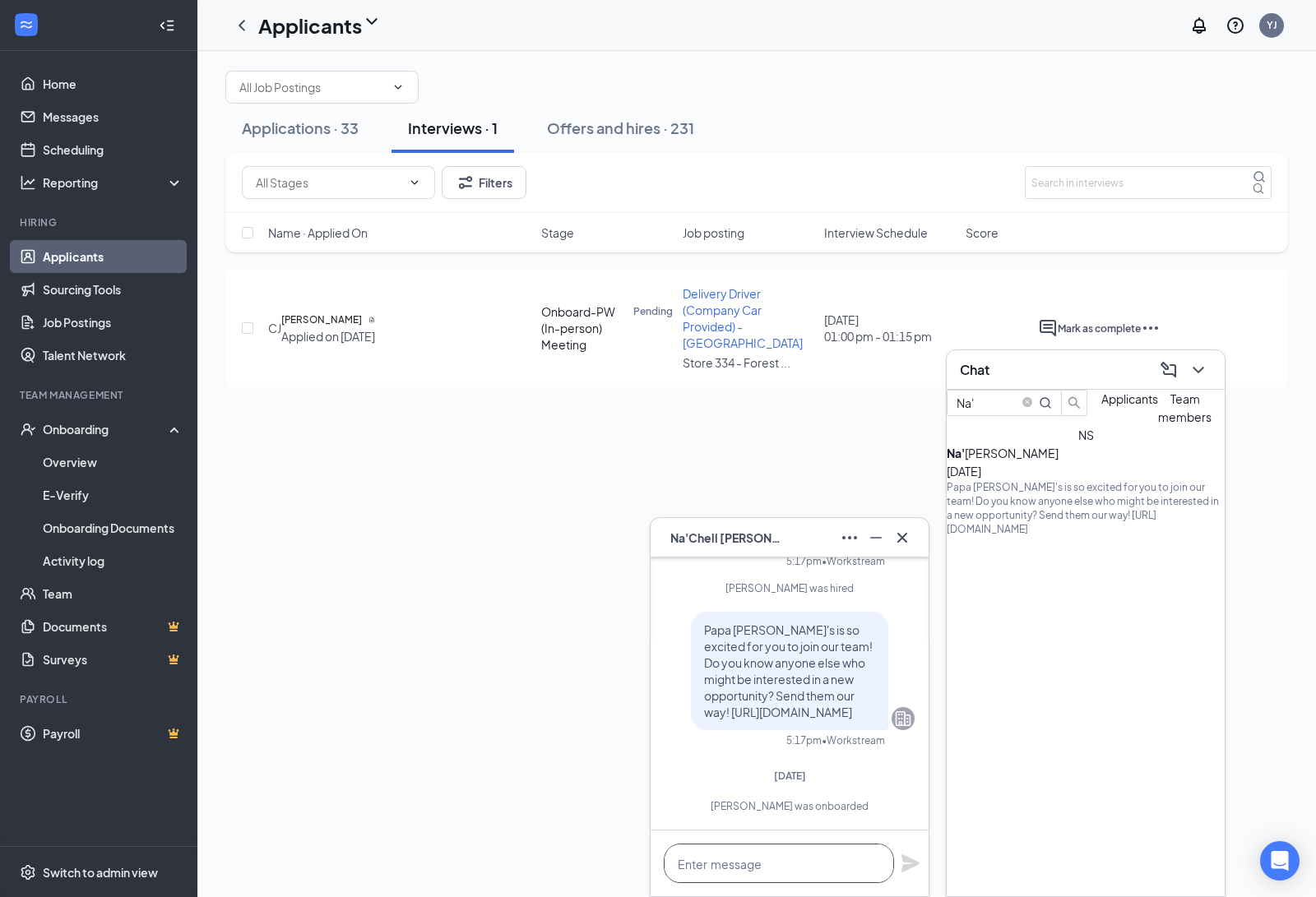
click at [750, 859] on textarea at bounding box center [778, 863] width 230 height 39
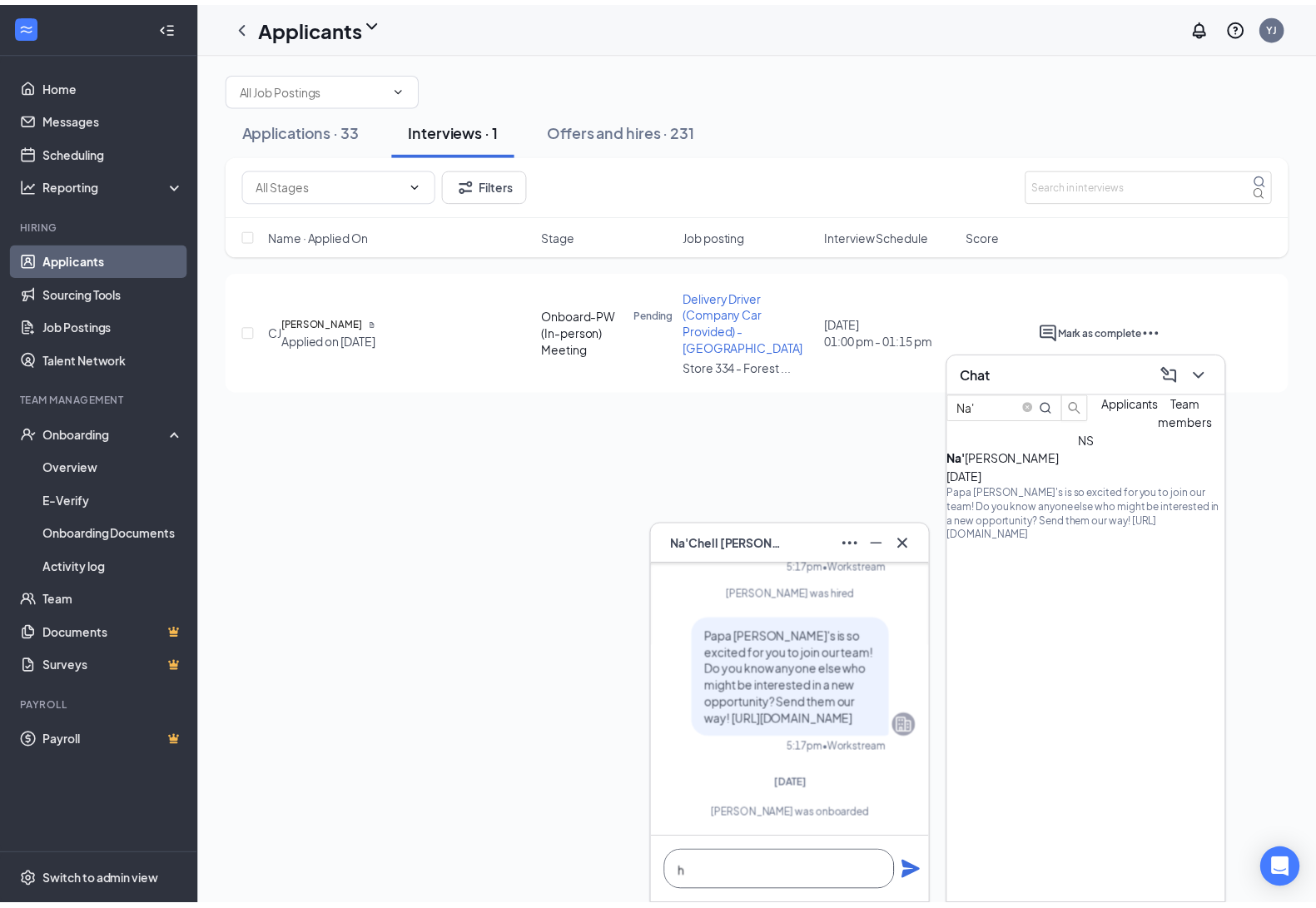
scroll to position [1, 0]
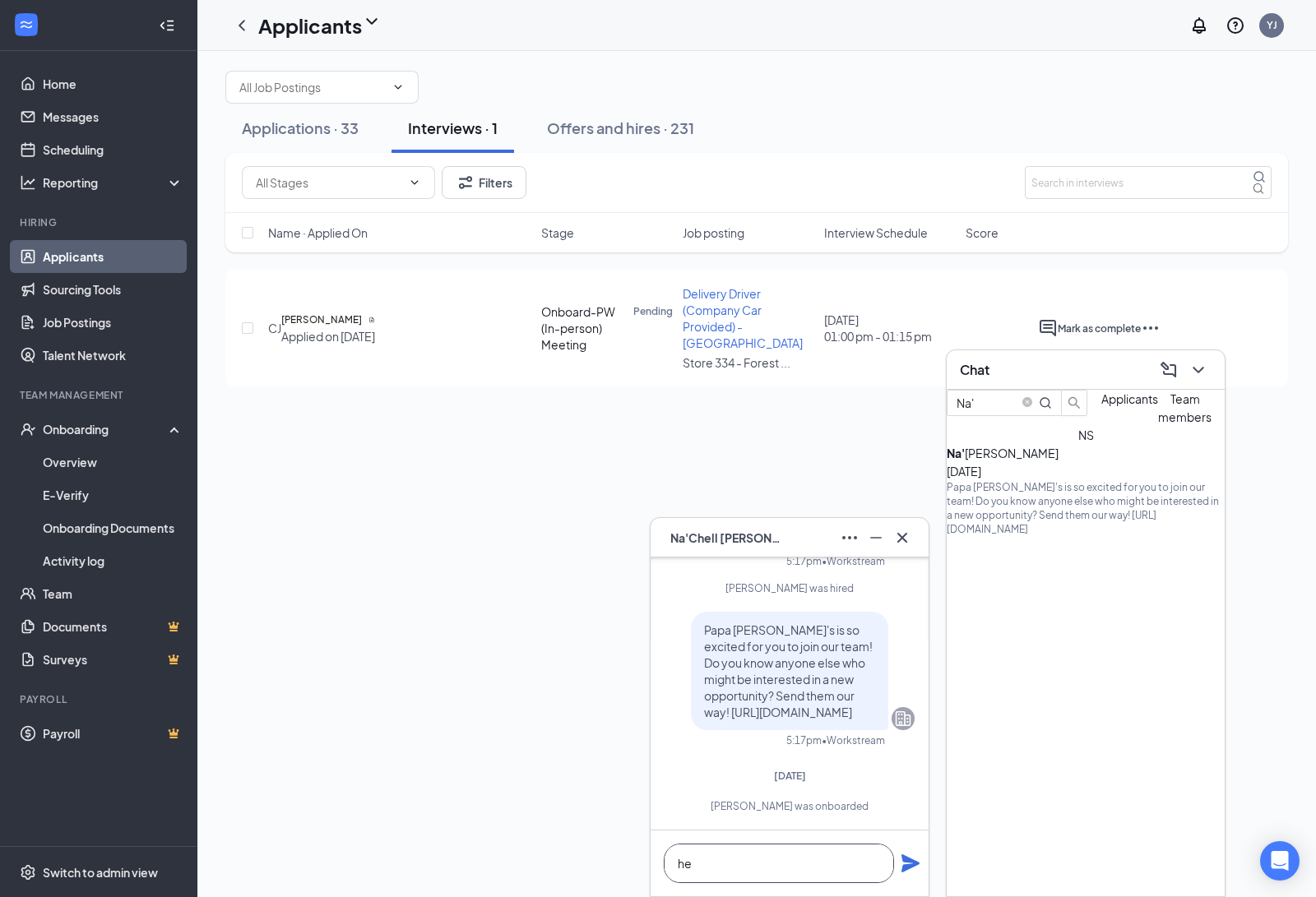
type textarea "h"
click at [770, 535] on span "[PERSON_NAME]" at bounding box center [727, 537] width 115 height 18
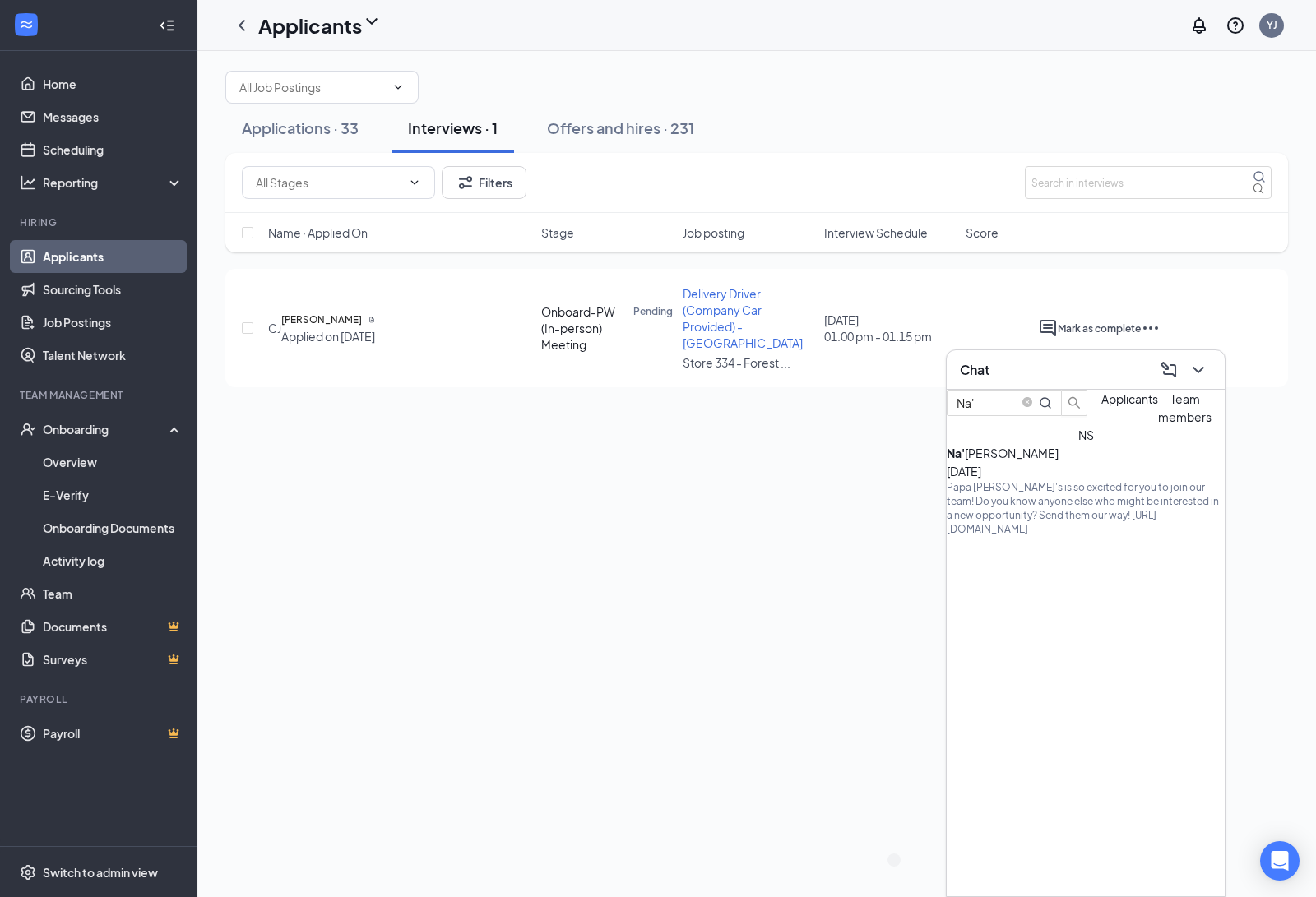
click at [1058, 516] on div "Papa [PERSON_NAME]'s is so excited for you to join our team! Do you know anyone…" at bounding box center [1085, 508] width 278 height 55
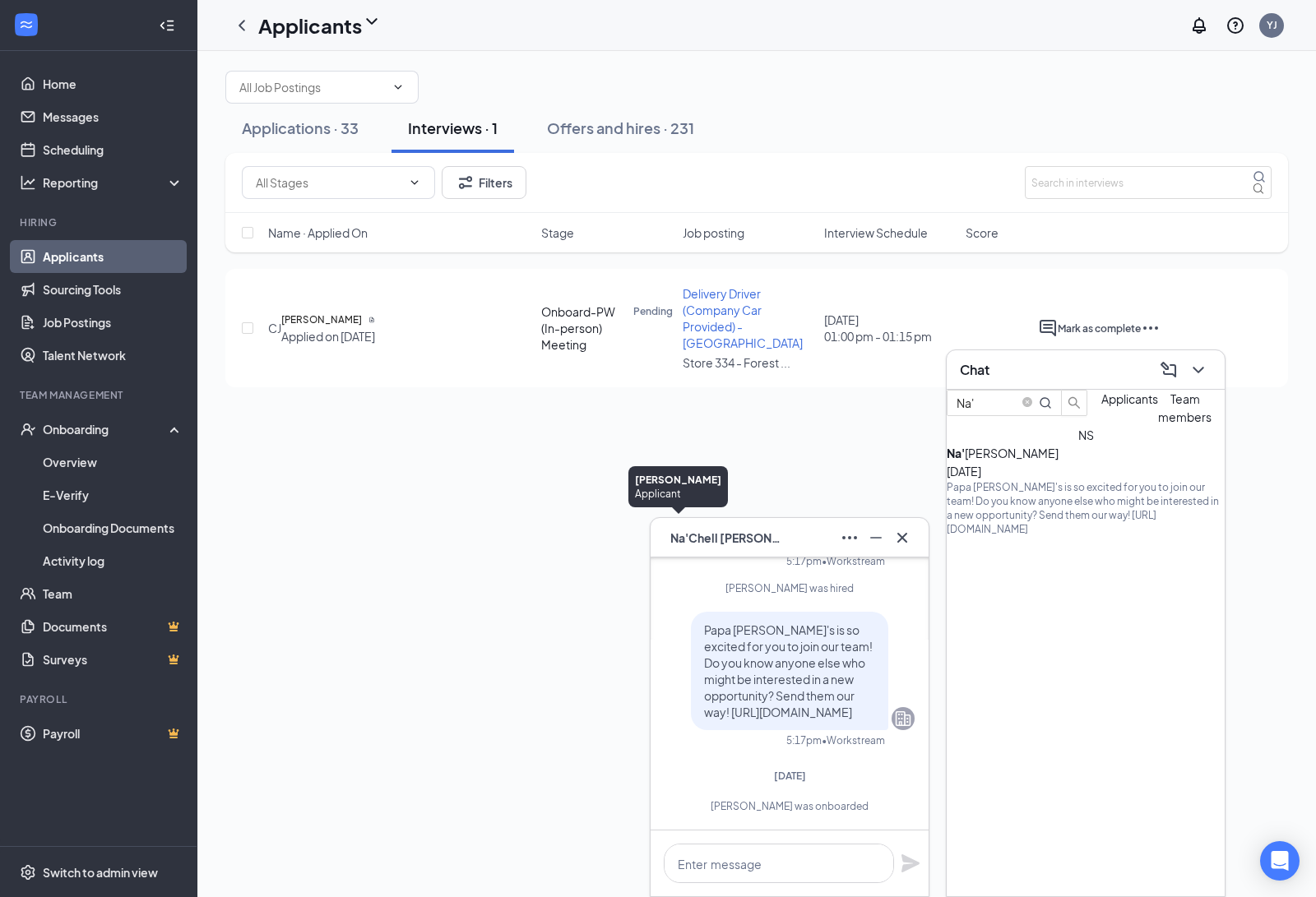
click at [671, 531] on div "NS" at bounding box center [664, 524] width 14 height 14
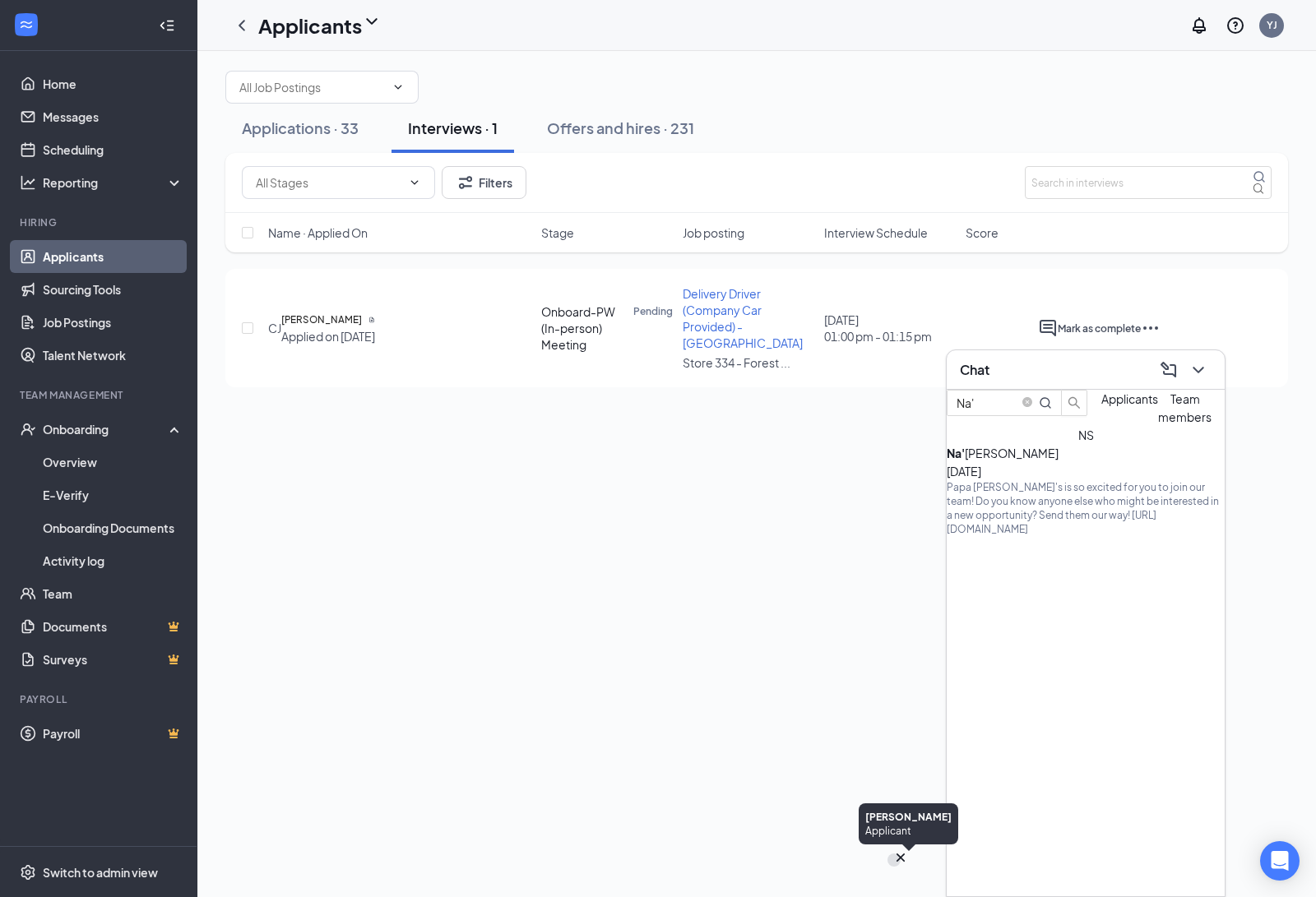
click at [901, 867] on div "NS" at bounding box center [895, 860] width 14 height 14
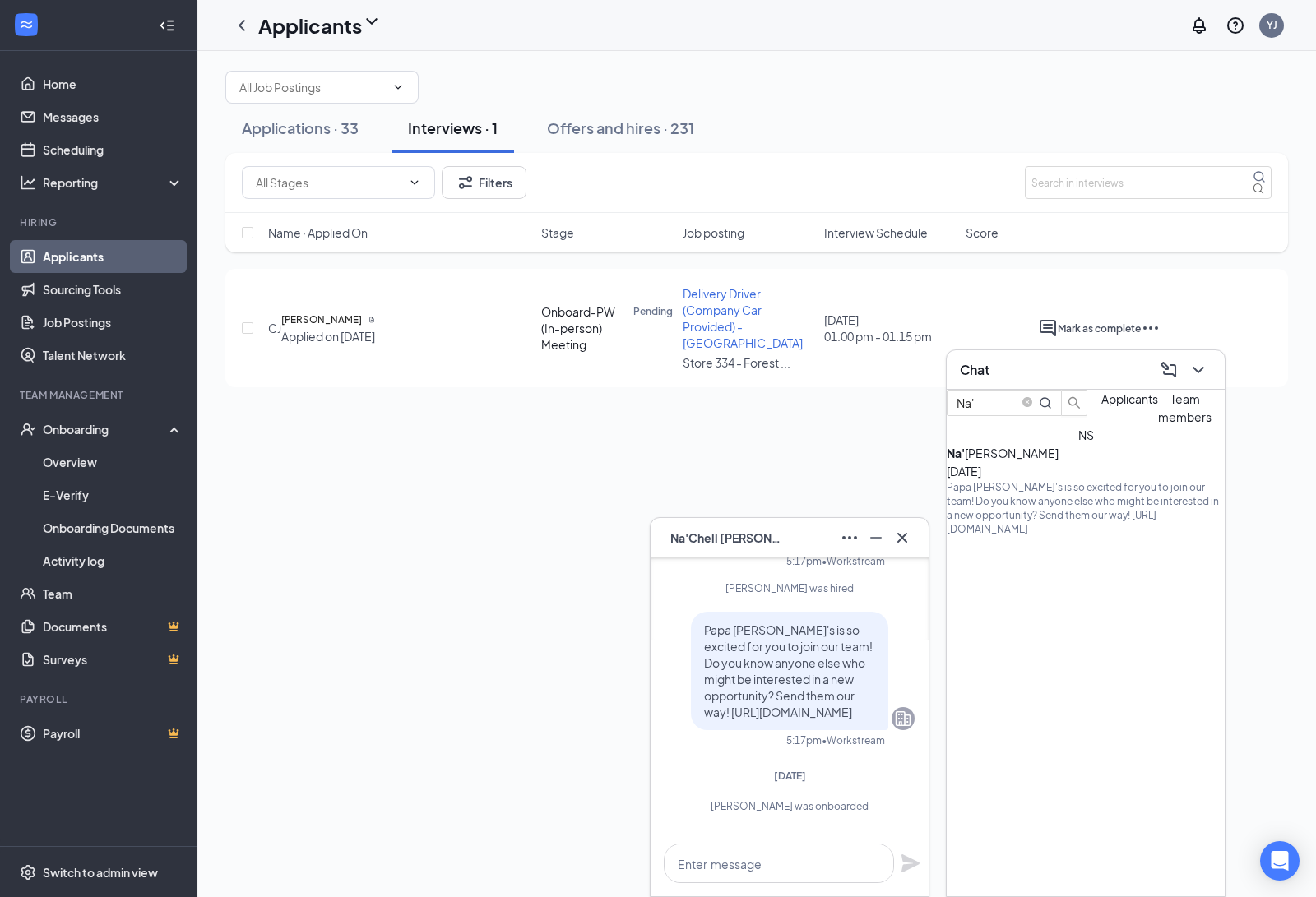
click at [755, 659] on span "Papa [PERSON_NAME]'s is so excited for you to join our team! Do you know anyone…" at bounding box center [788, 671] width 168 height 97
click at [748, 540] on span "[PERSON_NAME]" at bounding box center [727, 537] width 115 height 18
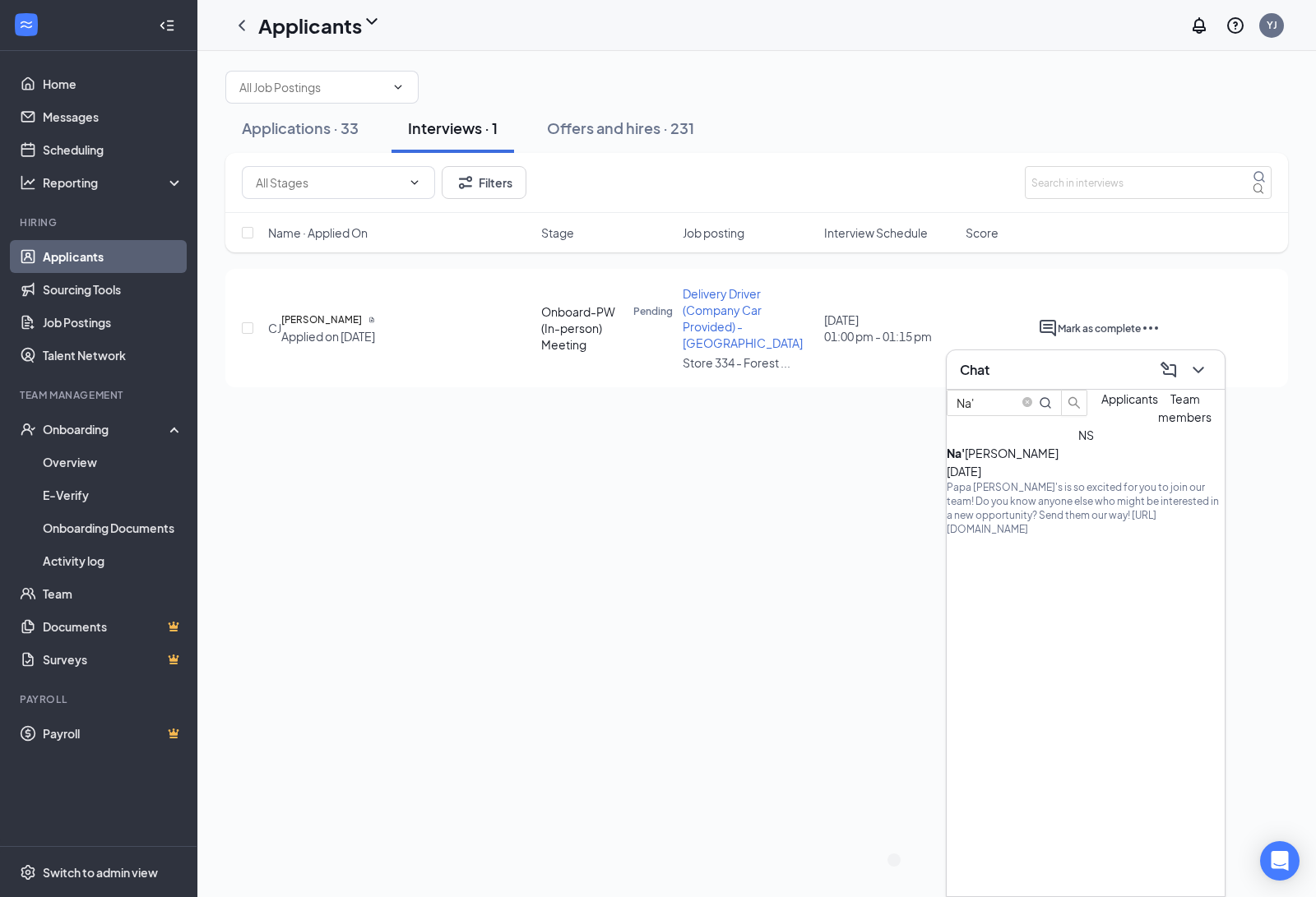
click at [748, 540] on div "NS [PERSON_NAME] NS Chat Na' Applicants Team members NS [PERSON_NAME] [DATE] Pa…" at bounding box center [757, 474] width 1118 height 846
click at [601, 153] on button "Offers and hires · 231" at bounding box center [620, 128] width 180 height 49
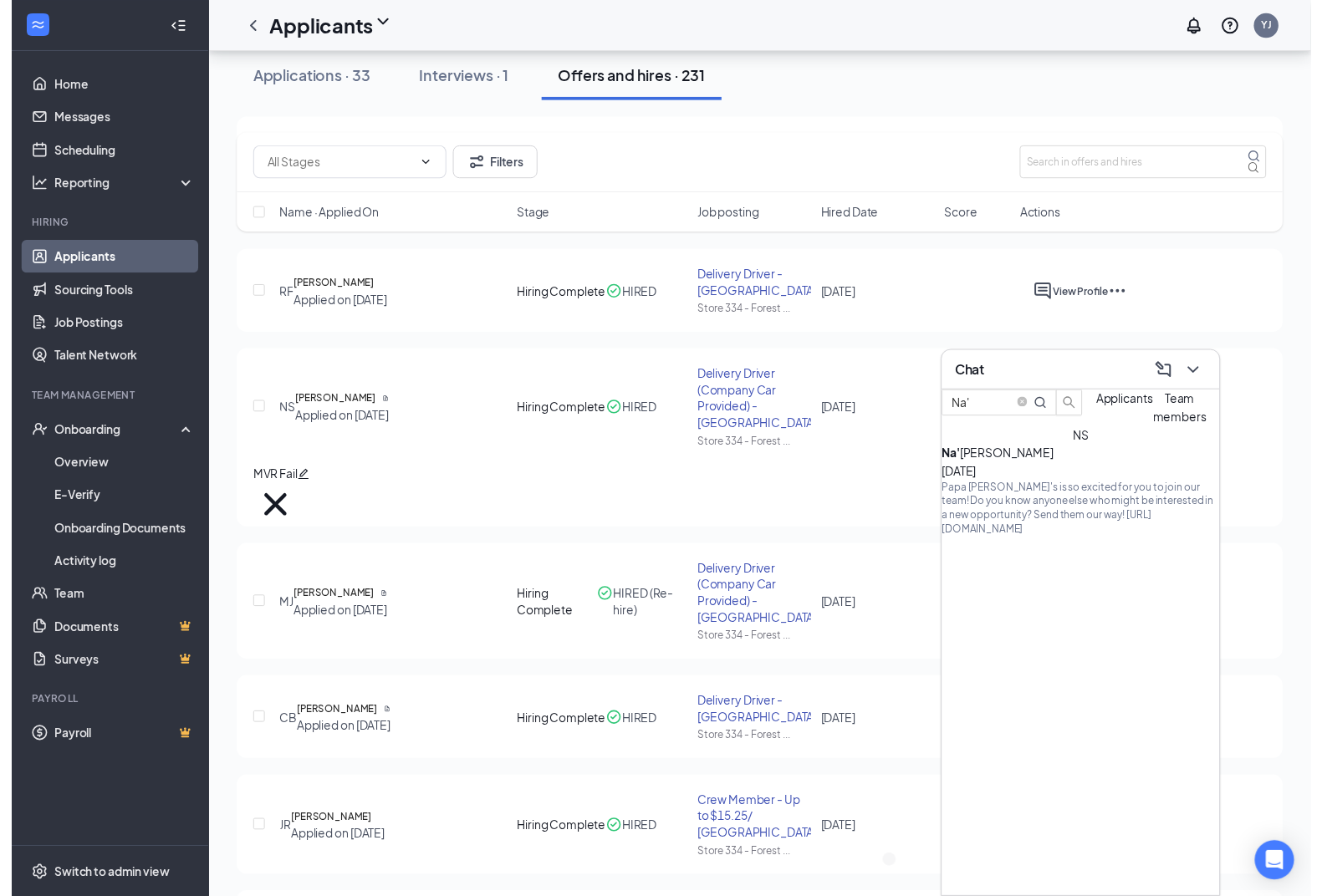
scroll to position [105, 0]
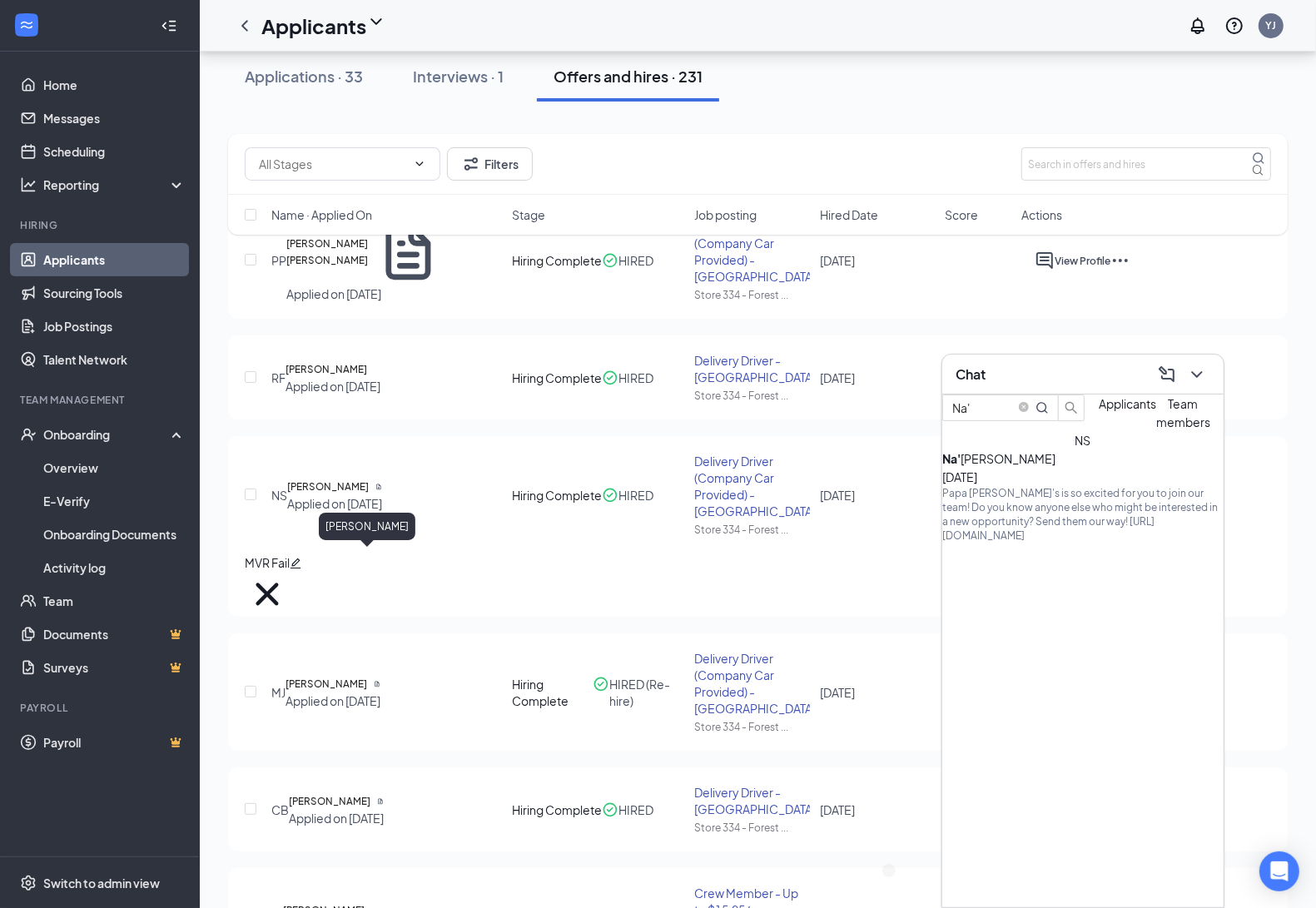
click at [369, 495] on h5 "[PERSON_NAME]" at bounding box center [328, 486] width 82 height 16
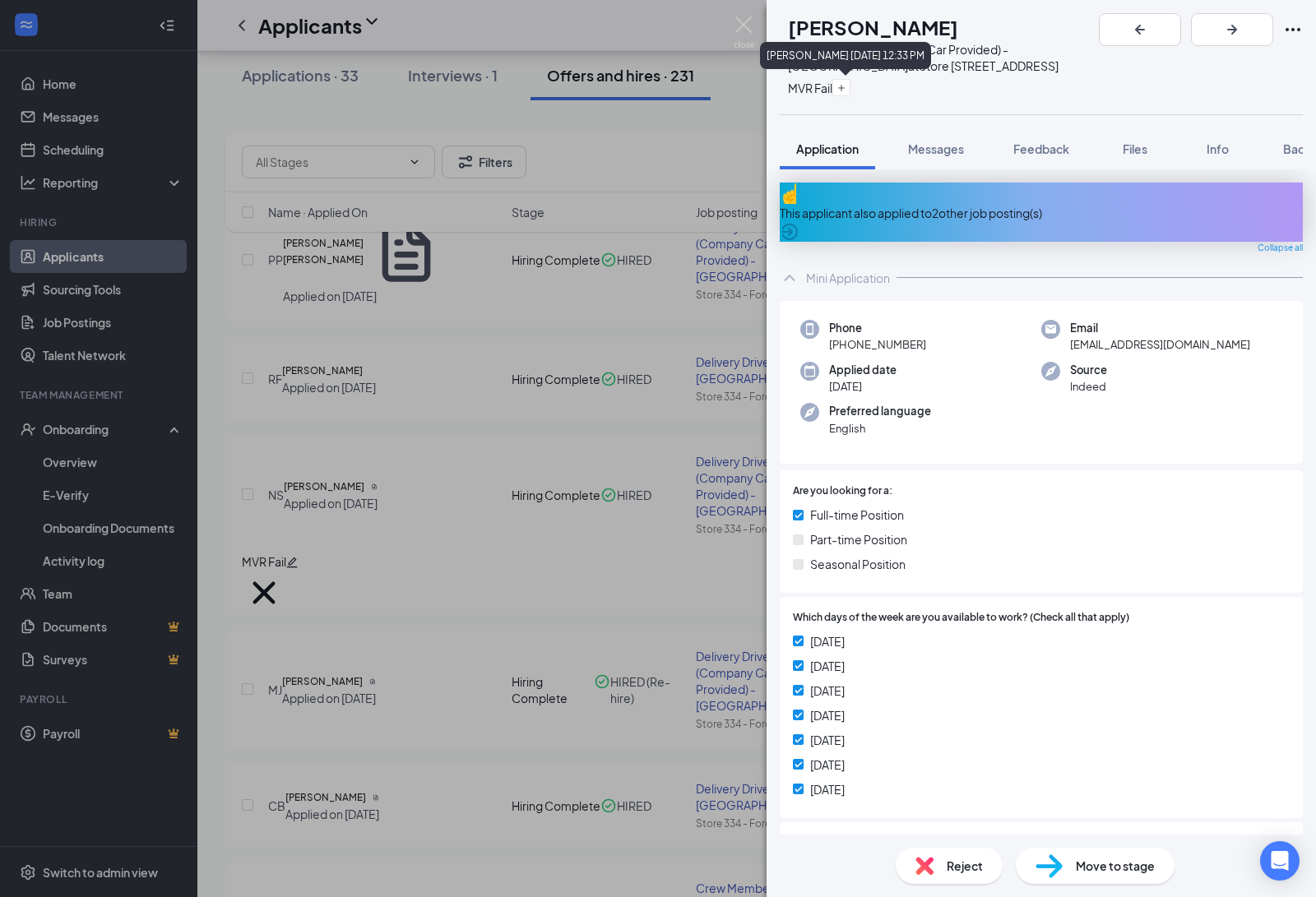
click at [832, 97] on icon "Cross" at bounding box center [810, 119] width 45 height 45
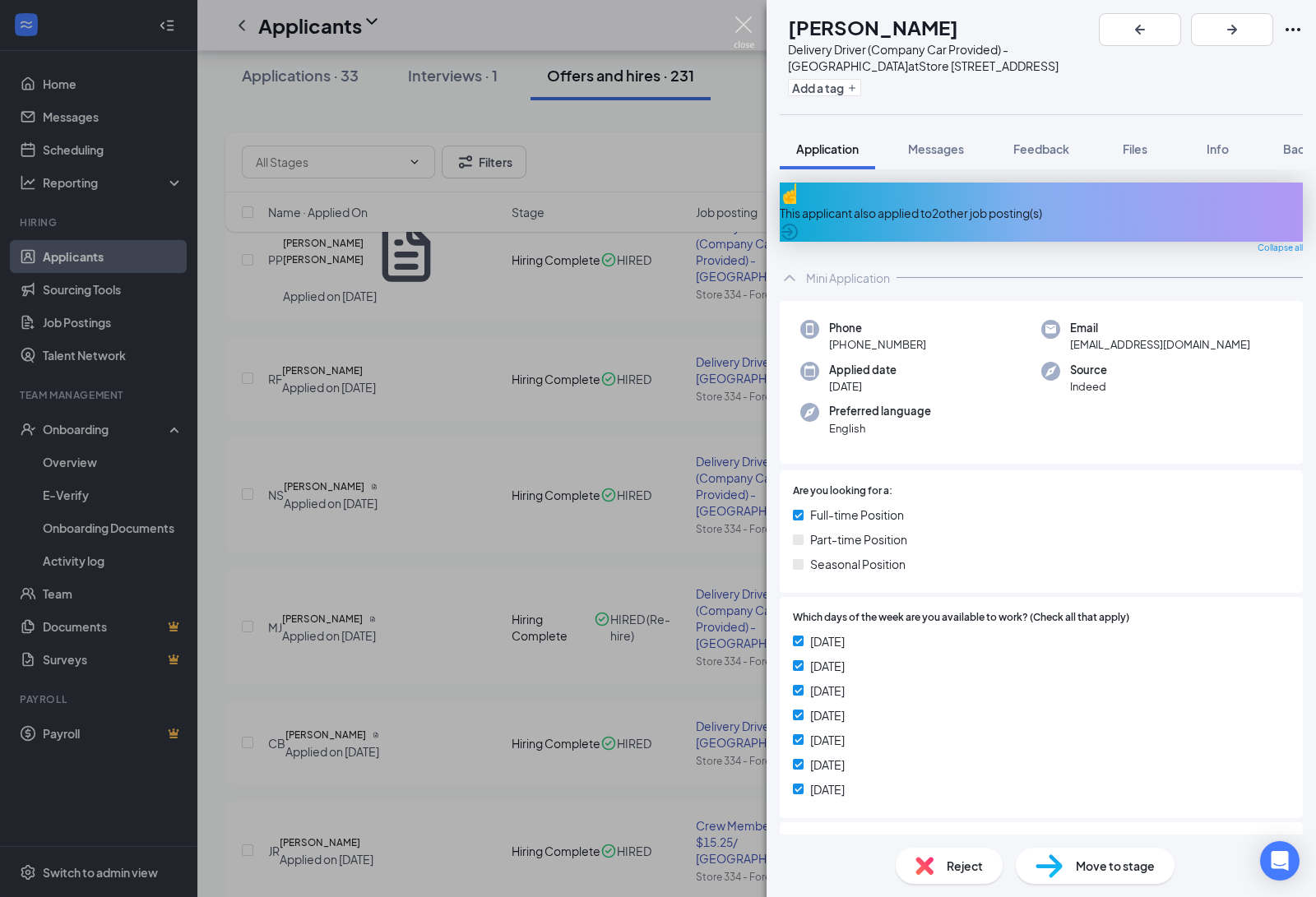
click at [734, 17] on img at bounding box center [743, 32] width 21 height 32
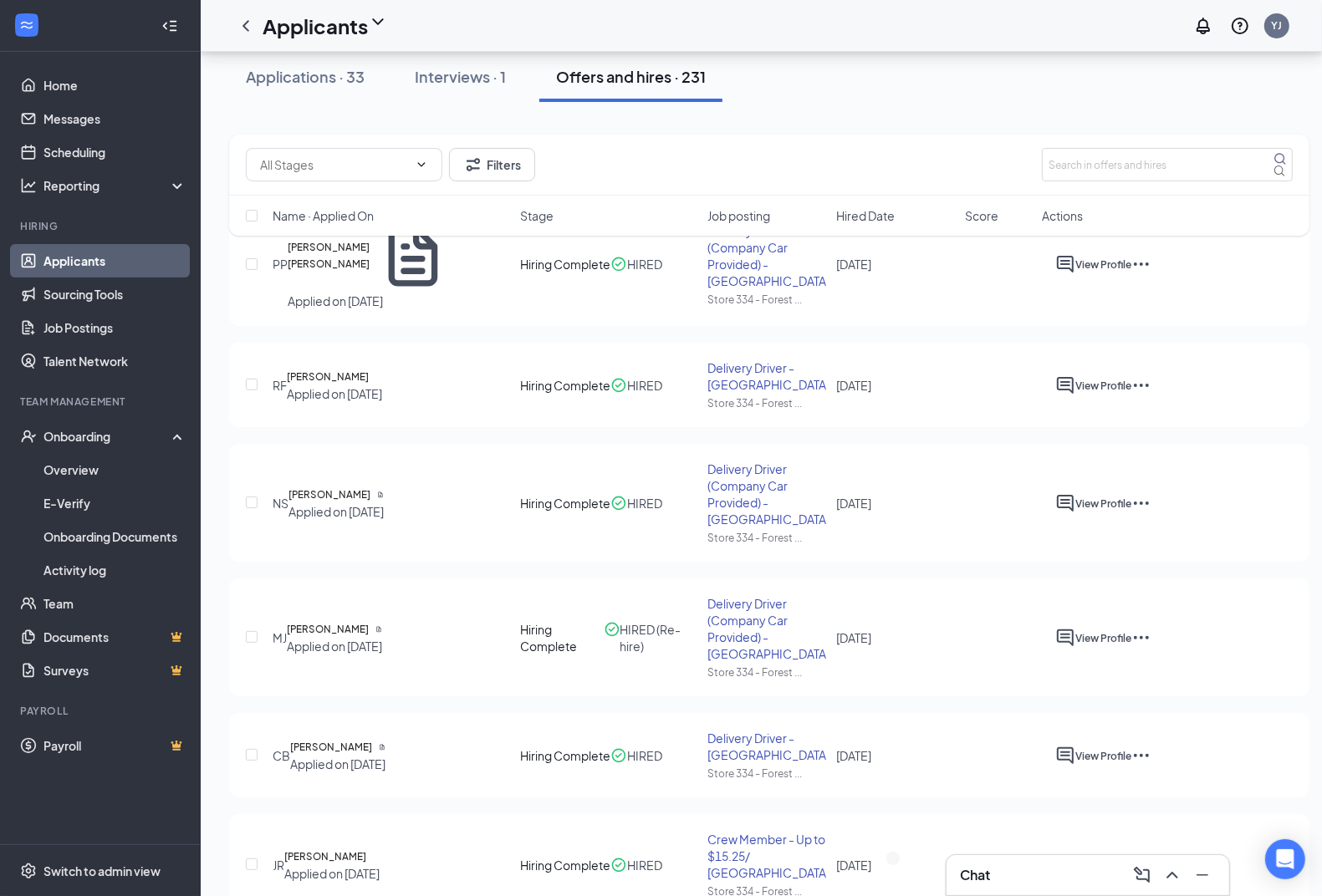
click at [755, 25] on div "Applicants YJ" at bounding box center [762, 25] width 1121 height 52
